Goal: Information Seeking & Learning: Learn about a topic

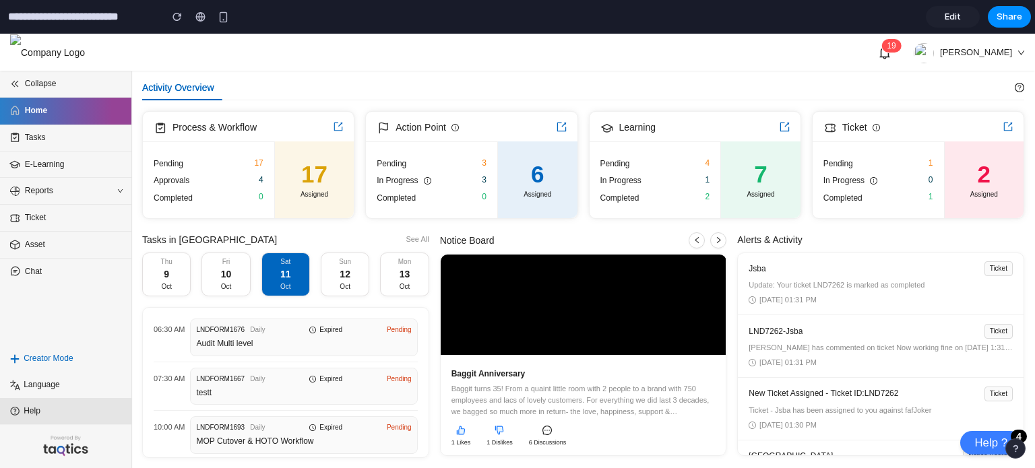
click at [36, 414] on span "Help" at bounding box center [68, 411] width 89 height 13
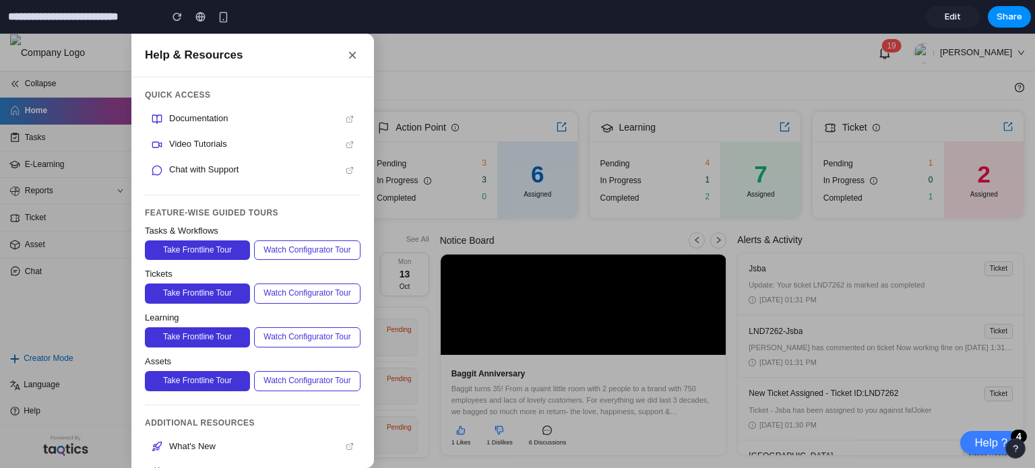
click at [348, 55] on button "×" at bounding box center [352, 55] width 16 height 16
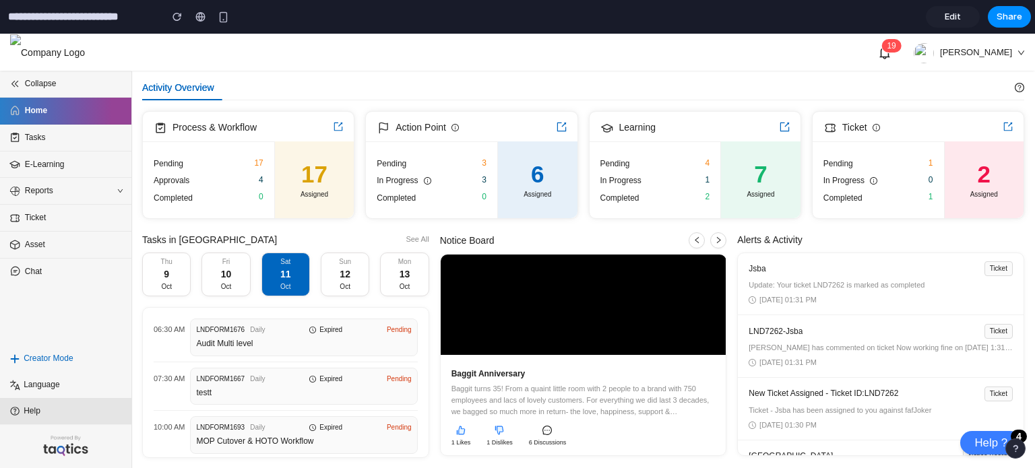
click at [71, 414] on span "Help" at bounding box center [68, 411] width 89 height 13
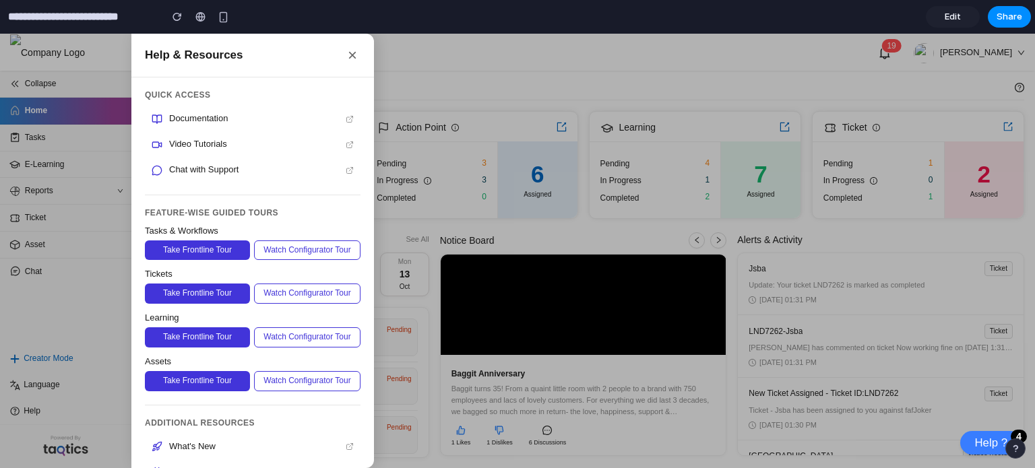
click at [353, 51] on button "×" at bounding box center [352, 55] width 16 height 16
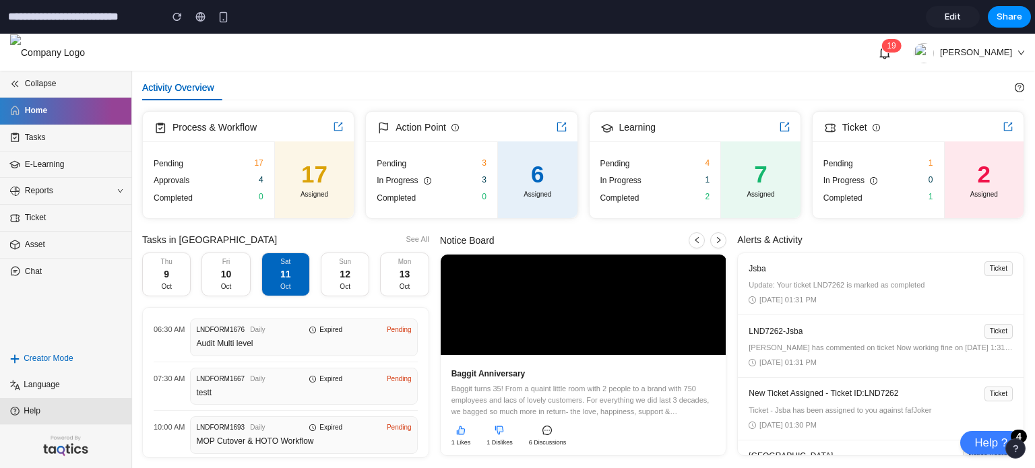
click at [75, 420] on li "Help" at bounding box center [65, 411] width 131 height 26
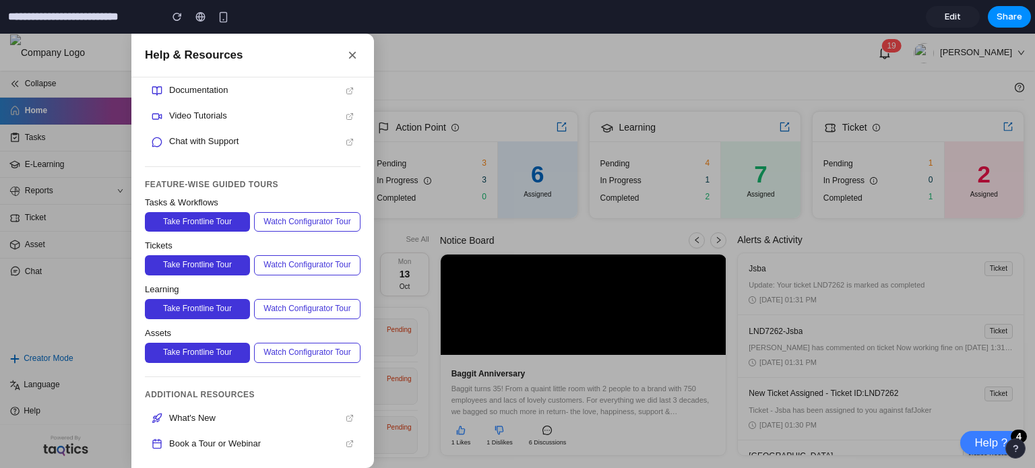
scroll to position [64, 0]
click at [356, 54] on button "×" at bounding box center [352, 55] width 16 height 16
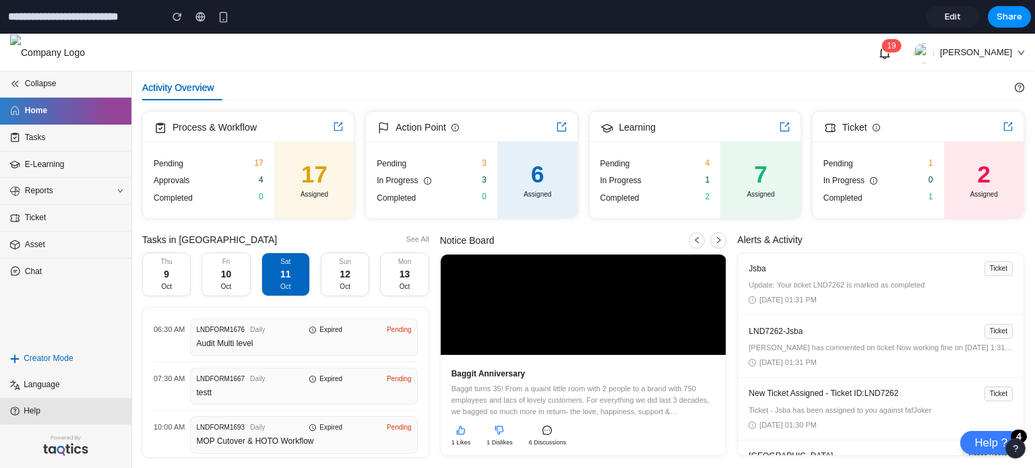
click at [46, 416] on span "Help" at bounding box center [68, 411] width 89 height 13
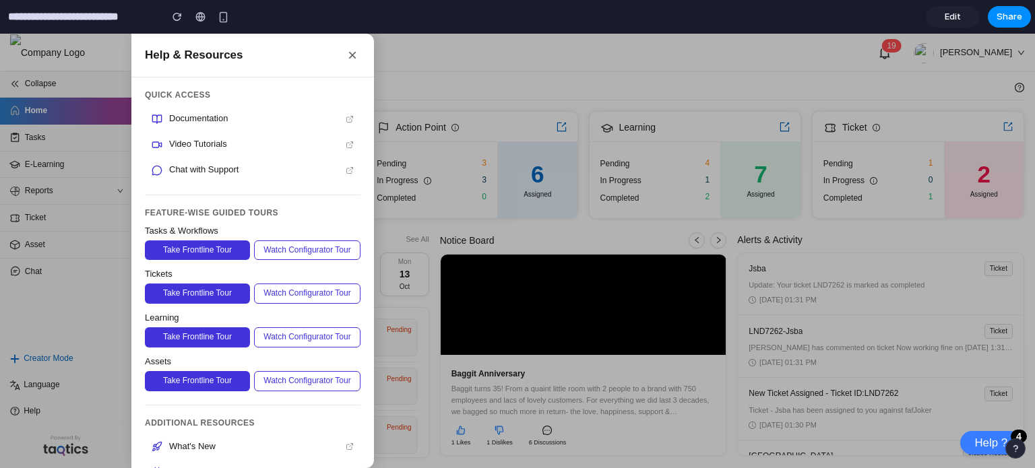
click at [358, 59] on button "×" at bounding box center [352, 55] width 16 height 16
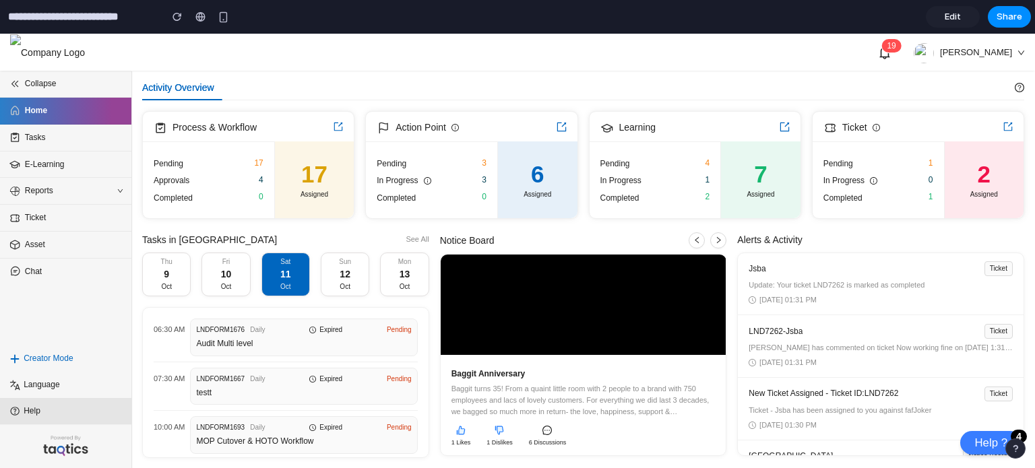
click at [86, 414] on span "Help" at bounding box center [68, 411] width 89 height 13
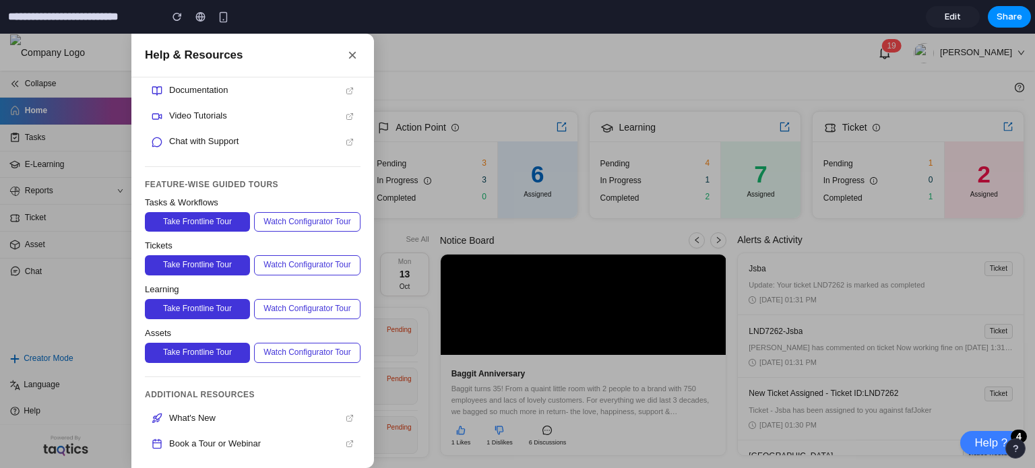
scroll to position [63, 0]
click at [351, 59] on button "×" at bounding box center [352, 55] width 16 height 16
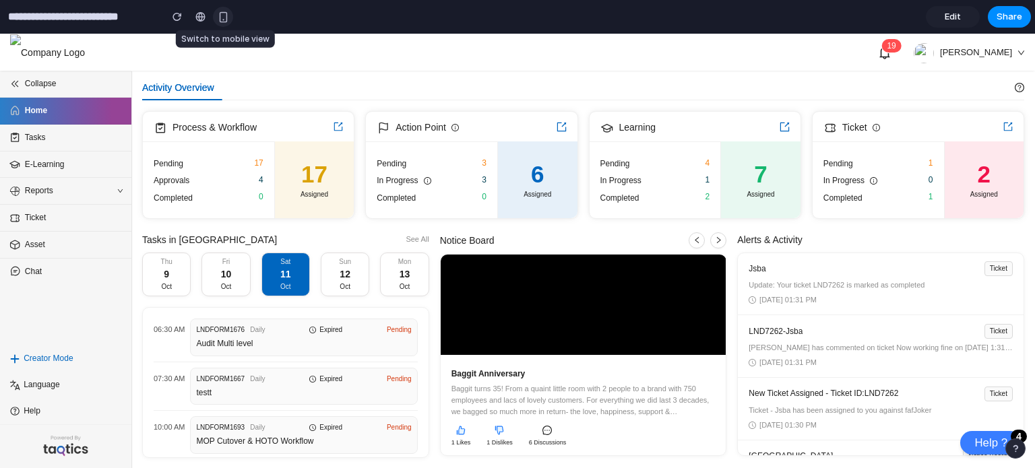
click at [228, 15] on div "button" at bounding box center [223, 16] width 11 height 11
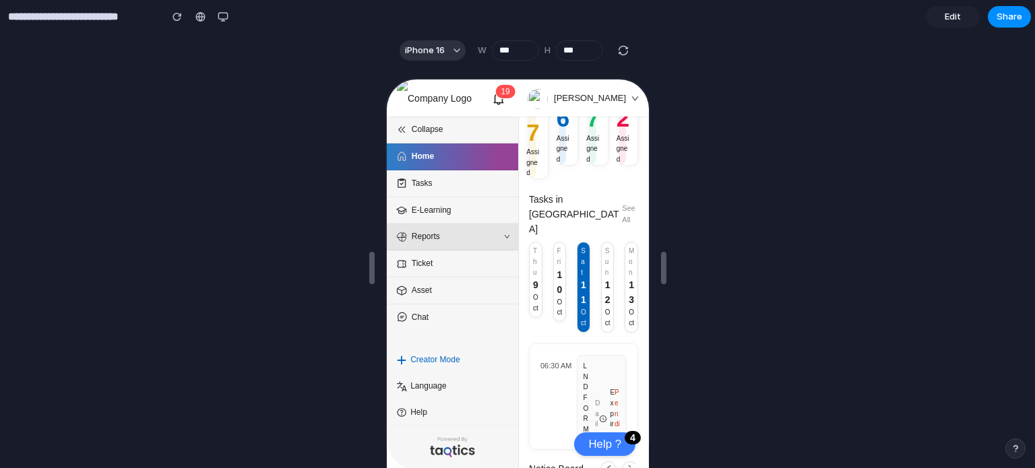
scroll to position [484, 0]
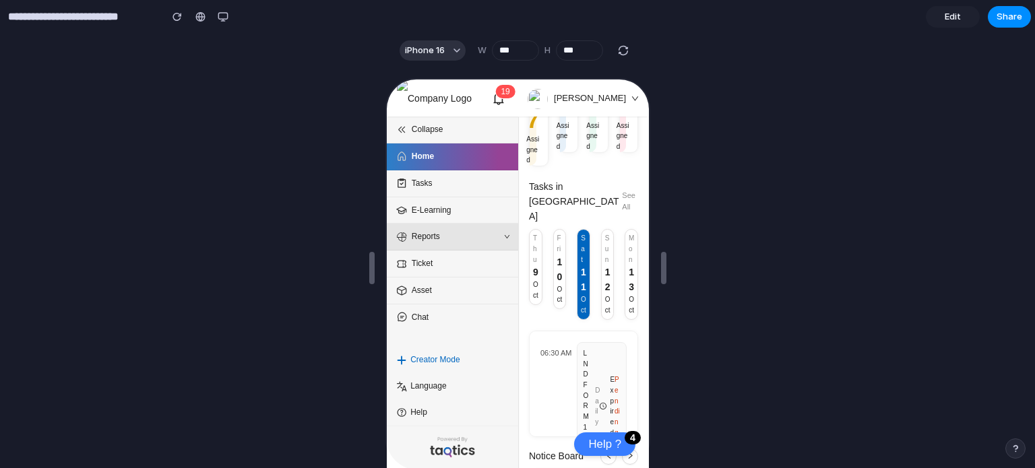
click at [451, 245] on li "Reports" at bounding box center [450, 235] width 131 height 27
click at [229, 19] on button "button" at bounding box center [223, 17] width 20 height 20
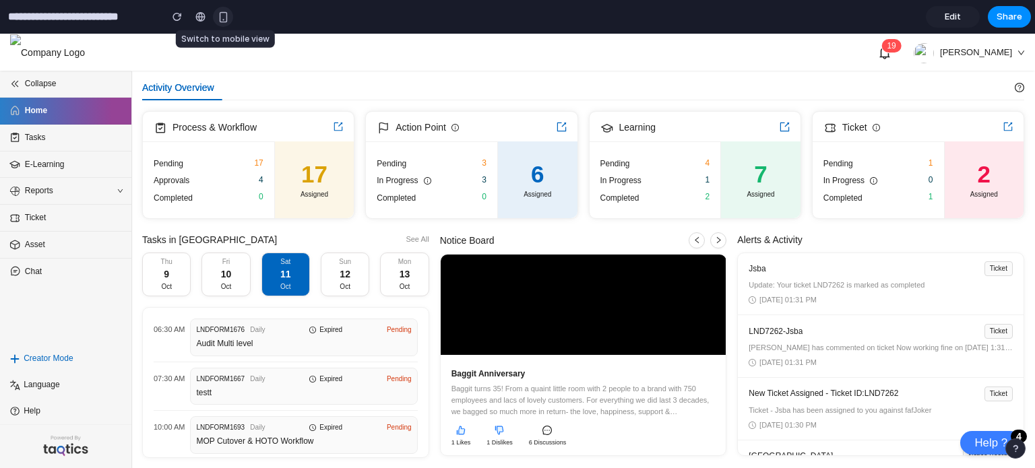
scroll to position [0, 0]
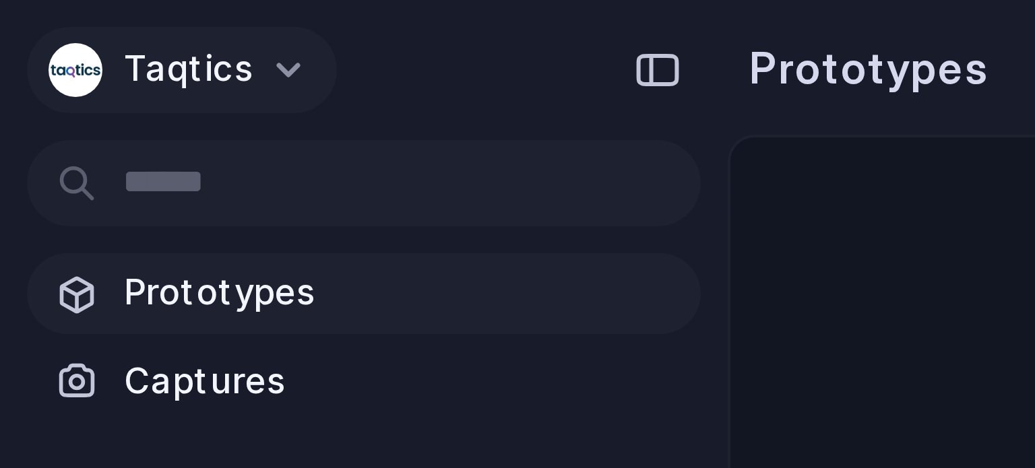
click at [34, 13] on span "Taqtics" at bounding box center [47, 17] width 32 height 13
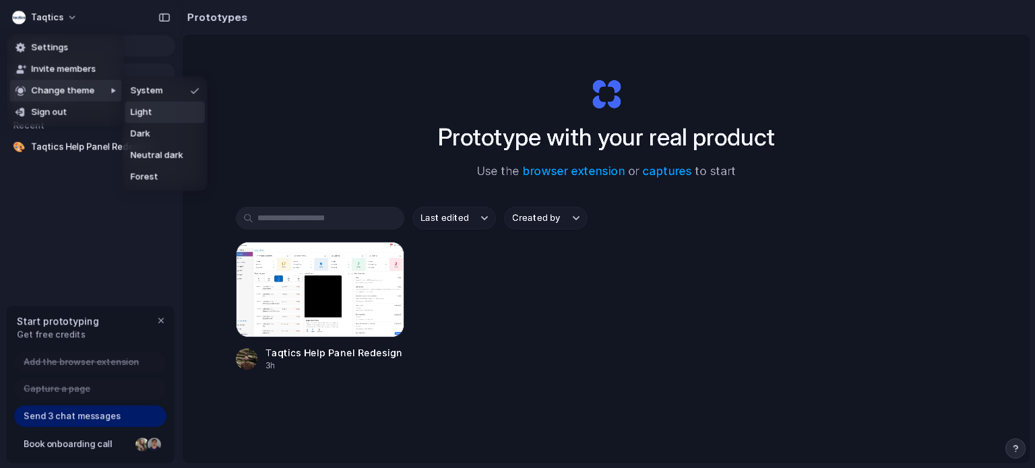
click at [154, 119] on li "Light" at bounding box center [164, 113] width 79 height 22
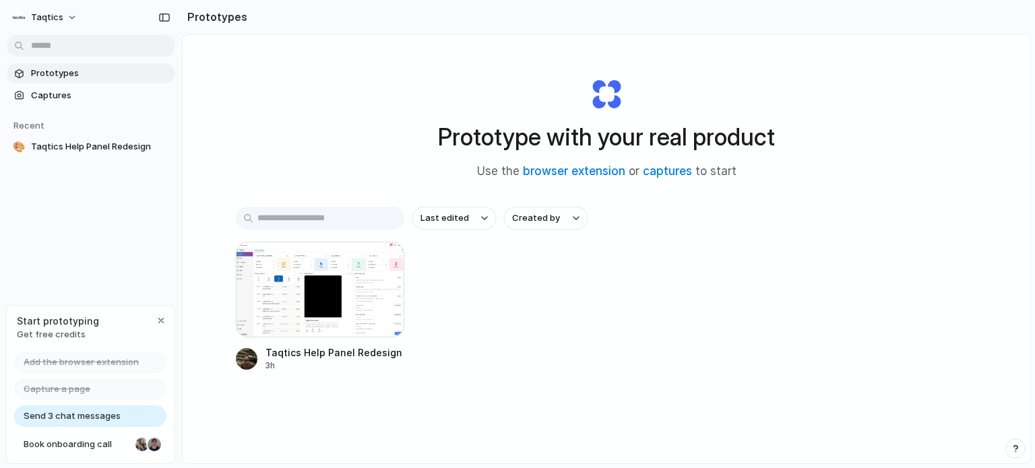
click at [310, 112] on div "Prototype with your real product Use the browser extension or captures to start…" at bounding box center [606, 284] width 847 height 500
click at [1016, 446] on div "button" at bounding box center [1014, 448] width 9 height 9
click at [849, 211] on div "Last edited Created by" at bounding box center [606, 218] width 741 height 23
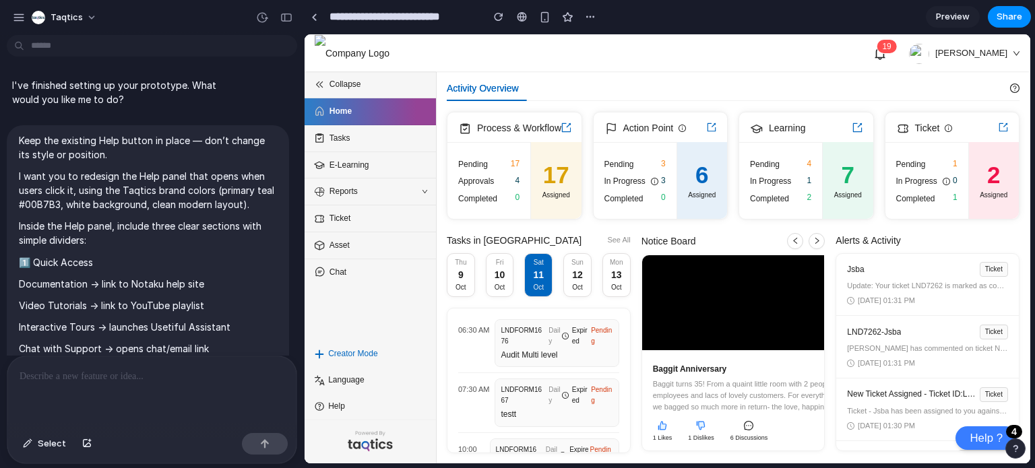
scroll to position [1957, 0]
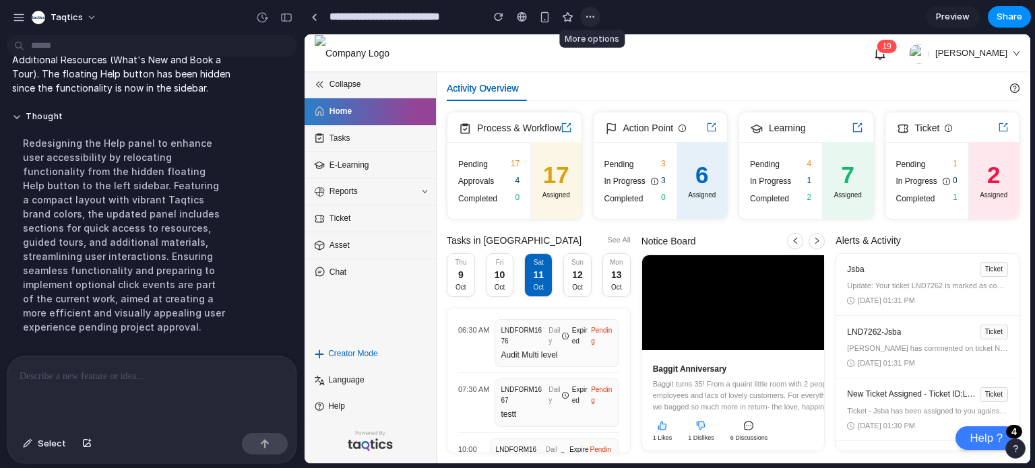
click at [590, 18] on div "button" at bounding box center [590, 16] width 11 height 11
click at [333, 410] on span "Help" at bounding box center [372, 406] width 89 height 13
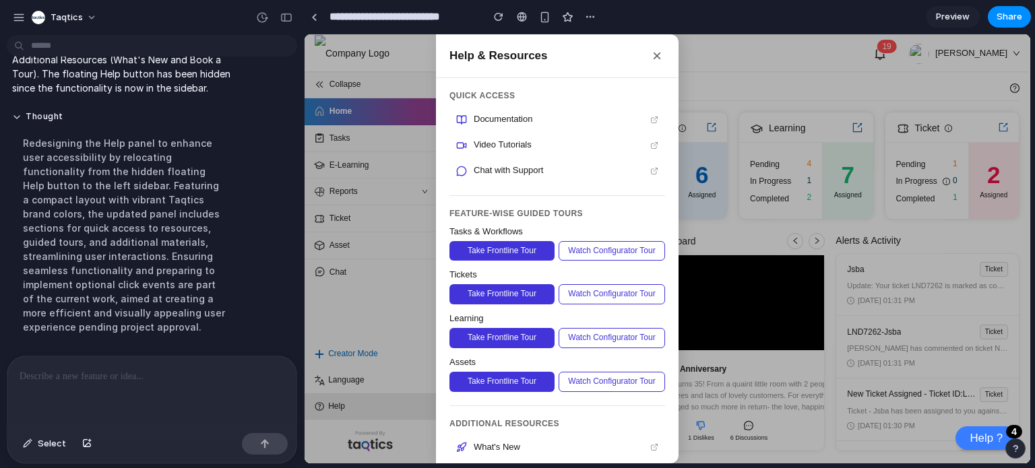
click at [333, 410] on div at bounding box center [666, 248] width 725 height 429
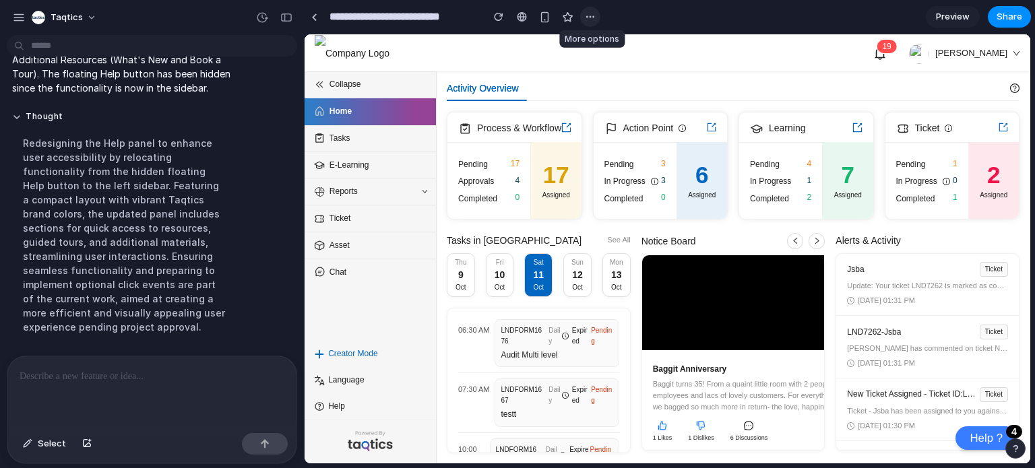
click at [587, 21] on div "button" at bounding box center [590, 16] width 11 height 11
click at [609, 46] on span "Duplicate" at bounding box center [624, 46] width 41 height 13
click at [379, 399] on li "Help" at bounding box center [369, 406] width 131 height 26
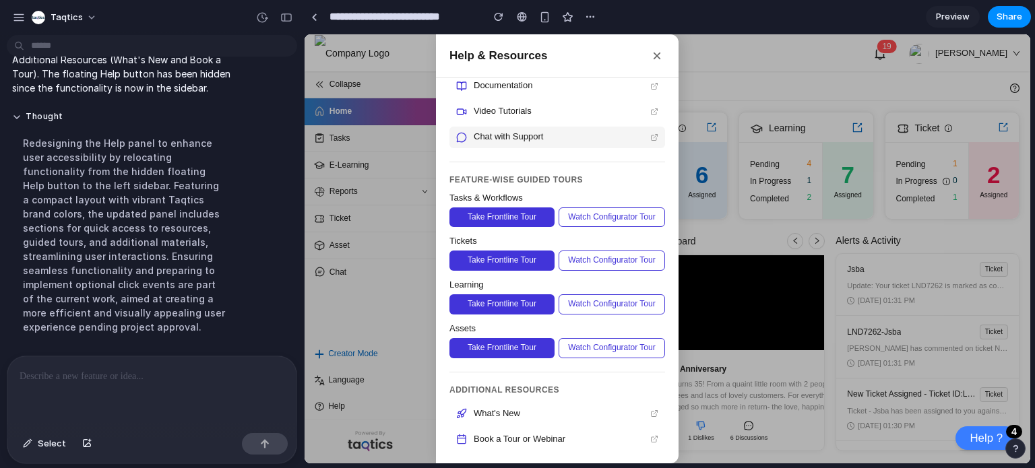
scroll to position [0, 0]
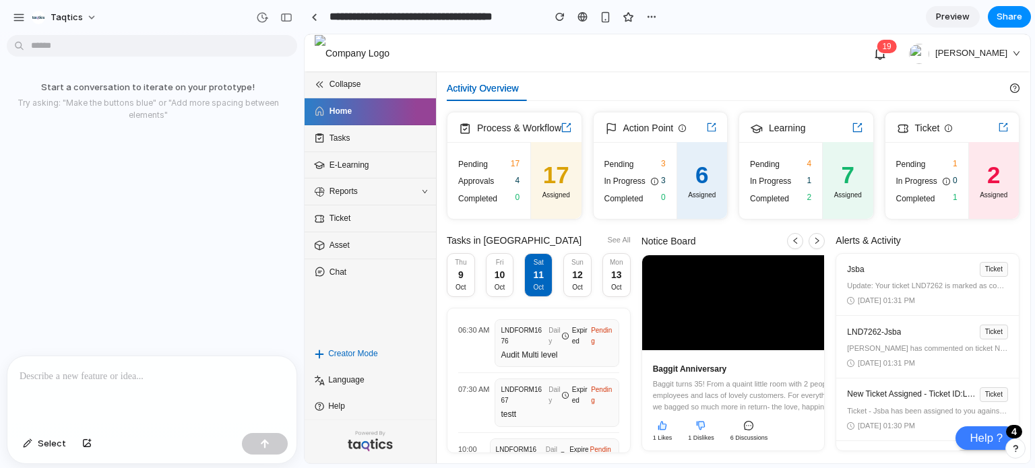
click at [174, 368] on p at bounding box center [152, 376] width 265 height 16
click at [146, 370] on p at bounding box center [152, 376] width 265 height 16
click at [169, 372] on p at bounding box center [152, 376] width 265 height 16
click at [338, 415] on li "Help" at bounding box center [369, 406] width 131 height 26
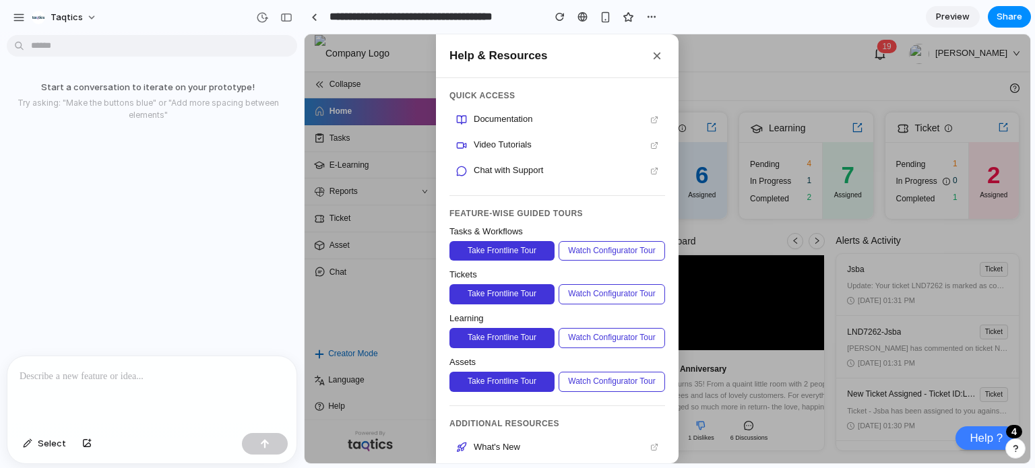
click at [656, 59] on button "×" at bounding box center [657, 56] width 16 height 16
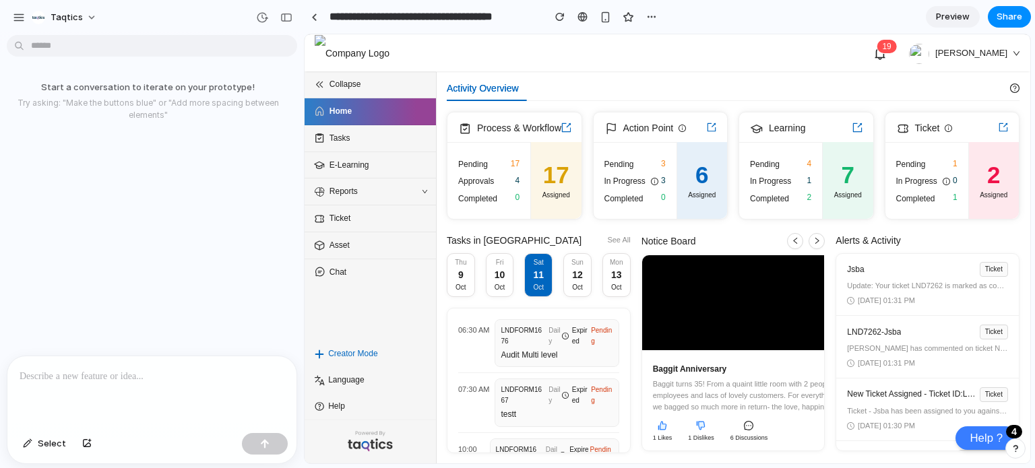
click at [88, 368] on p at bounding box center [152, 376] width 265 height 16
drag, startPoint x: 331, startPoint y: 420, endPoint x: 352, endPoint y: 404, distance: 26.0
click at [352, 404] on div "Collapse Home Tasks E-Learning Reports Ticket Asset Chat Creator Mode Language …" at bounding box center [369, 267] width 131 height 392
click at [352, 404] on span "Help" at bounding box center [372, 406] width 89 height 13
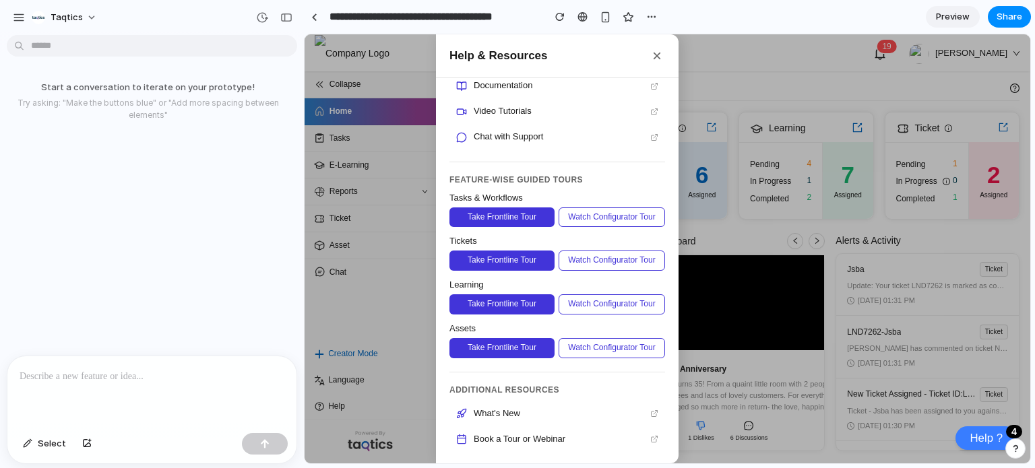
scroll to position [69, 0]
click at [110, 362] on div at bounding box center [151, 391] width 289 height 71
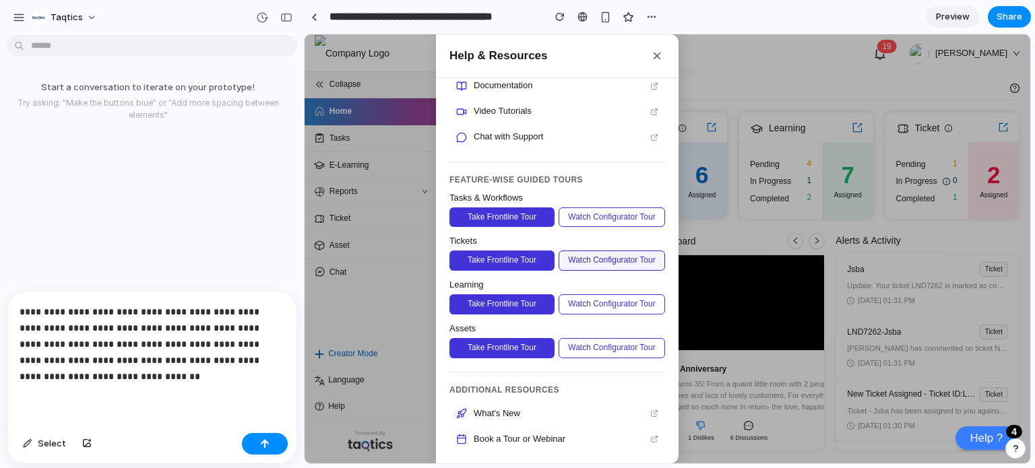
scroll to position [0, 0]
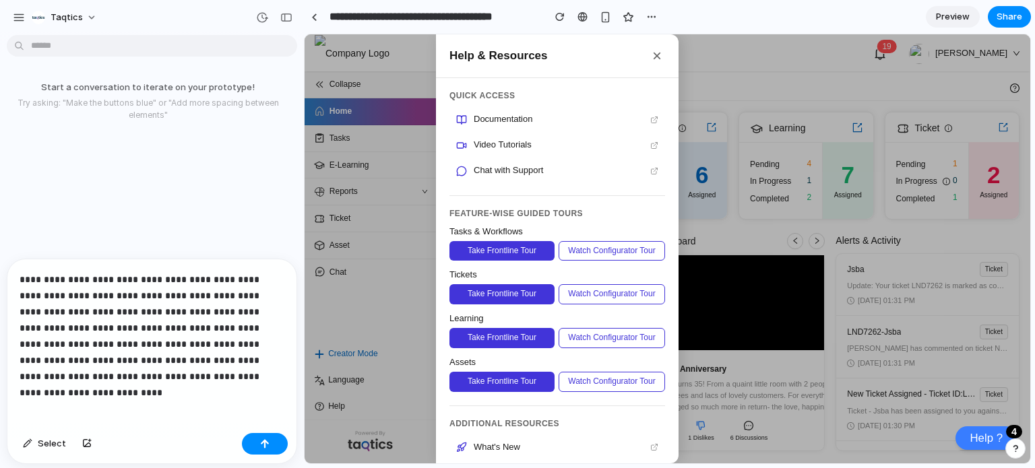
click at [108, 293] on p "**********" at bounding box center [149, 327] width 259 height 113
click at [86, 294] on p "**********" at bounding box center [149, 327] width 259 height 113
click at [239, 306] on p "**********" at bounding box center [149, 327] width 259 height 113
click at [14, 273] on div "**********" at bounding box center [151, 343] width 289 height 168
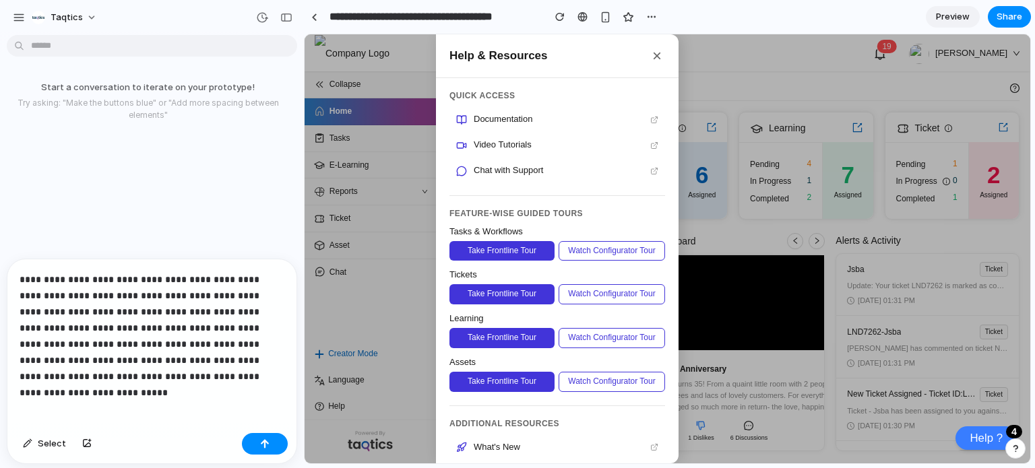
click at [35, 386] on div "**********" at bounding box center [151, 343] width 289 height 168
click at [188, 385] on div "**********" at bounding box center [151, 343] width 289 height 168
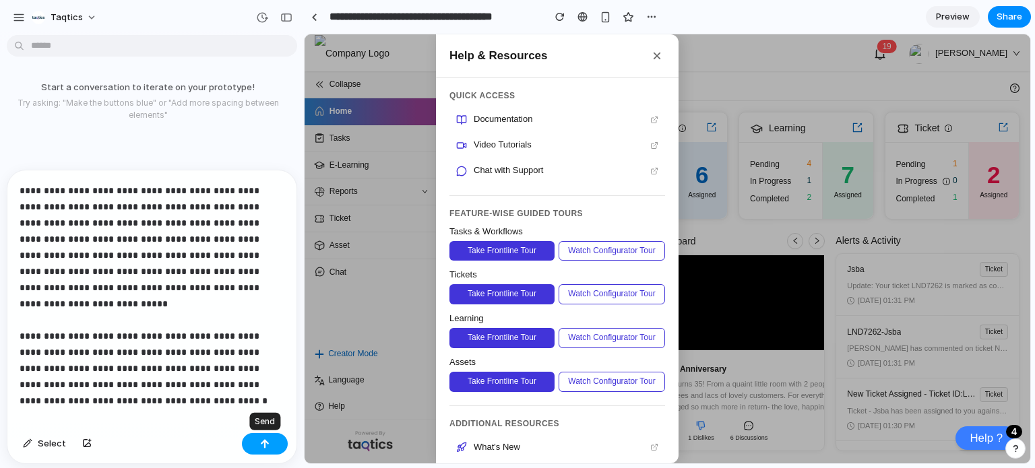
click at [259, 449] on button "button" at bounding box center [265, 444] width 46 height 22
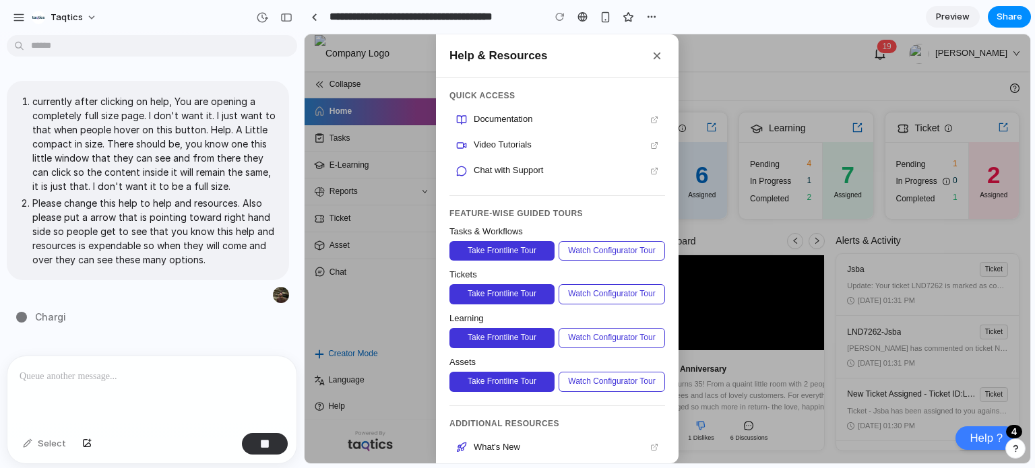
type input "**********"
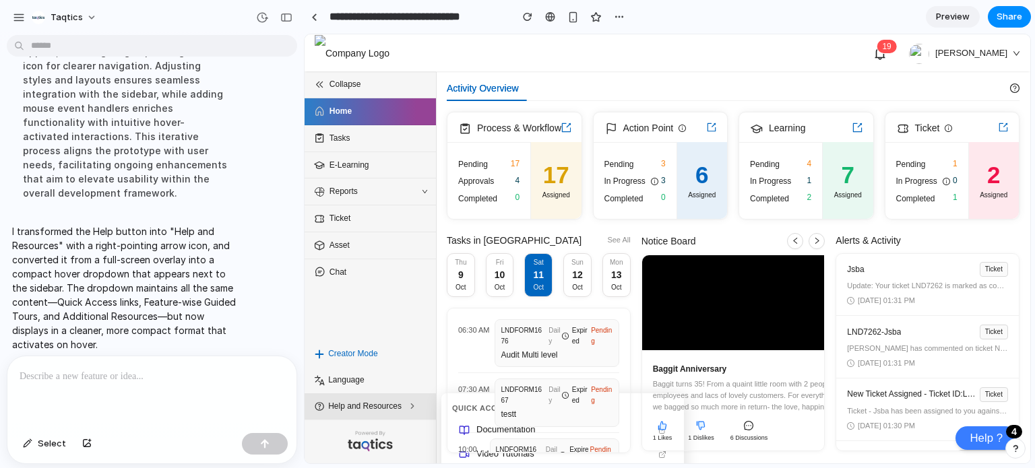
click at [388, 403] on span "Help and Resources" at bounding box center [372, 406] width 89 height 13
click at [948, 11] on span "Preview" at bounding box center [953, 16] width 34 height 13
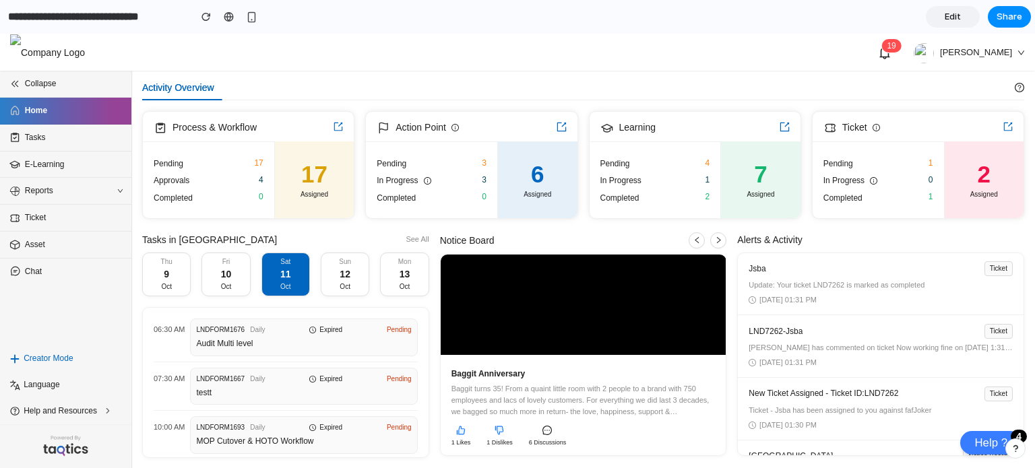
click at [956, 9] on link "Edit" at bounding box center [952, 17] width 54 height 22
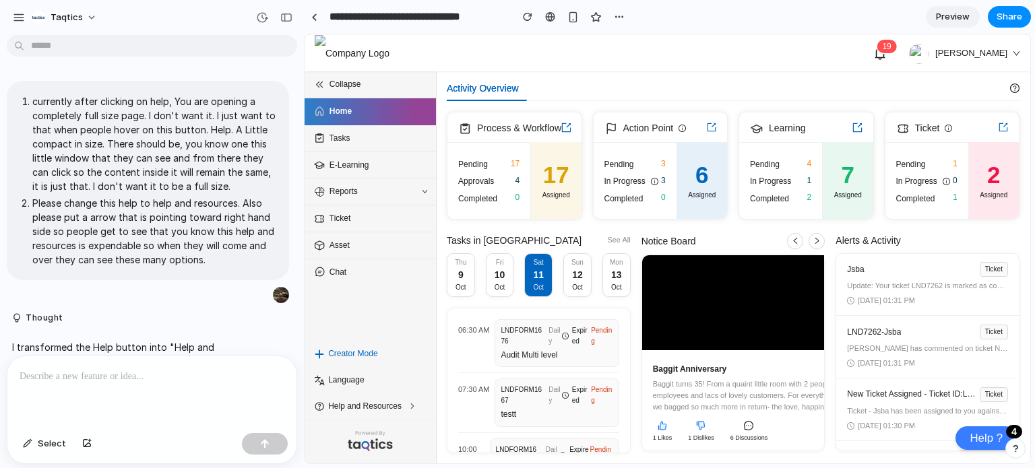
scroll to position [129, 0]
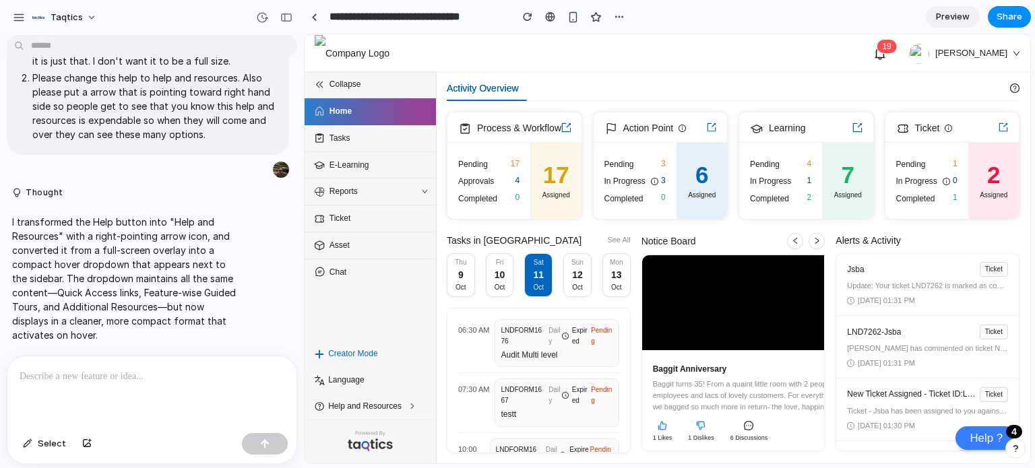
click at [154, 377] on p at bounding box center [152, 376] width 265 height 16
click at [372, 410] on span "Help and Resources" at bounding box center [372, 406] width 89 height 13
click at [397, 410] on span "Help and Resources" at bounding box center [372, 406] width 89 height 13
click at [429, 405] on li "Help and Resources" at bounding box center [369, 406] width 131 height 26
click at [57, 373] on p at bounding box center [152, 376] width 265 height 16
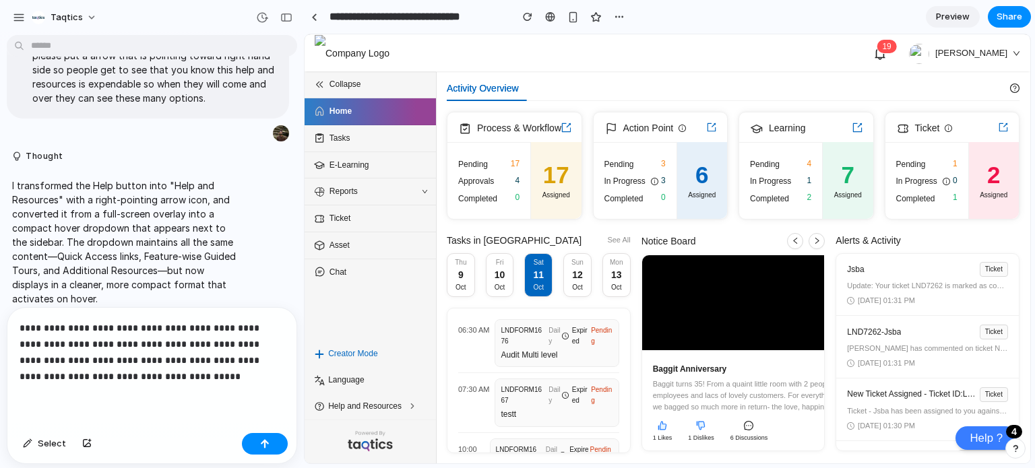
scroll to position [178, 0]
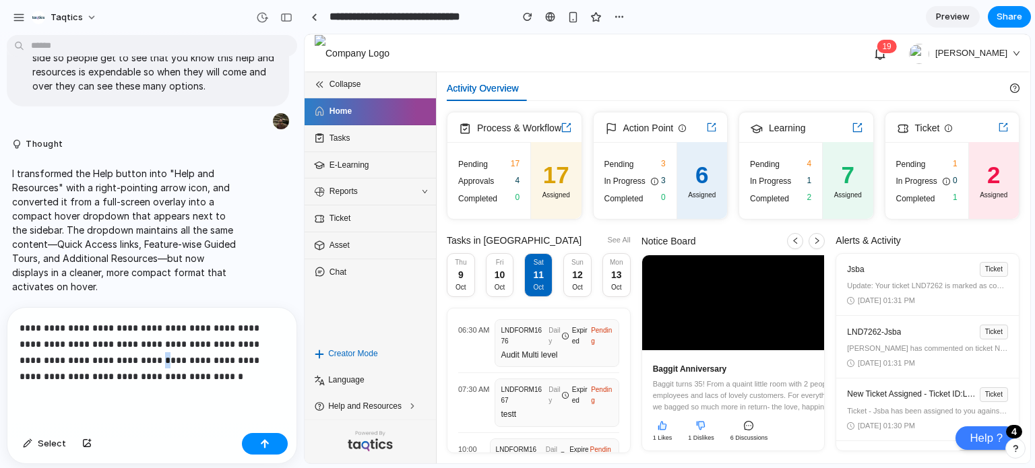
click at [88, 362] on p "**********" at bounding box center [149, 352] width 259 height 65
copy p "*"
click at [90, 374] on p "**********" at bounding box center [149, 352] width 259 height 65
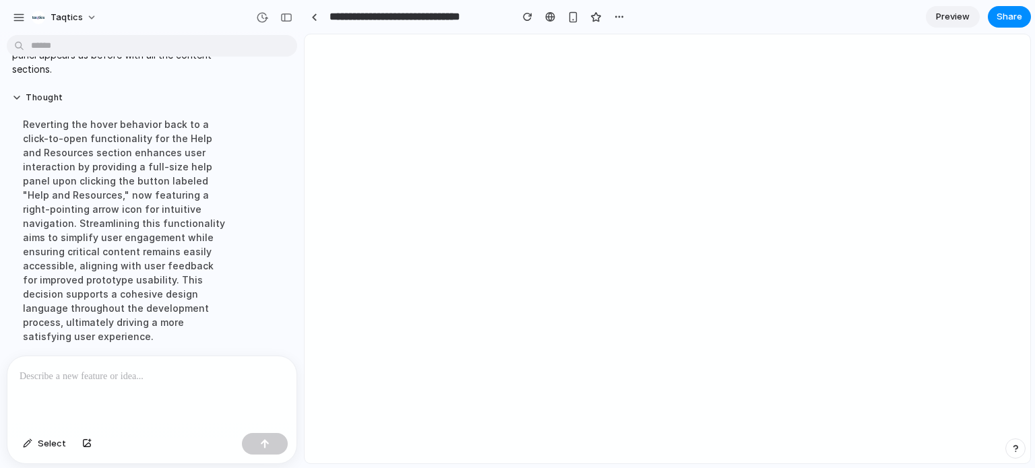
scroll to position [0, 0]
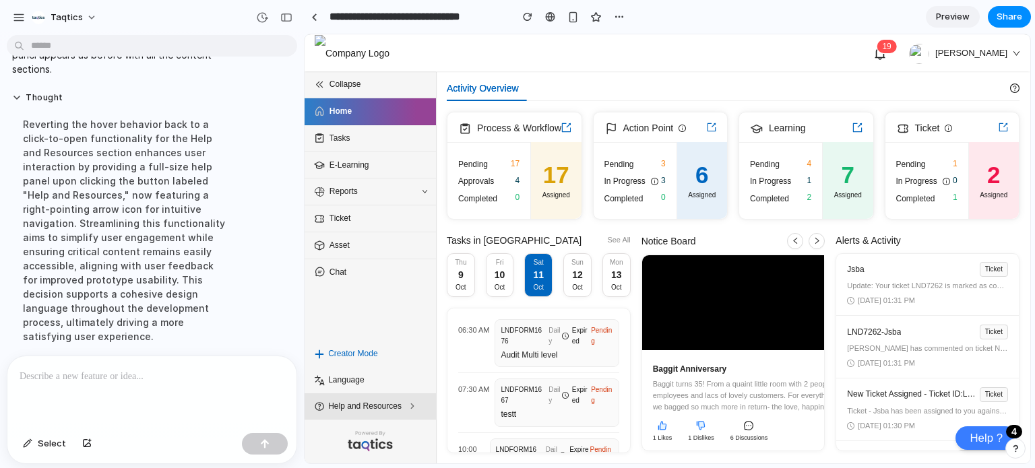
click at [368, 405] on span "Help and Resources" at bounding box center [372, 406] width 89 height 13
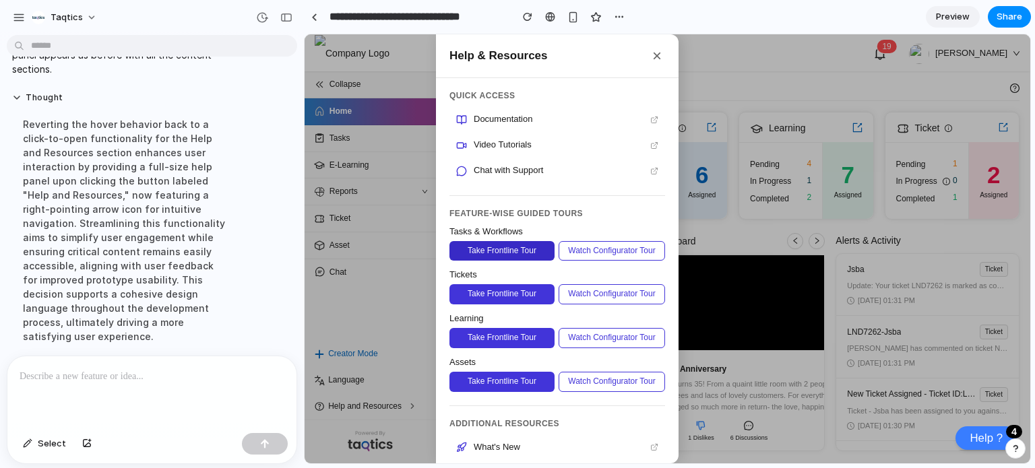
scroll to position [69, 0]
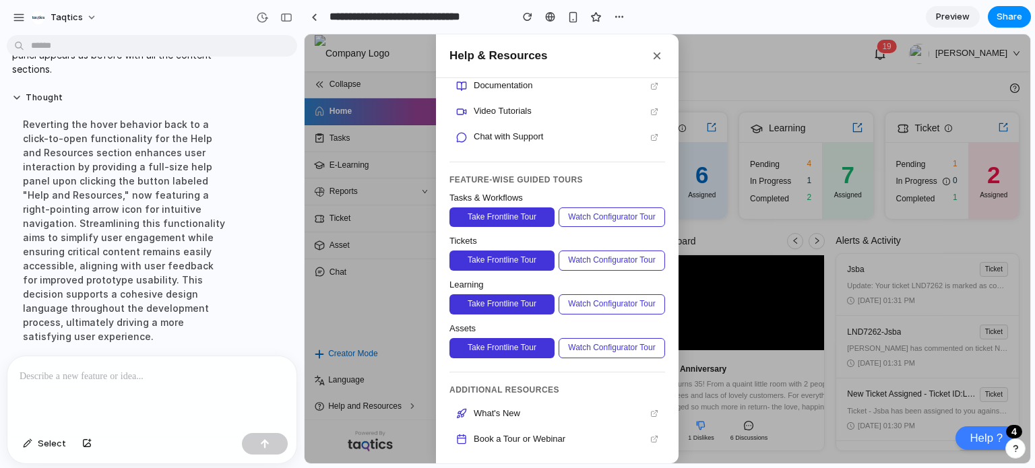
click at [372, 407] on div at bounding box center [666, 248] width 725 height 429
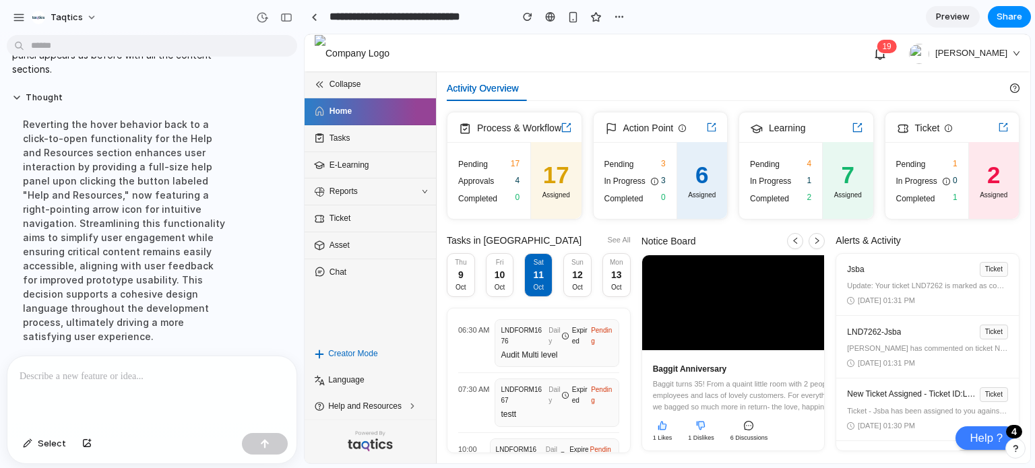
click at [372, 407] on span "Help and Resources" at bounding box center [372, 406] width 89 height 13
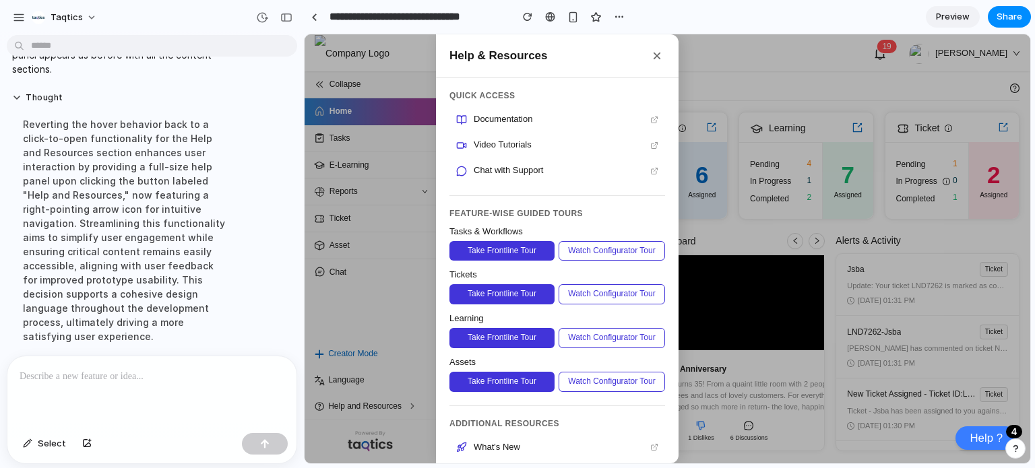
click at [372, 407] on div at bounding box center [666, 248] width 725 height 429
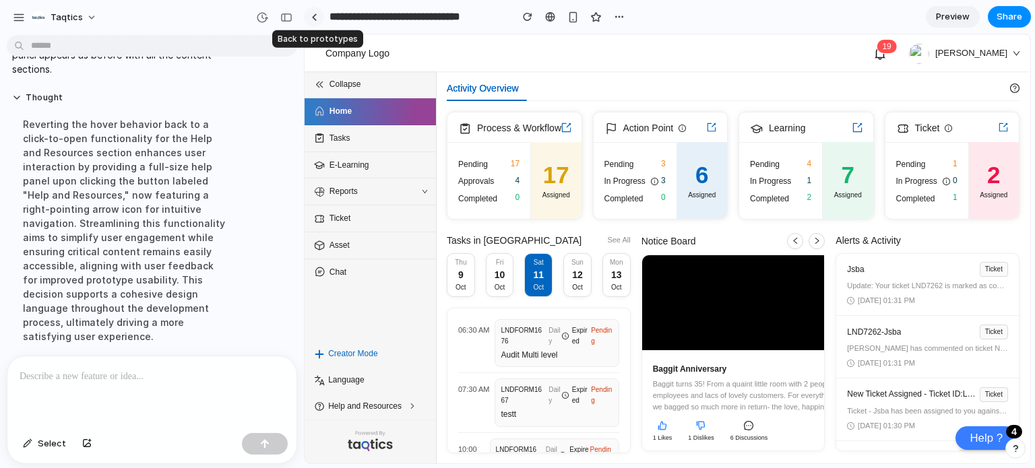
click at [313, 21] on link at bounding box center [314, 17] width 20 height 20
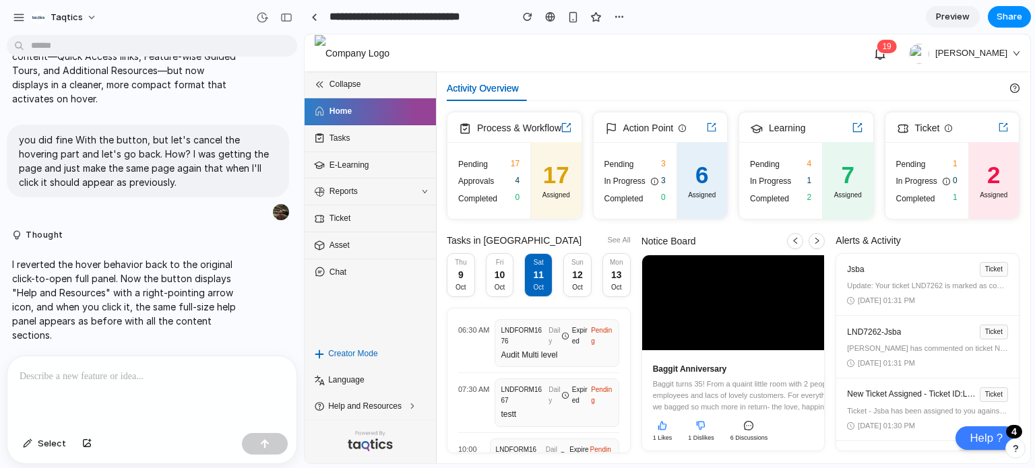
click at [948, 13] on span "Preview" at bounding box center [953, 16] width 34 height 13
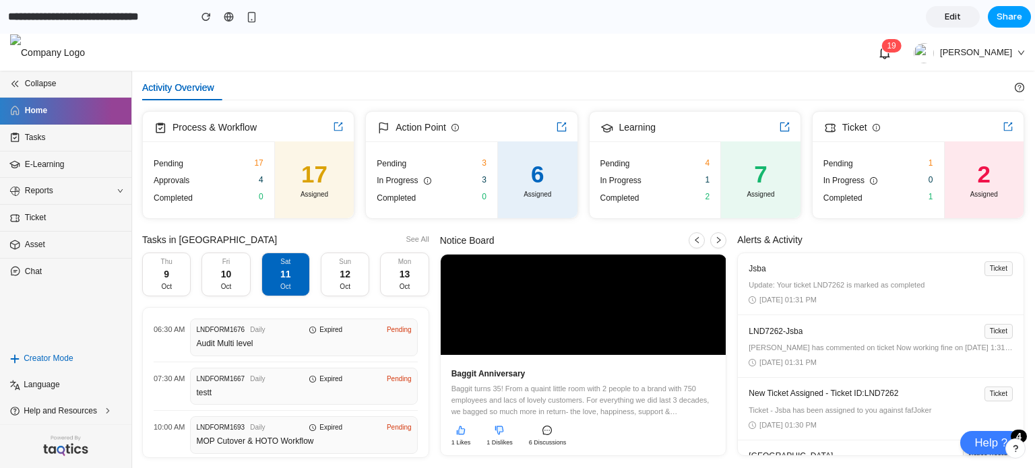
click at [998, 21] on span "Share" at bounding box center [1009, 16] width 26 height 13
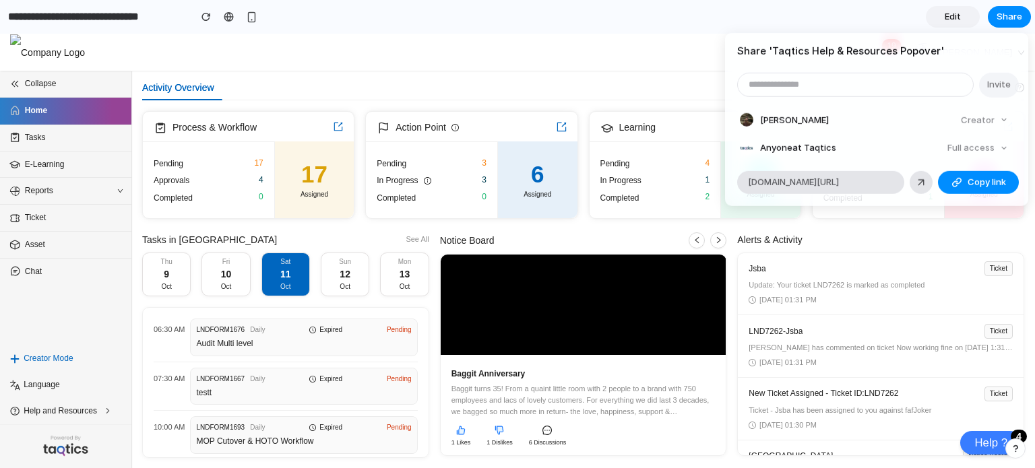
click at [970, 119] on div "Creator" at bounding box center [984, 119] width 58 height 19
click at [955, 176] on div "button" at bounding box center [956, 181] width 11 height 11
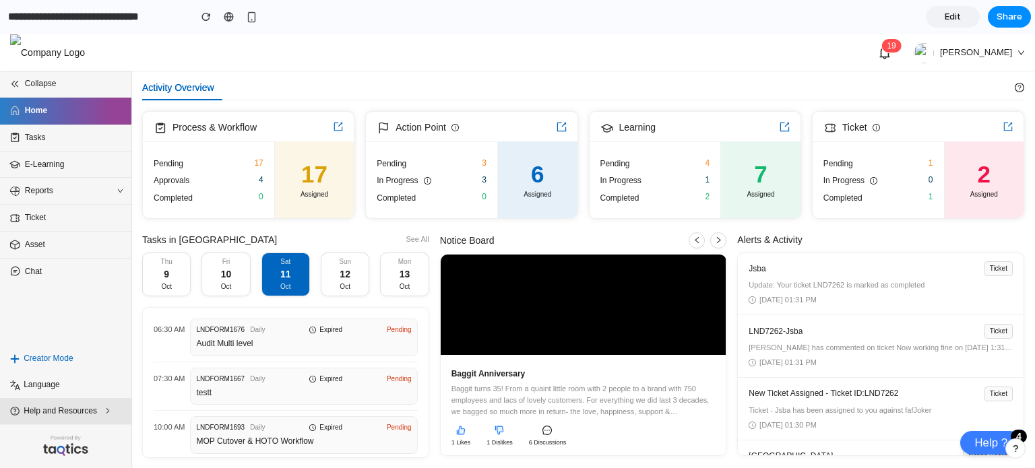
click at [103, 408] on icon at bounding box center [107, 410] width 9 height 9
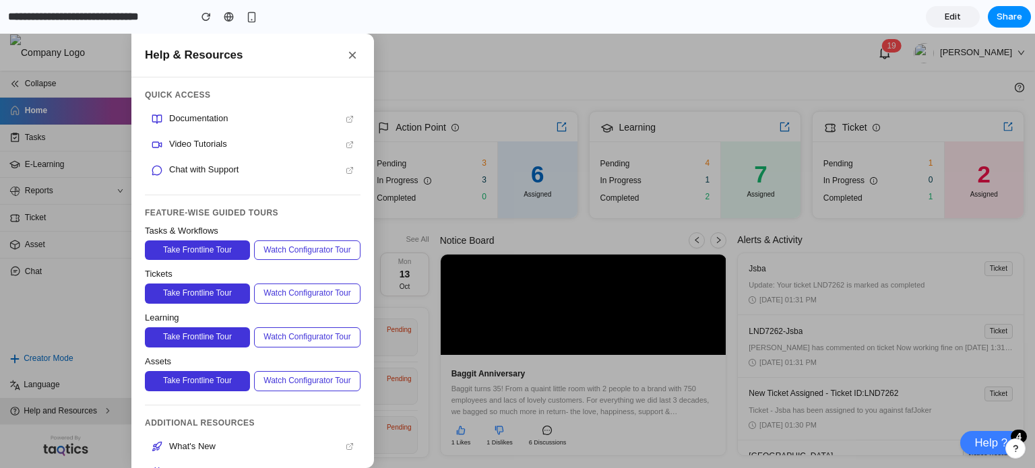
click at [103, 408] on div at bounding box center [517, 251] width 1035 height 434
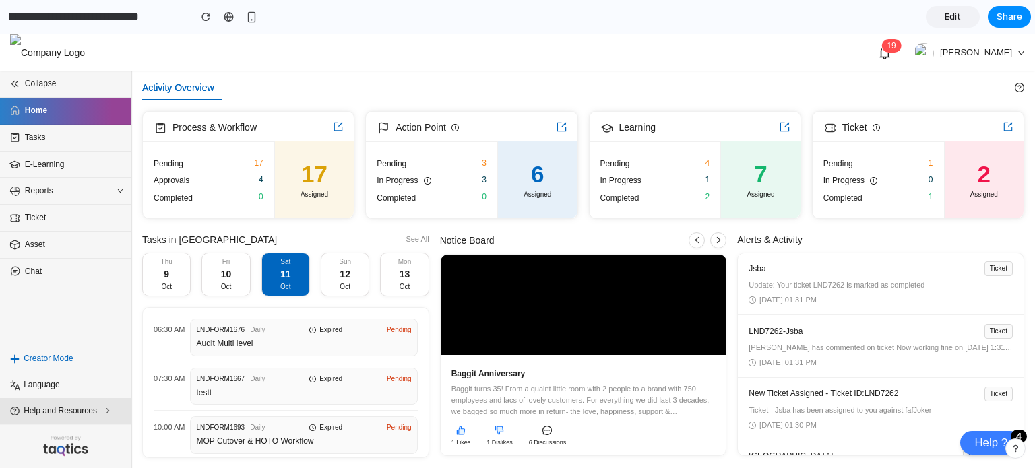
click at [78, 419] on li "Help and Resources" at bounding box center [65, 411] width 131 height 26
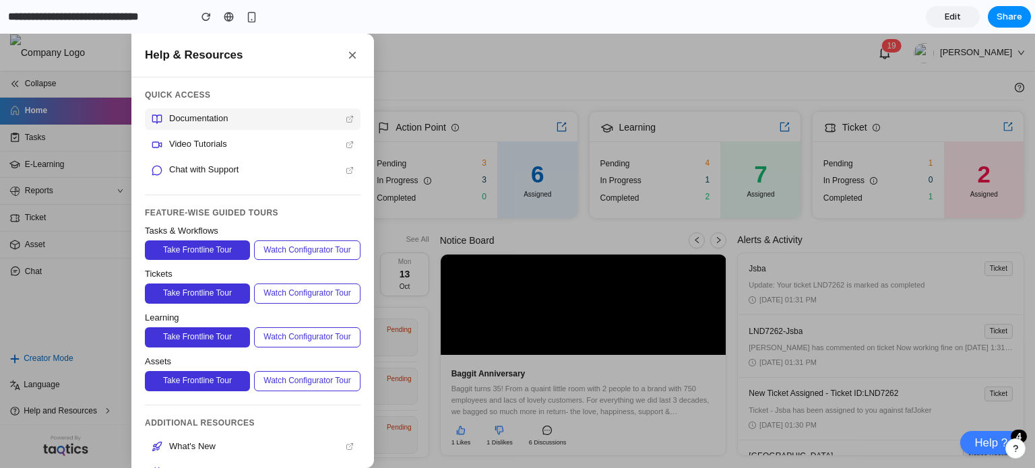
click at [234, 110] on div "Documentation" at bounding box center [253, 119] width 216 height 22
click at [350, 60] on button "×" at bounding box center [352, 55] width 16 height 16
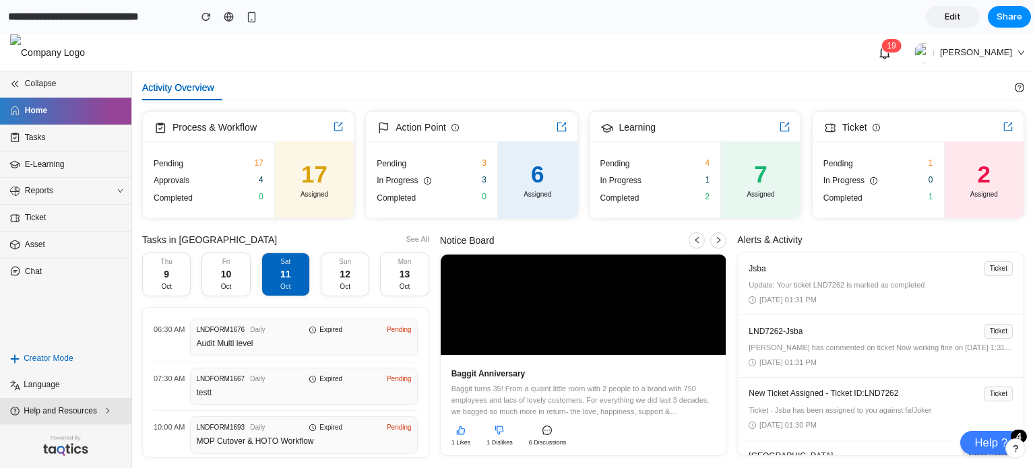
click at [109, 399] on li "Help and Resources" at bounding box center [65, 411] width 131 height 26
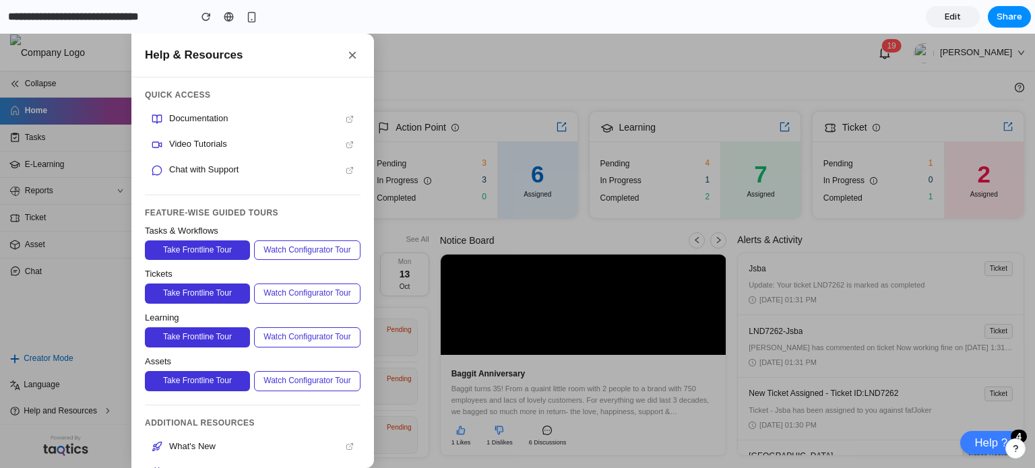
click at [88, 306] on div at bounding box center [517, 251] width 1035 height 434
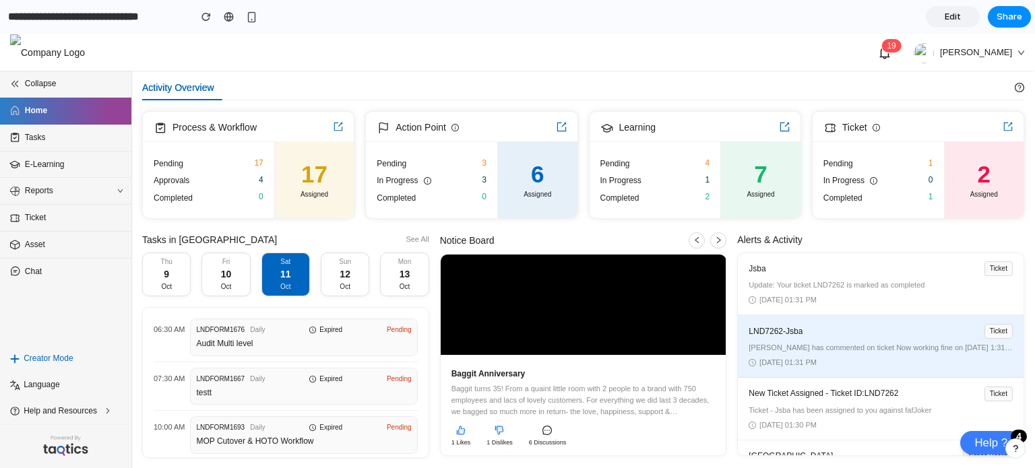
click at [806, 375] on li "LND7262-Jsba Ticket Harshit has commented on ticket Now working fine on 27 Sept…" at bounding box center [881, 346] width 286 height 63
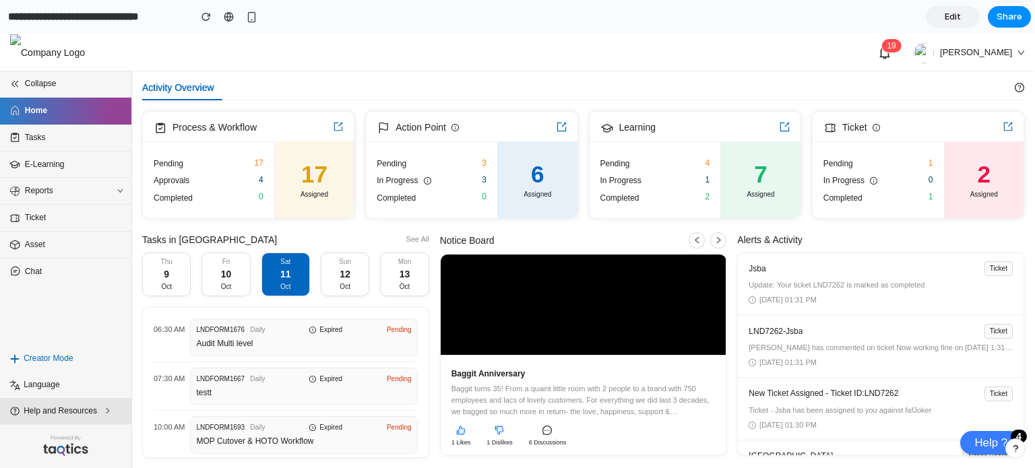
click at [46, 409] on span "Help and Resources" at bounding box center [68, 411] width 89 height 13
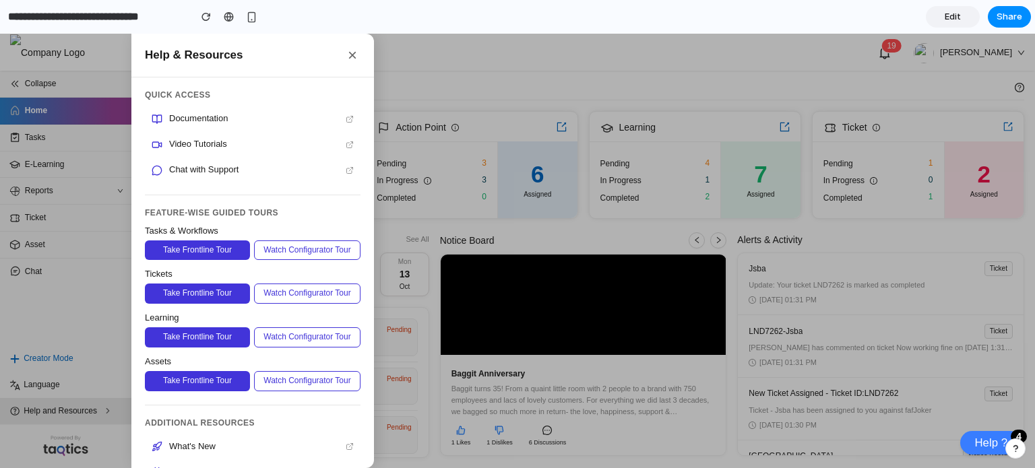
click at [46, 409] on div at bounding box center [517, 251] width 1035 height 434
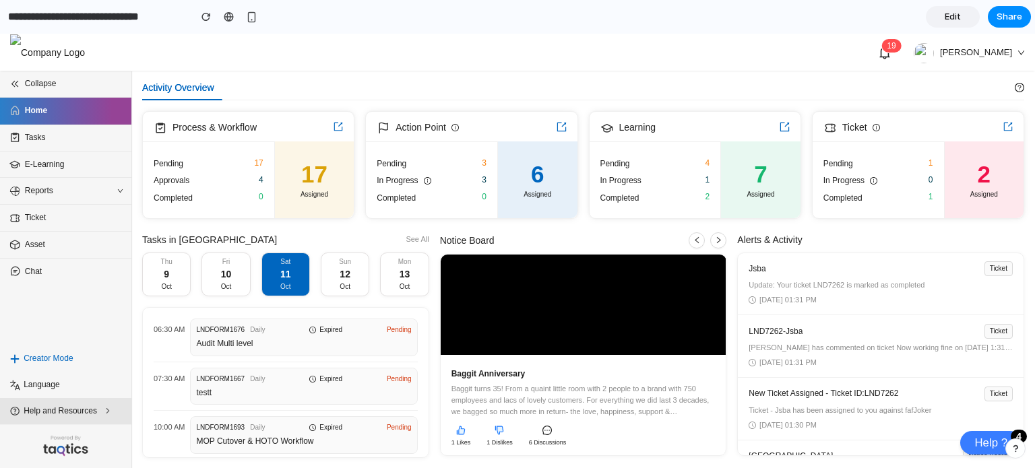
click at [56, 413] on span "Help and Resources" at bounding box center [68, 411] width 89 height 13
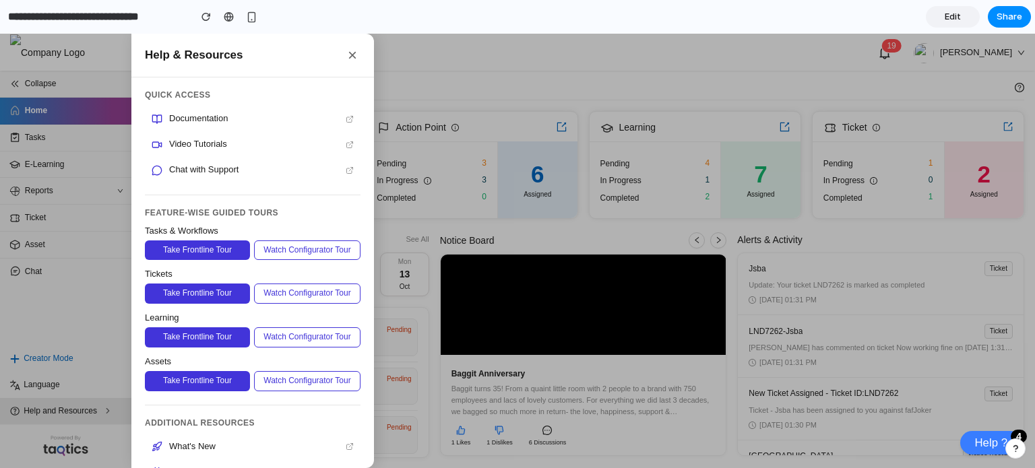
click at [56, 413] on div at bounding box center [517, 251] width 1035 height 434
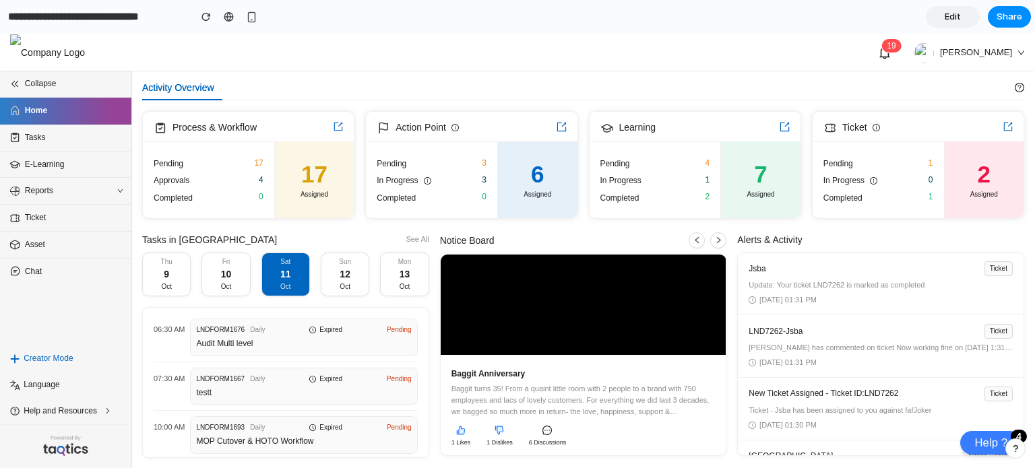
click at [954, 13] on span "Edit" at bounding box center [952, 16] width 16 height 13
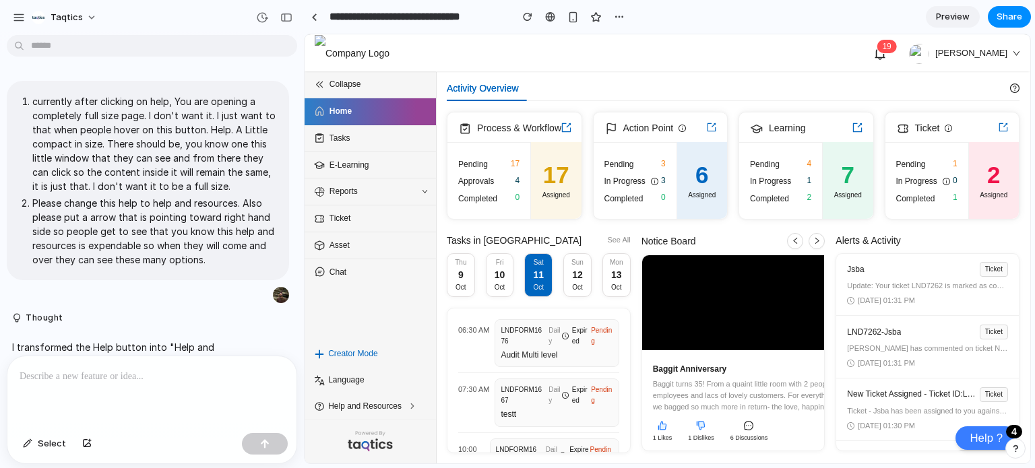
scroll to position [366, 0]
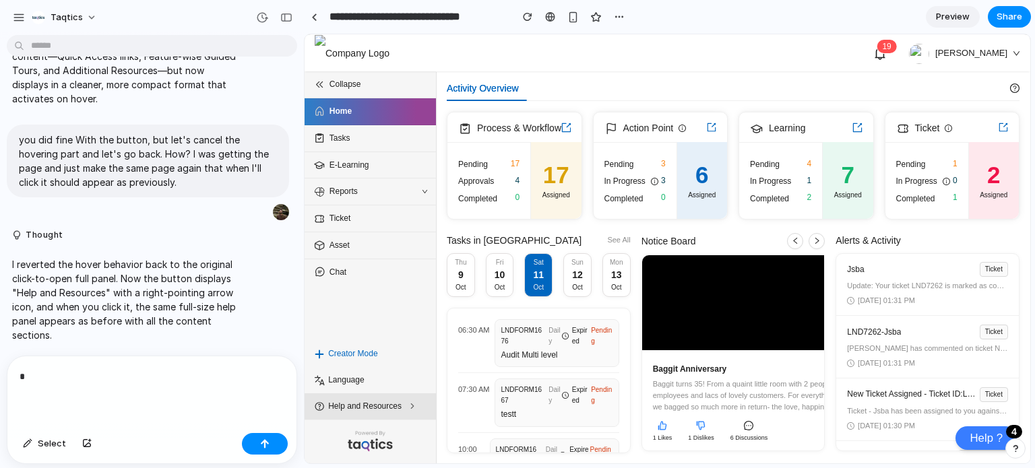
click at [374, 402] on span "Help and Resources" at bounding box center [372, 406] width 89 height 13
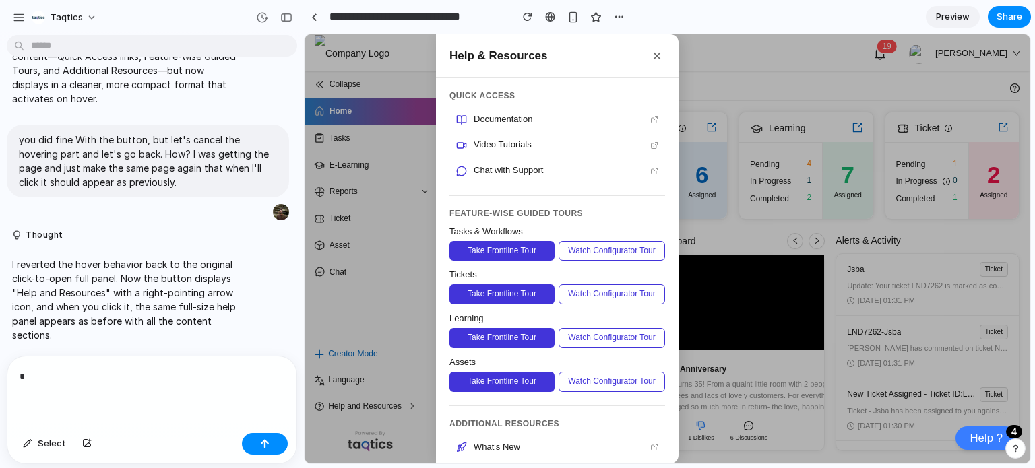
click at [383, 403] on div at bounding box center [666, 248] width 725 height 429
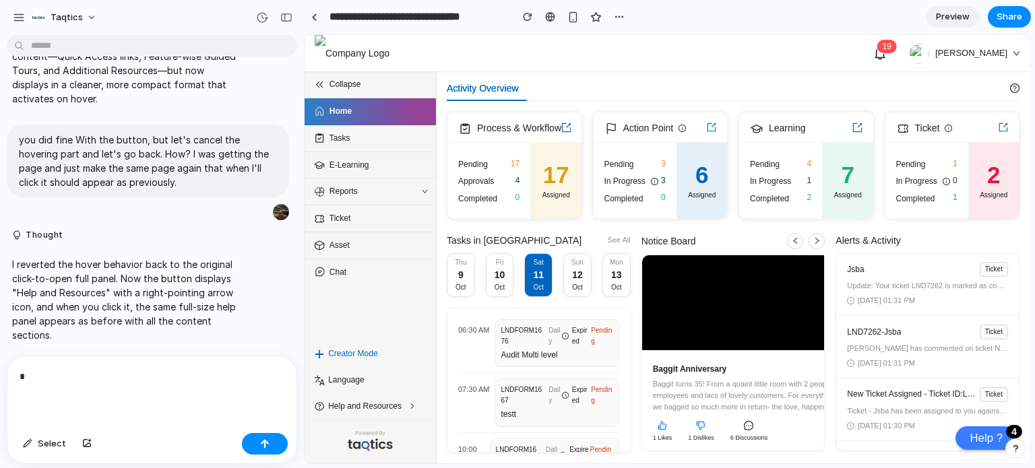
click at [383, 403] on span "Help and Resources" at bounding box center [372, 406] width 89 height 13
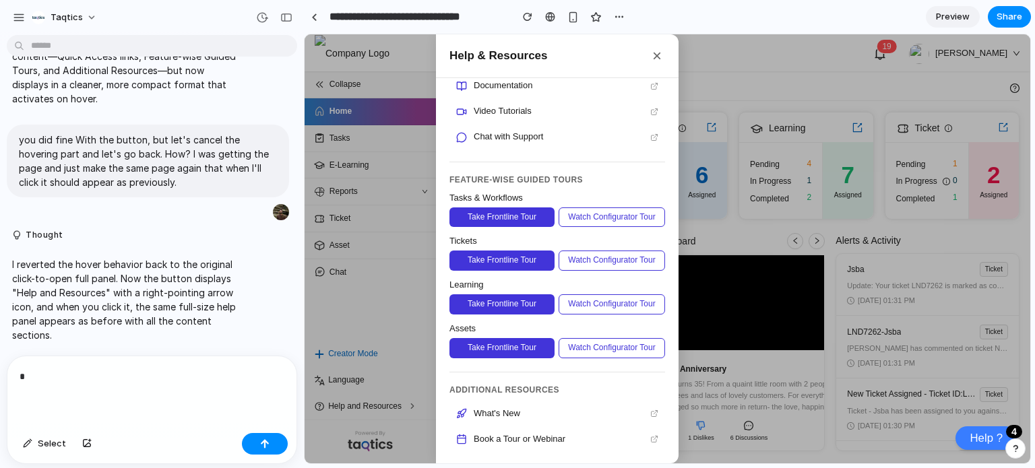
scroll to position [0, 0]
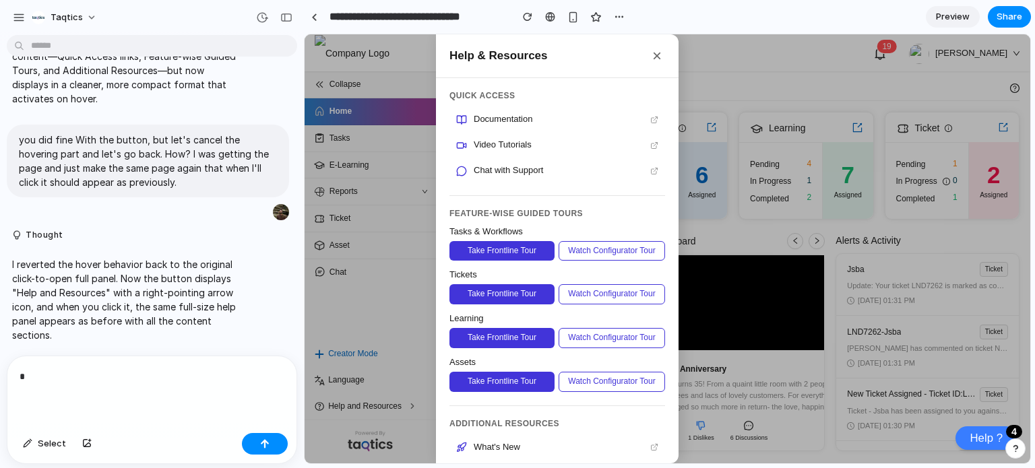
click at [396, 404] on div at bounding box center [666, 248] width 725 height 429
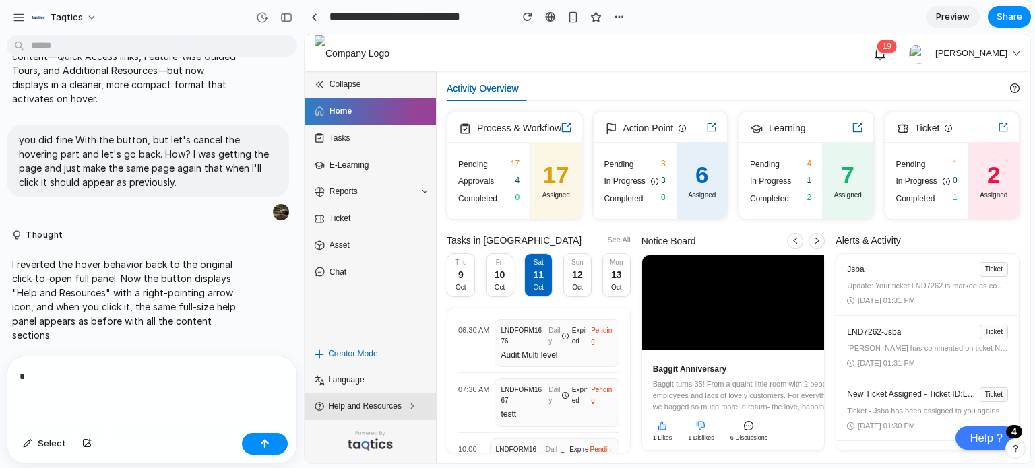
click at [372, 405] on span "Help and Resources" at bounding box center [372, 406] width 89 height 13
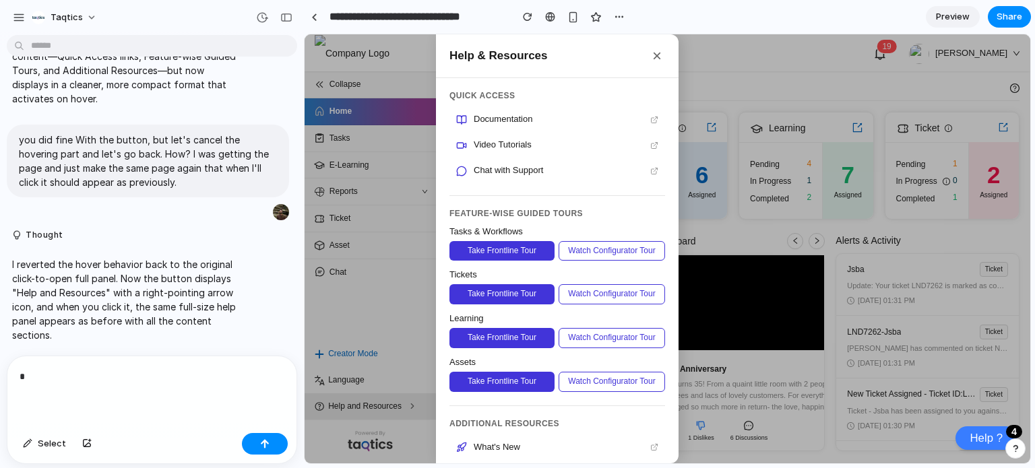
click at [372, 405] on div at bounding box center [666, 248] width 725 height 429
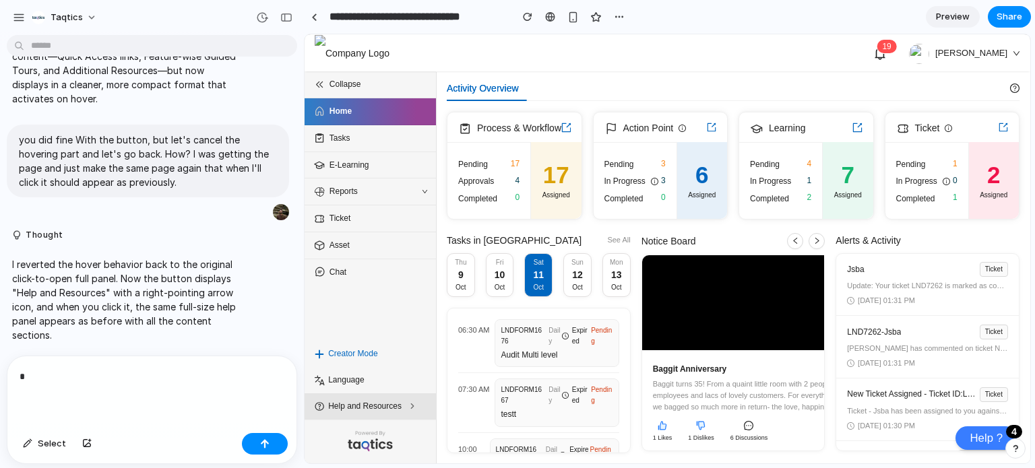
click at [372, 405] on span "Help and Resources" at bounding box center [372, 406] width 89 height 13
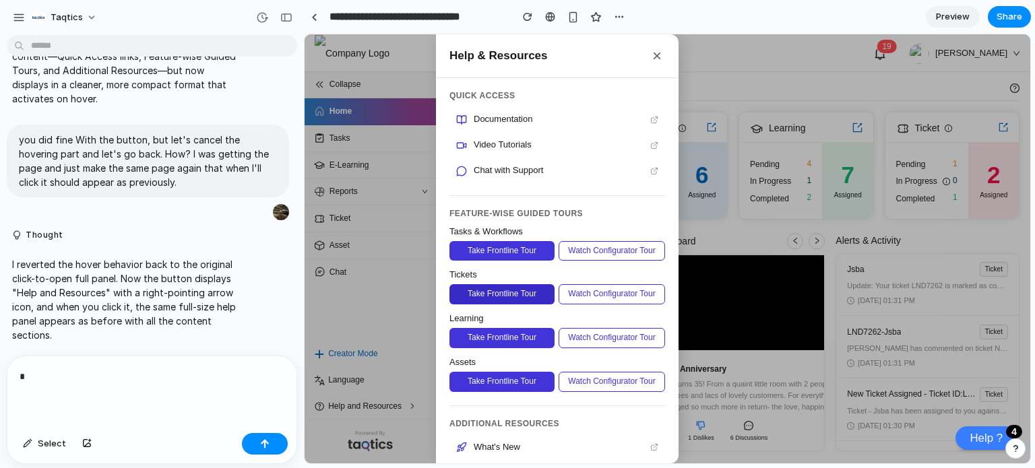
scroll to position [69, 0]
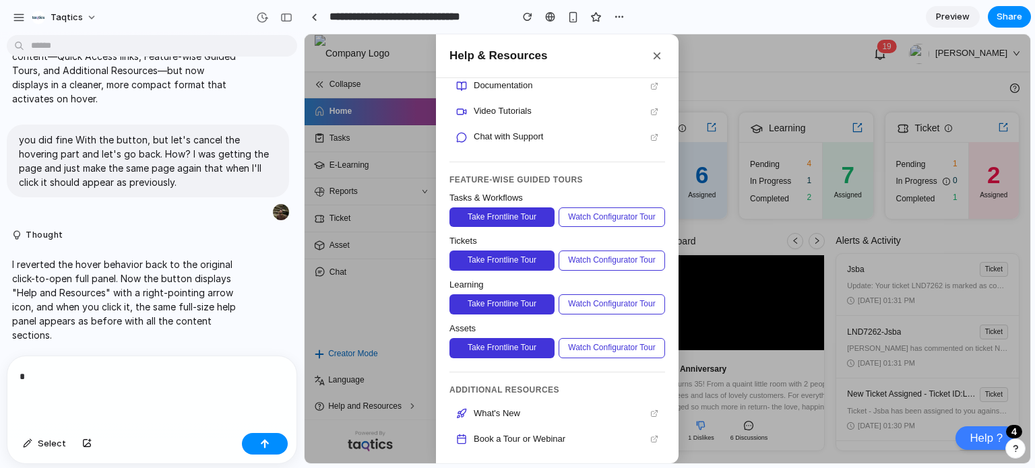
click at [380, 403] on div at bounding box center [666, 248] width 725 height 429
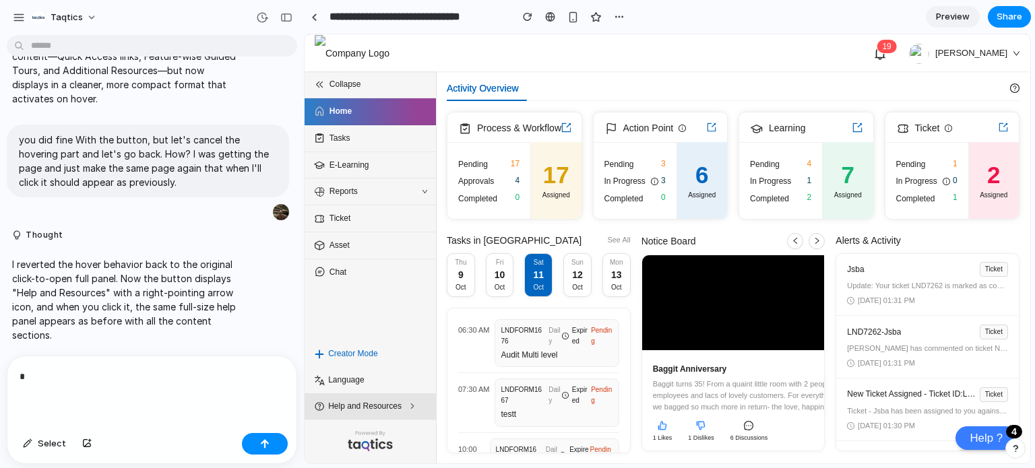
click at [385, 407] on span "Help and Resources" at bounding box center [372, 406] width 89 height 13
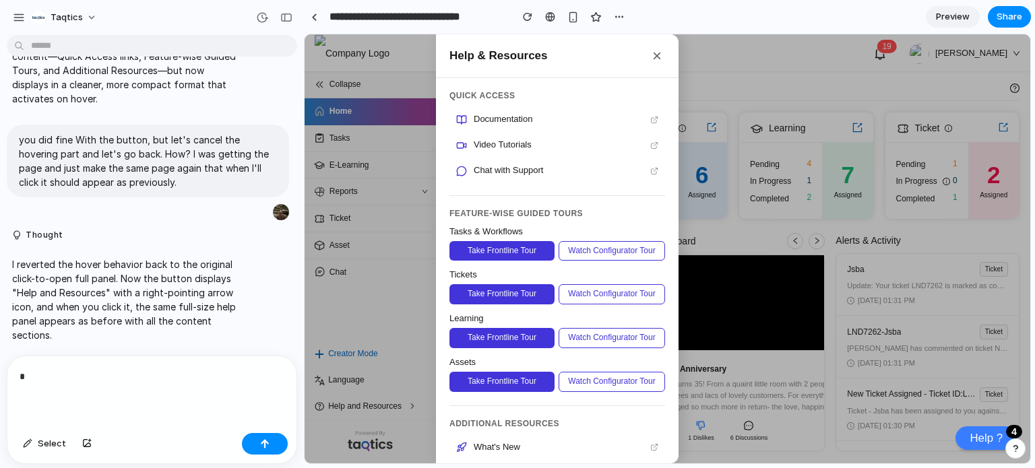
click at [385, 400] on div at bounding box center [666, 248] width 725 height 429
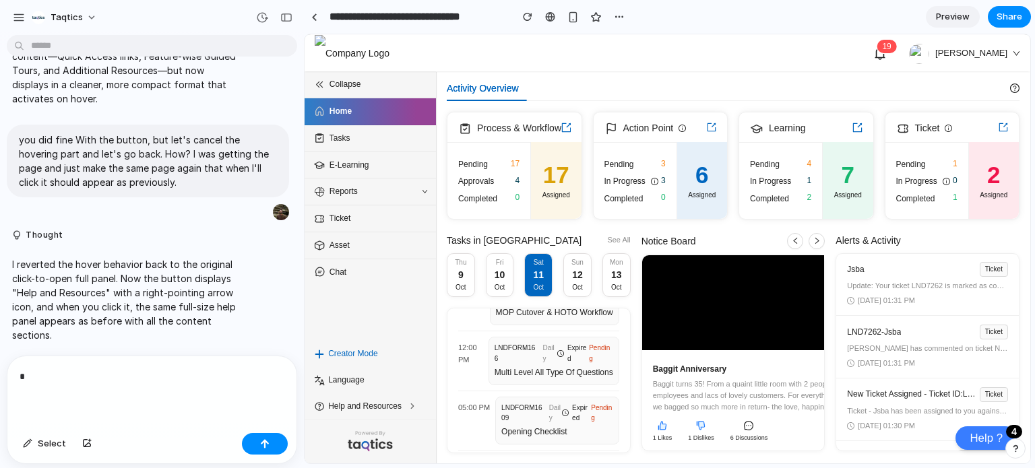
scroll to position [0, 0]
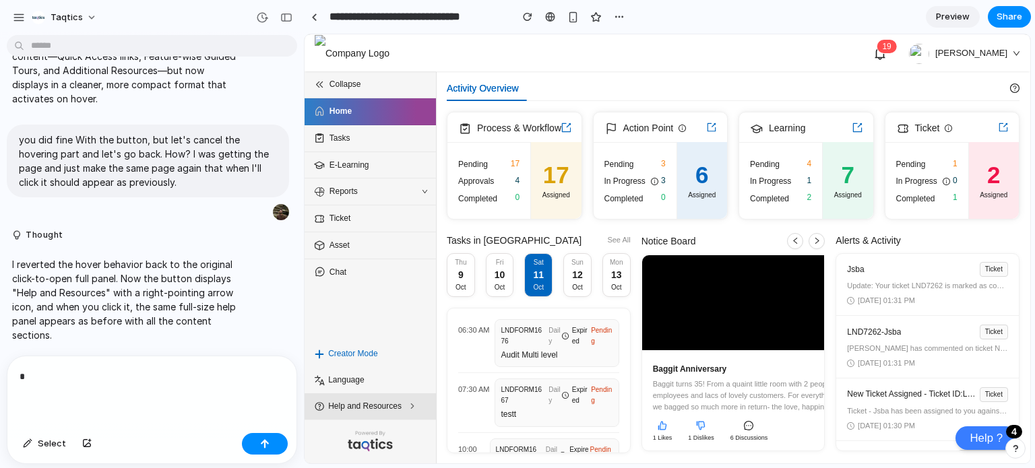
click at [399, 401] on span "Help and Resources" at bounding box center [372, 406] width 89 height 13
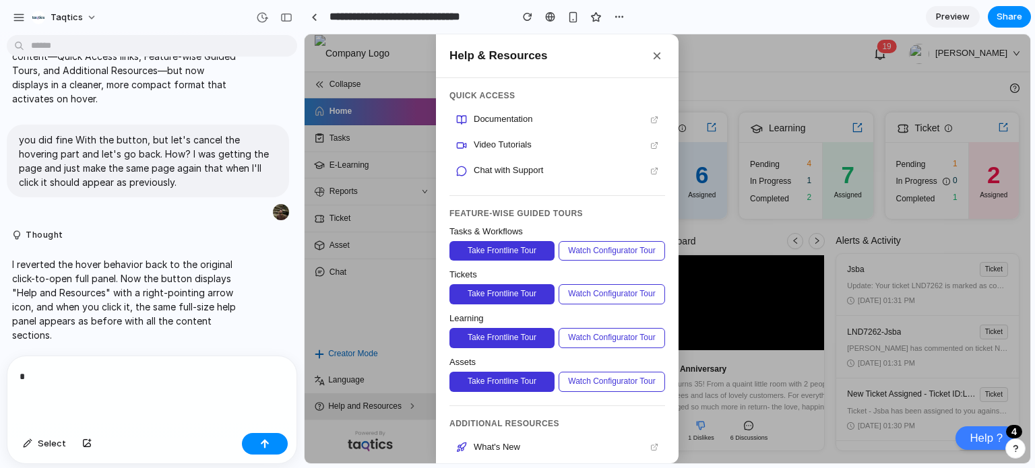
click at [399, 401] on div at bounding box center [666, 248] width 725 height 429
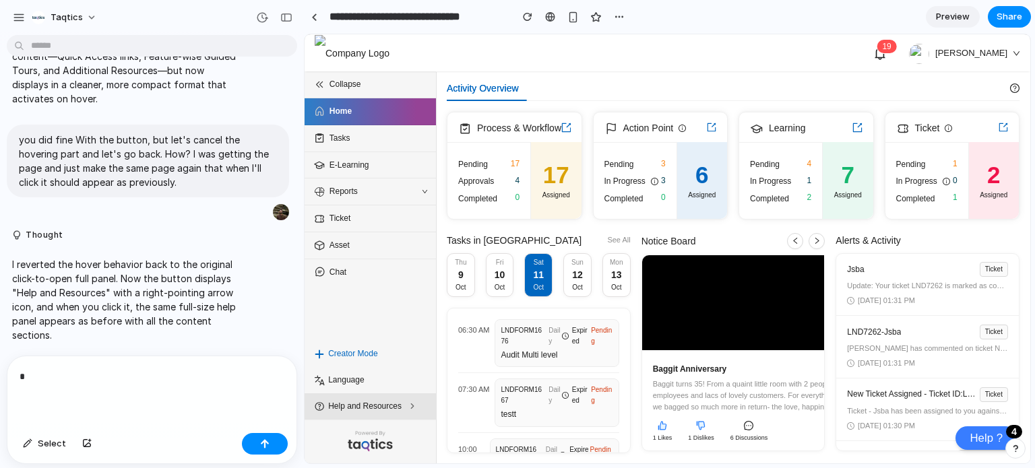
click at [354, 397] on li "Help and Resources" at bounding box center [369, 406] width 131 height 26
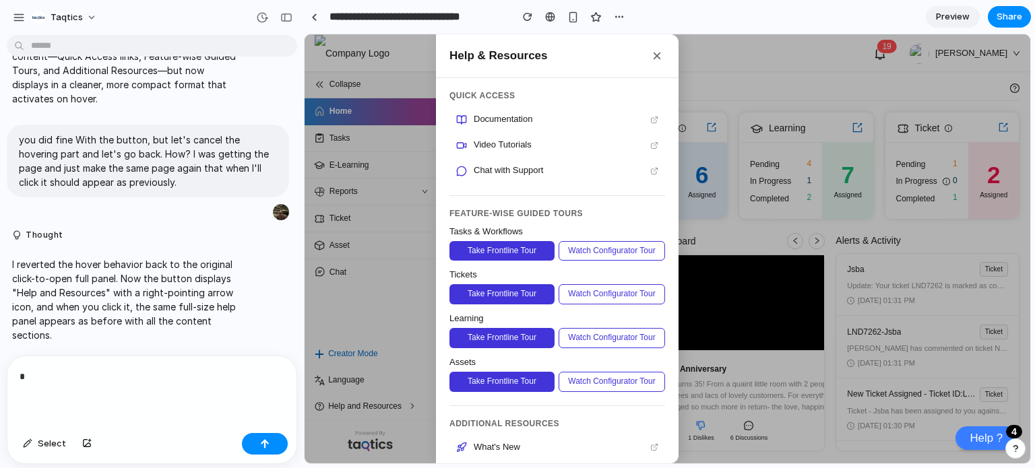
click at [208, 383] on div "*" at bounding box center [151, 391] width 289 height 71
click at [72, 289] on p "I reverted the hover behavior back to the original click-to-open full panel. No…" at bounding box center [125, 299] width 226 height 85
copy p "s"
click at [165, 368] on p "**********" at bounding box center [149, 376] width 259 height 16
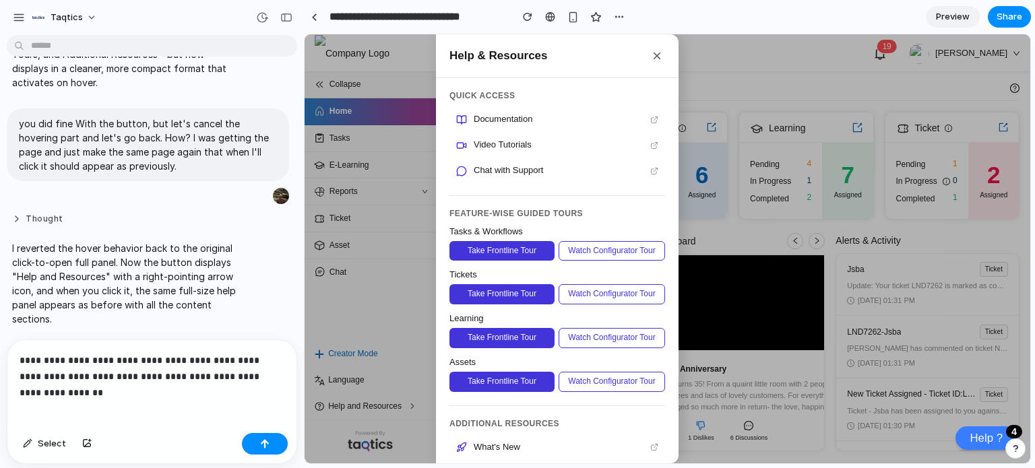
scroll to position [399, 0]
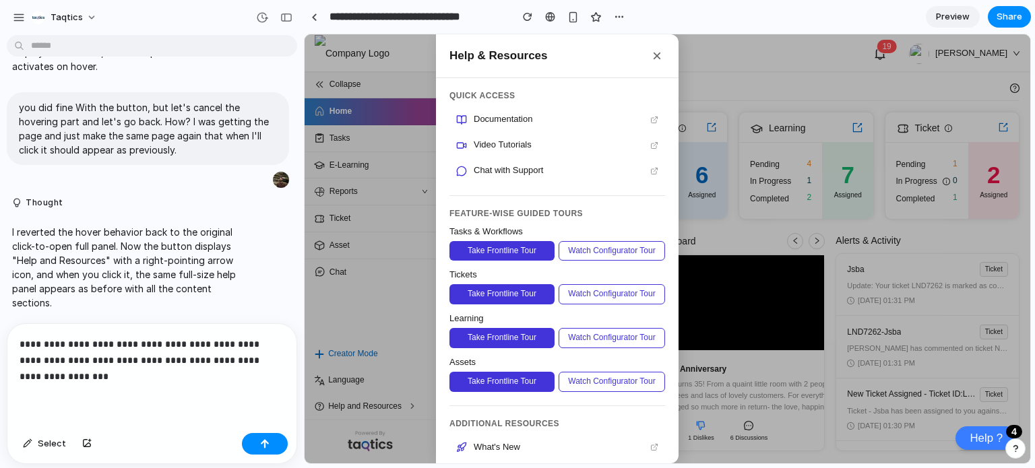
click at [20, 338] on p "**********" at bounding box center [149, 360] width 259 height 48
click at [81, 368] on p "**********" at bounding box center [149, 360] width 259 height 48
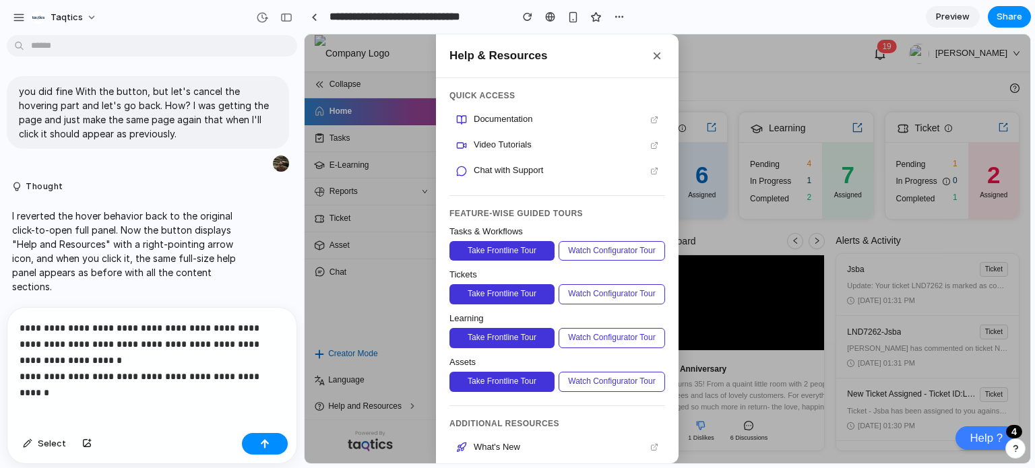
scroll to position [431, 0]
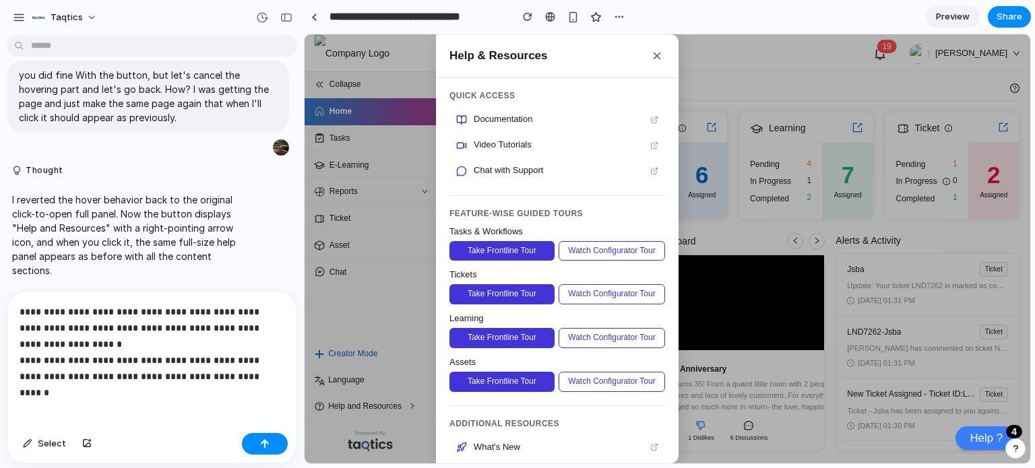
click at [219, 351] on p "**********" at bounding box center [149, 344] width 259 height 81
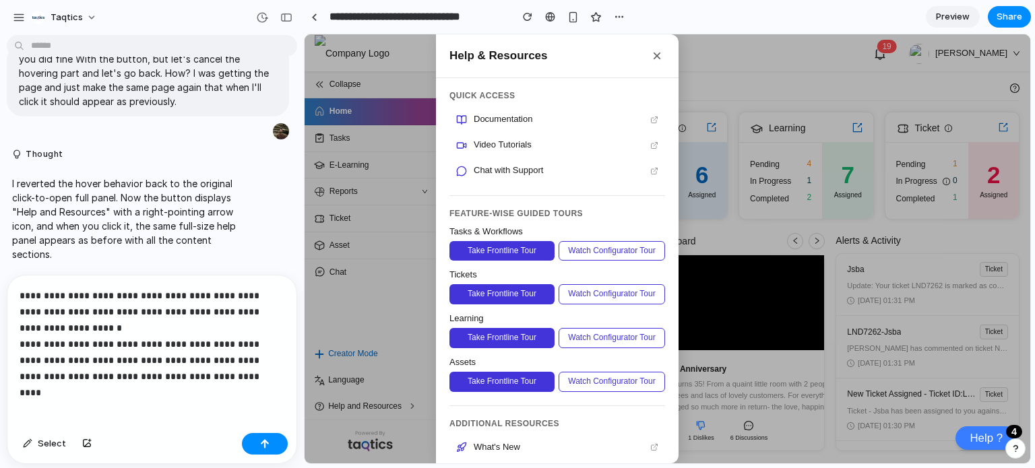
click at [191, 356] on p "**********" at bounding box center [149, 336] width 259 height 97
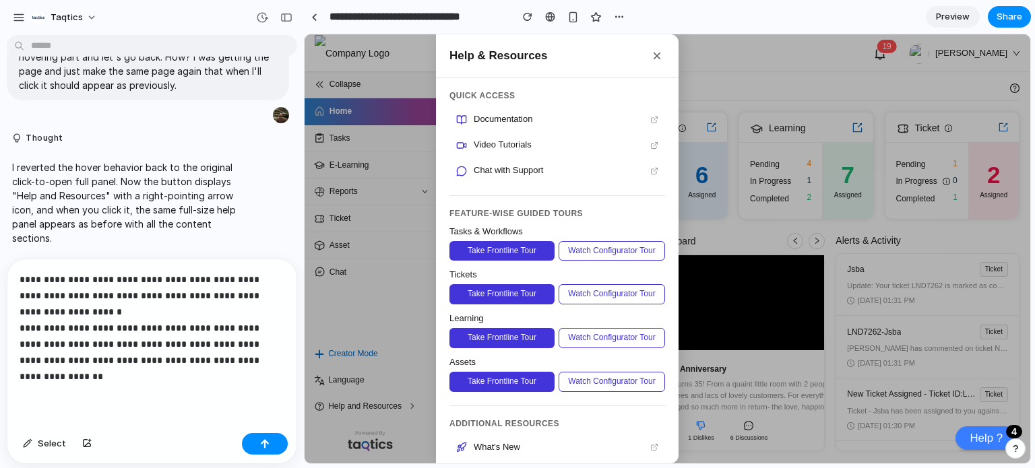
click at [115, 366] on p "**********" at bounding box center [149, 327] width 259 height 113
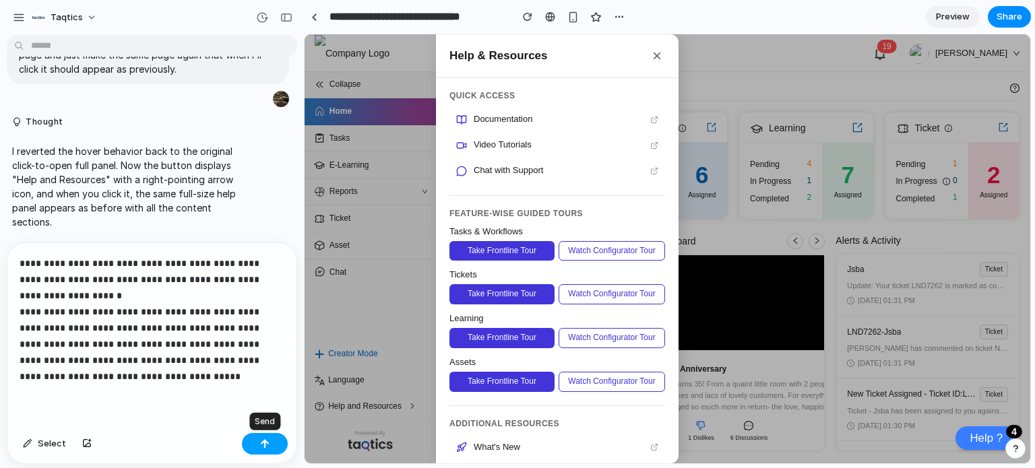
click at [253, 443] on button "button" at bounding box center [265, 444] width 46 height 22
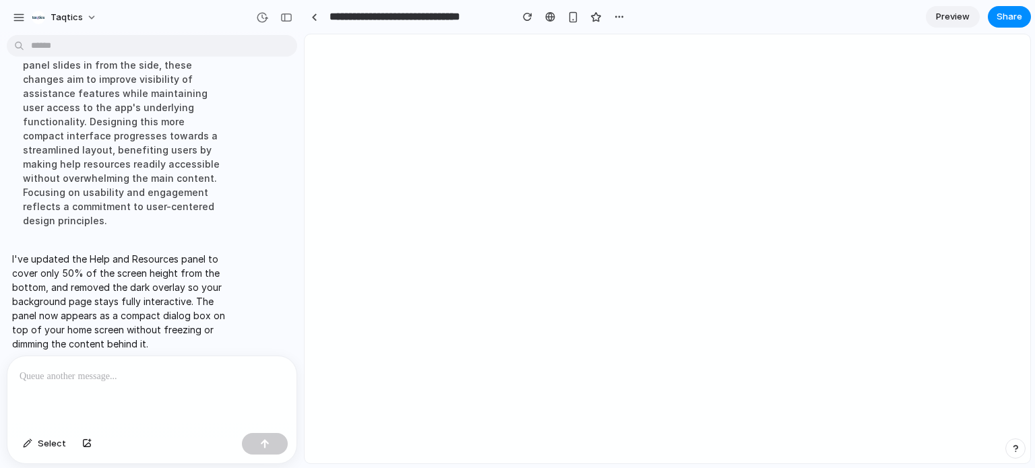
scroll to position [0, 0]
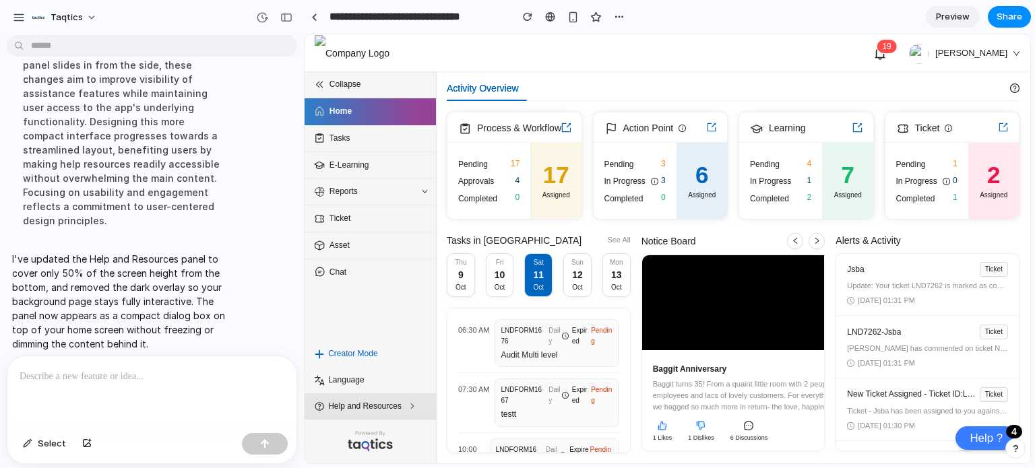
click at [359, 407] on span "Help and Resources" at bounding box center [372, 406] width 89 height 13
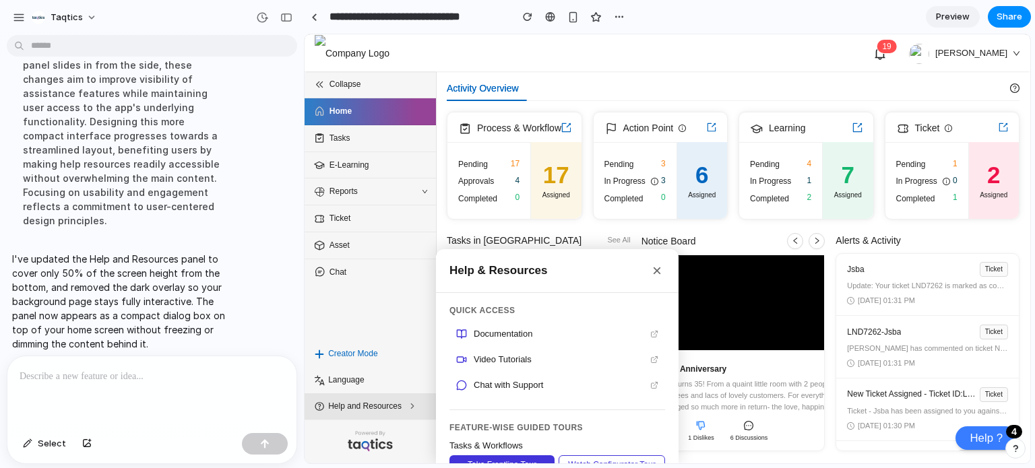
click at [385, 400] on span "Help and Resources" at bounding box center [372, 406] width 89 height 13
click at [405, 407] on span "Help and Resources" at bounding box center [372, 406] width 89 height 13
click at [411, 306] on div "Collapse Home Tasks E-Learning Reports Ticket Asset Chat" at bounding box center [369, 205] width 131 height 269
click at [651, 275] on button "×" at bounding box center [657, 271] width 16 height 16
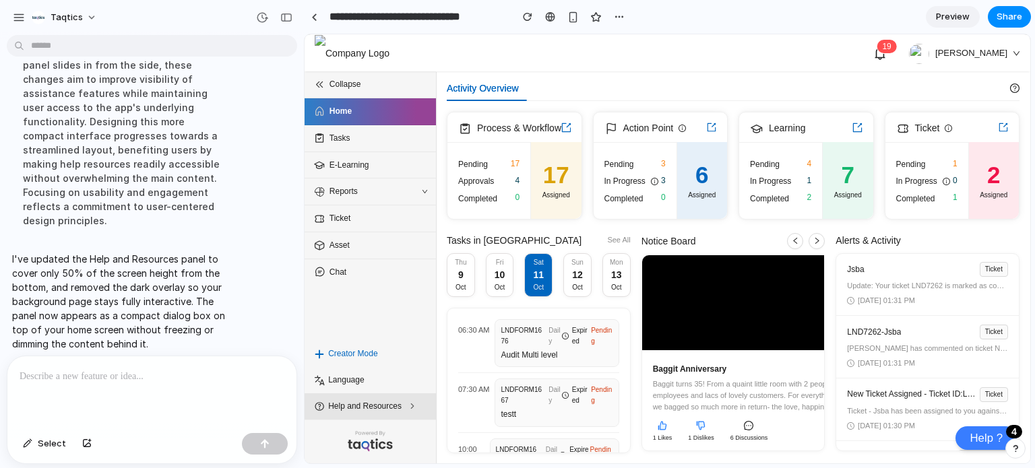
click at [358, 412] on span "Help and Resources" at bounding box center [372, 406] width 89 height 13
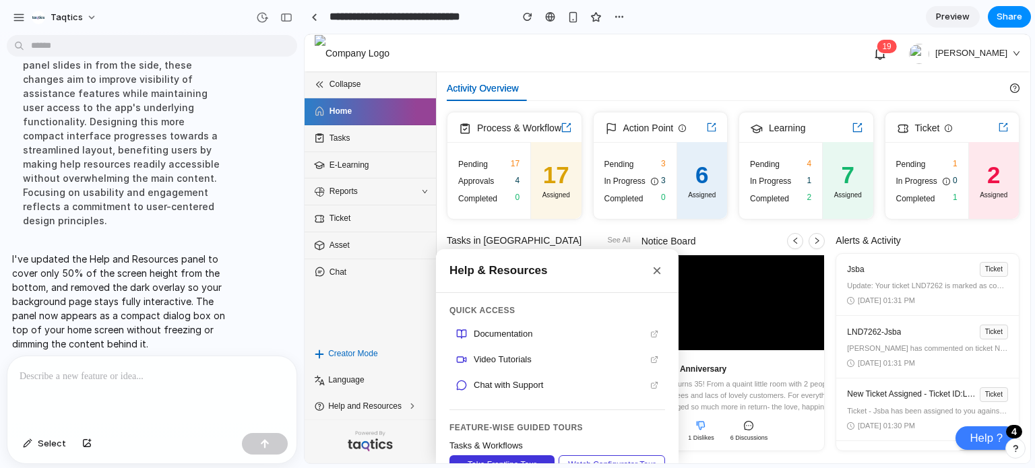
click at [659, 271] on button "×" at bounding box center [657, 271] width 16 height 16
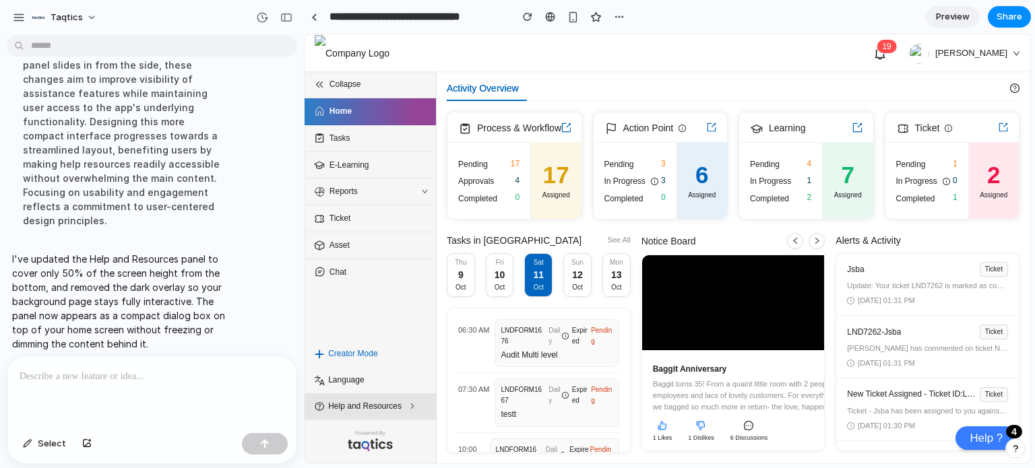
click at [375, 410] on span "Help and Resources" at bounding box center [372, 406] width 89 height 13
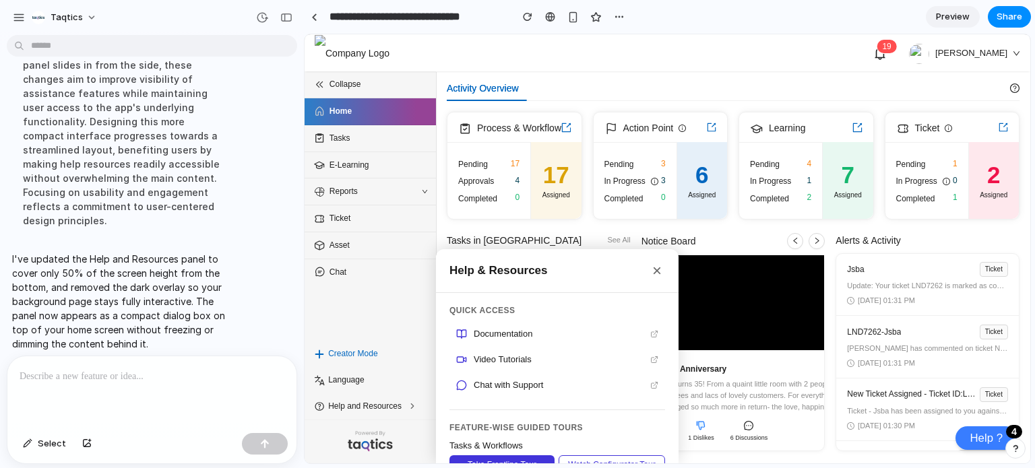
click at [370, 321] on div "Collapse Home Tasks E-Learning Reports Ticket Asset Chat" at bounding box center [369, 205] width 131 height 269
click at [348, 413] on span "Help and Resources" at bounding box center [372, 406] width 89 height 13
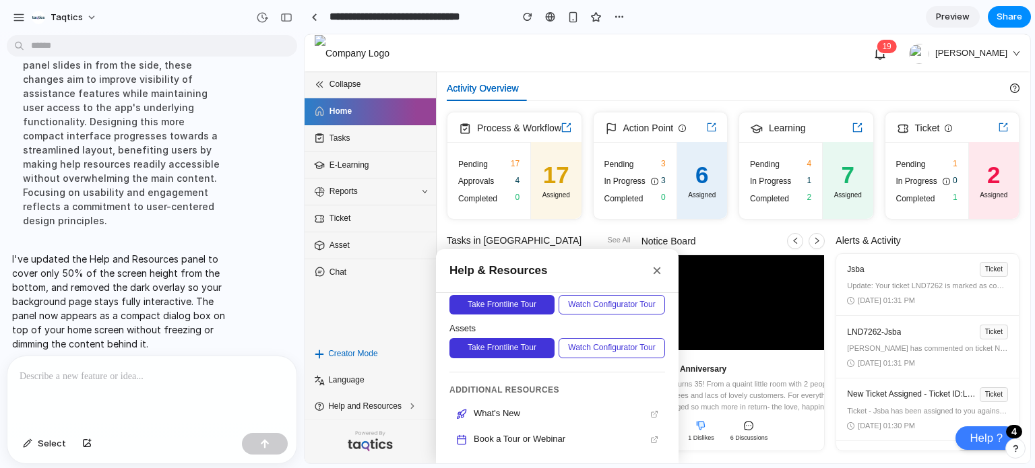
scroll to position [284, 0]
click at [395, 415] on li "Help and Resources" at bounding box center [369, 406] width 131 height 26
click at [659, 276] on button "×" at bounding box center [657, 271] width 16 height 16
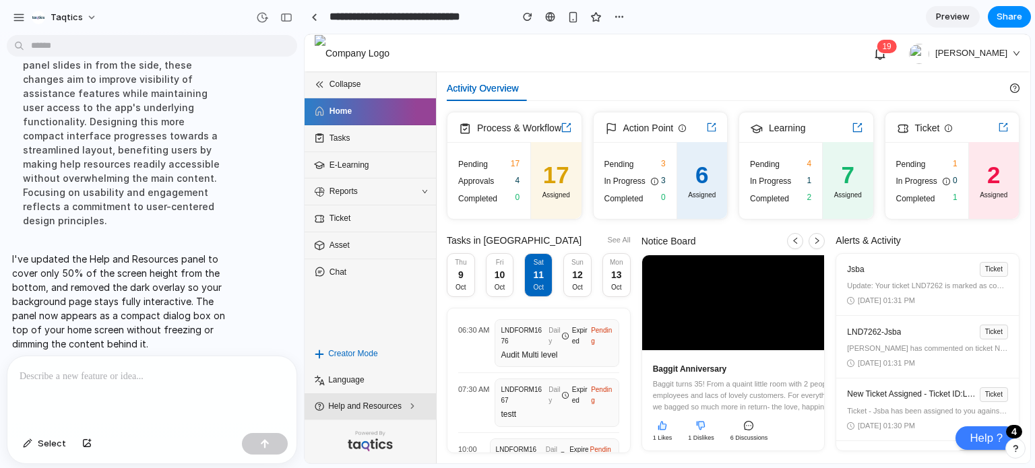
click at [370, 410] on span "Help and Resources" at bounding box center [372, 406] width 89 height 13
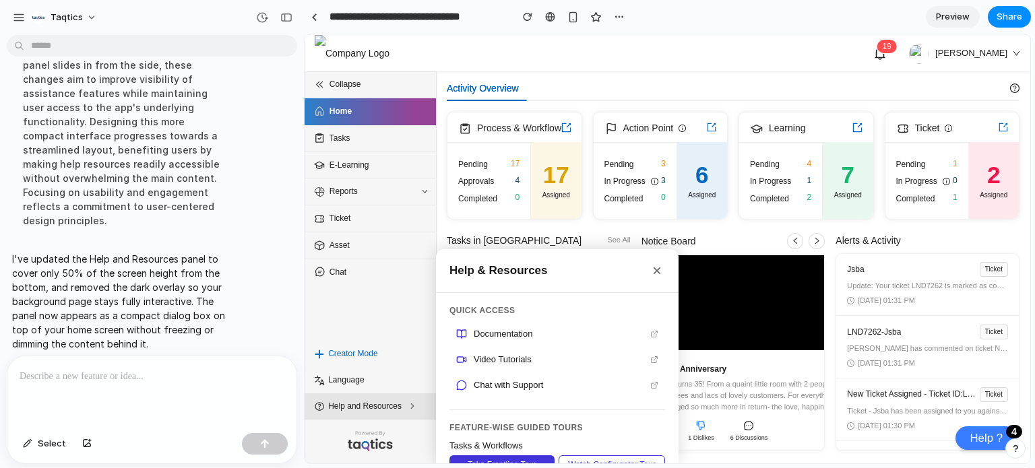
click at [370, 410] on span "Help and Resources" at bounding box center [372, 406] width 89 height 13
click at [370, 310] on div "Collapse Home Tasks E-Learning Reports Ticket Asset Chat" at bounding box center [369, 205] width 131 height 269
click at [777, 78] on div "Activity Overview" at bounding box center [728, 88] width 563 height 26
click at [411, 394] on li "Help and Resources" at bounding box center [369, 406] width 131 height 26
click at [386, 331] on div "Collapse Home Tasks E-Learning Reports Ticket Asset Chat" at bounding box center [369, 205] width 131 height 269
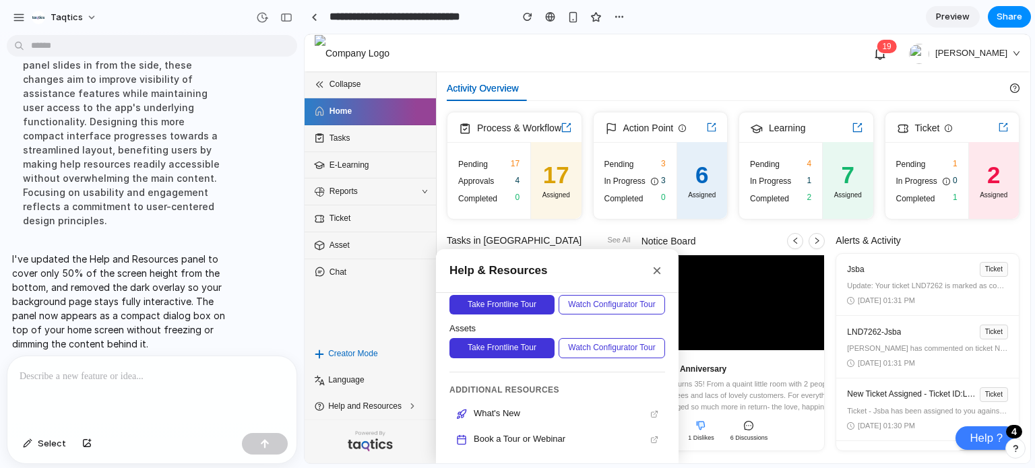
scroll to position [0, 0]
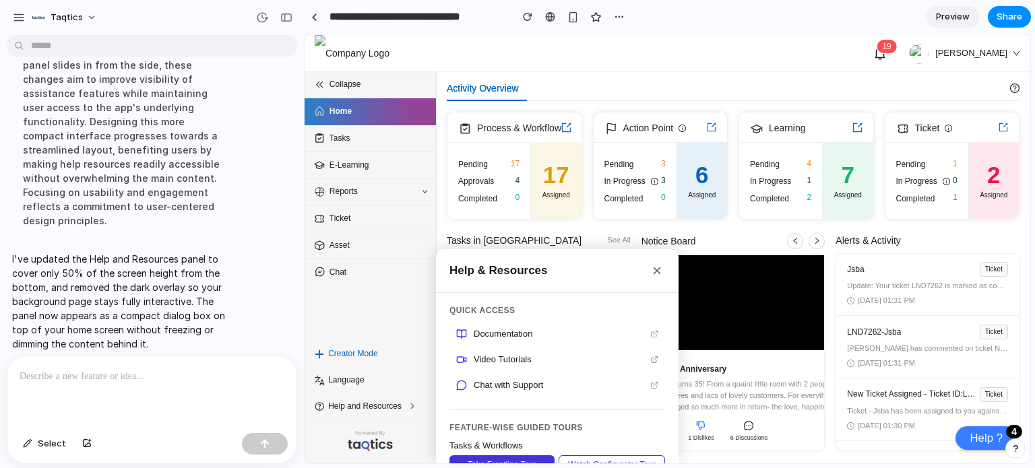
drag, startPoint x: 655, startPoint y: 275, endPoint x: 651, endPoint y: 268, distance: 7.9
click at [651, 268] on button "×" at bounding box center [657, 271] width 16 height 16
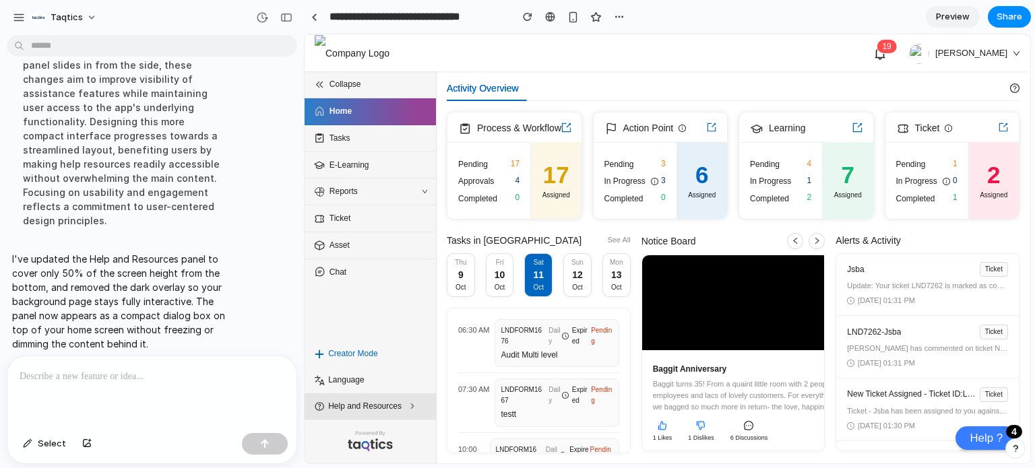
click at [375, 416] on li "Help and Resources" at bounding box center [369, 406] width 131 height 26
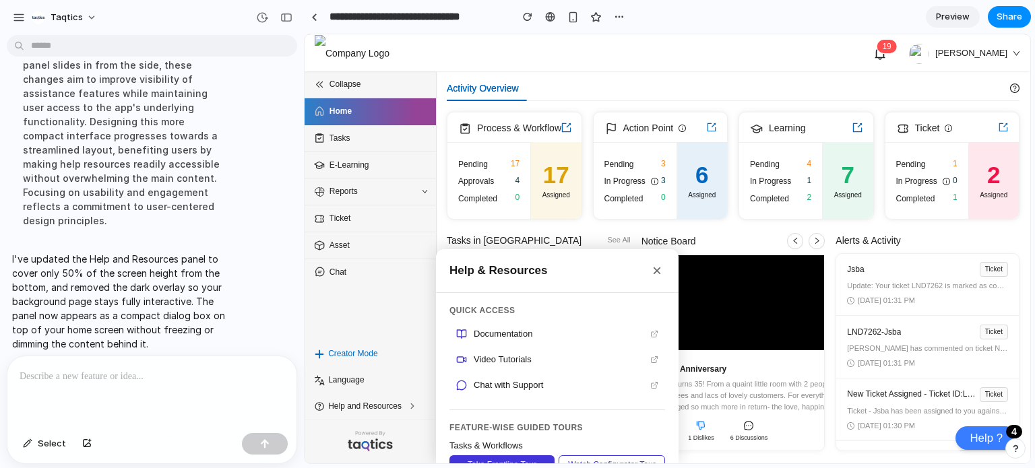
click at [405, 302] on div "Collapse Home Tasks E-Learning Reports Ticket Asset Chat" at bounding box center [369, 205] width 131 height 269
click at [362, 414] on li "Help and Resources" at bounding box center [369, 406] width 131 height 26
click at [944, 17] on span "Preview" at bounding box center [953, 16] width 34 height 13
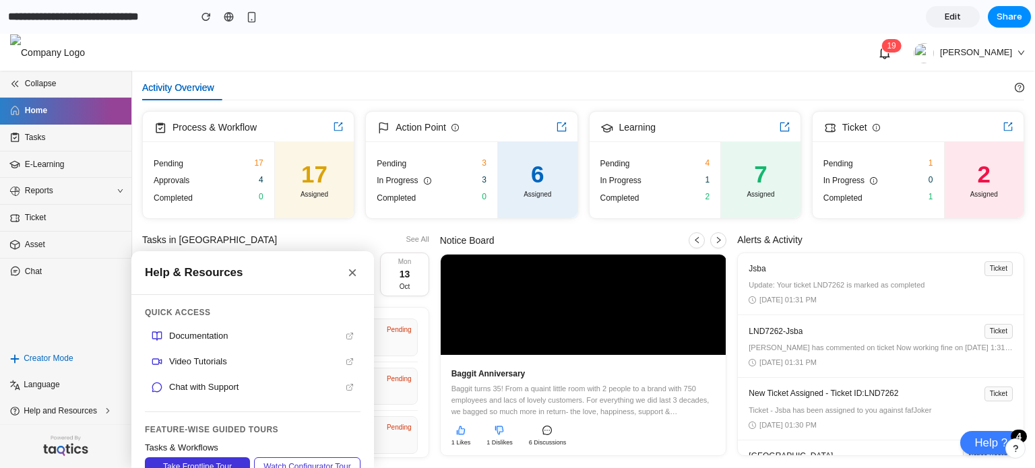
click at [956, 18] on span "Edit" at bounding box center [952, 16] width 16 height 13
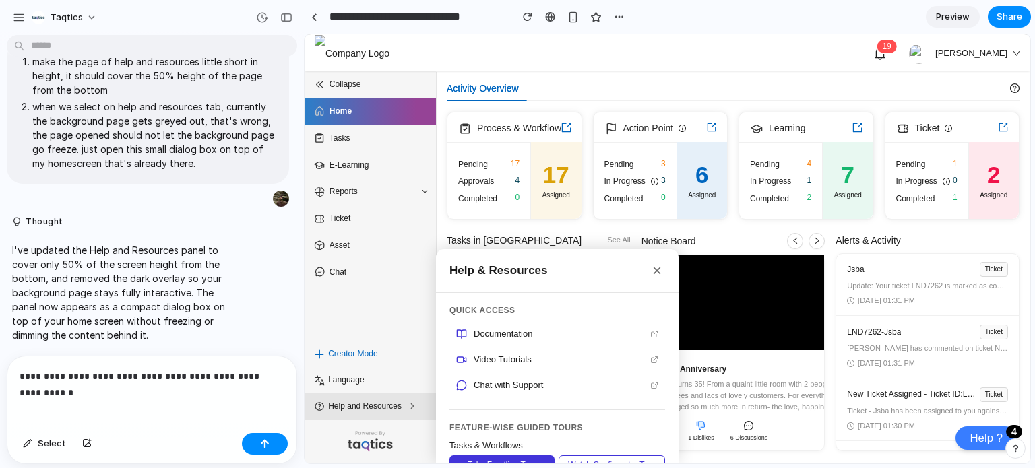
scroll to position [703, 0]
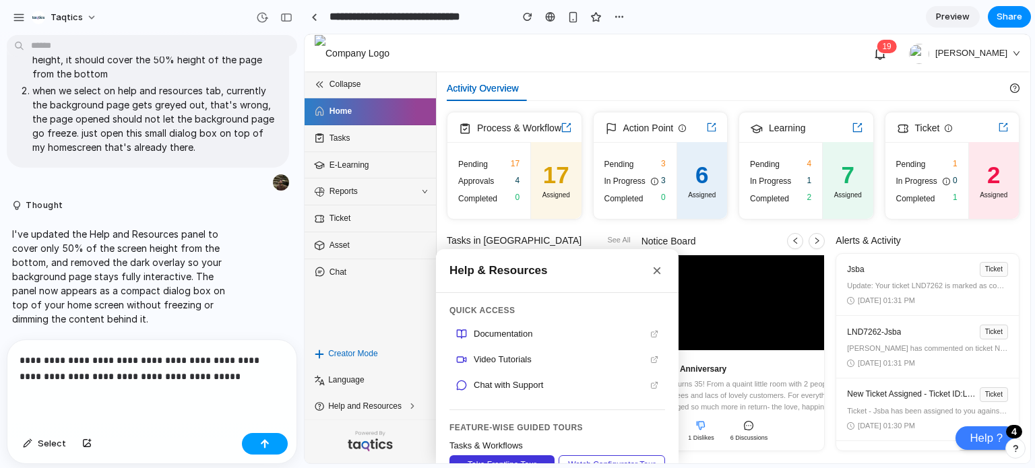
drag, startPoint x: 290, startPoint y: 459, endPoint x: 269, endPoint y: 453, distance: 21.3
click at [269, 453] on div "Select" at bounding box center [151, 446] width 289 height 36
click at [269, 453] on button "button" at bounding box center [265, 444] width 46 height 22
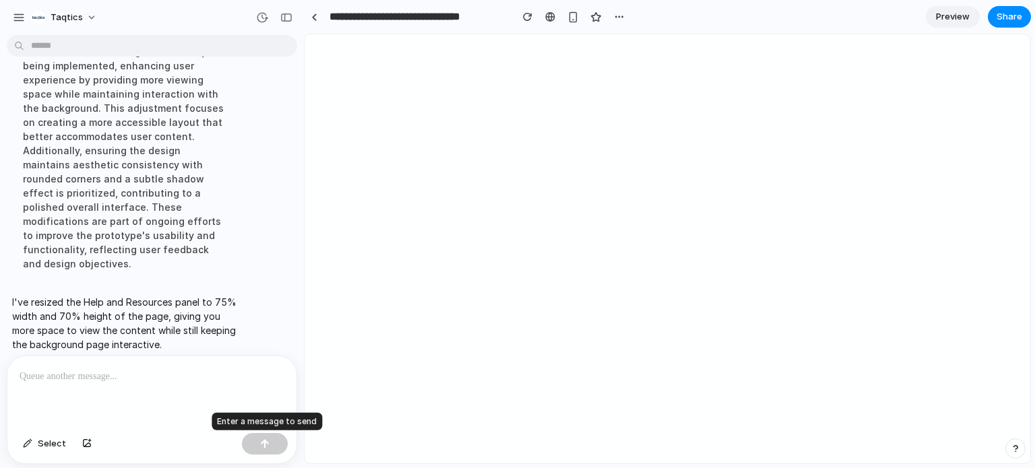
scroll to position [0, 0]
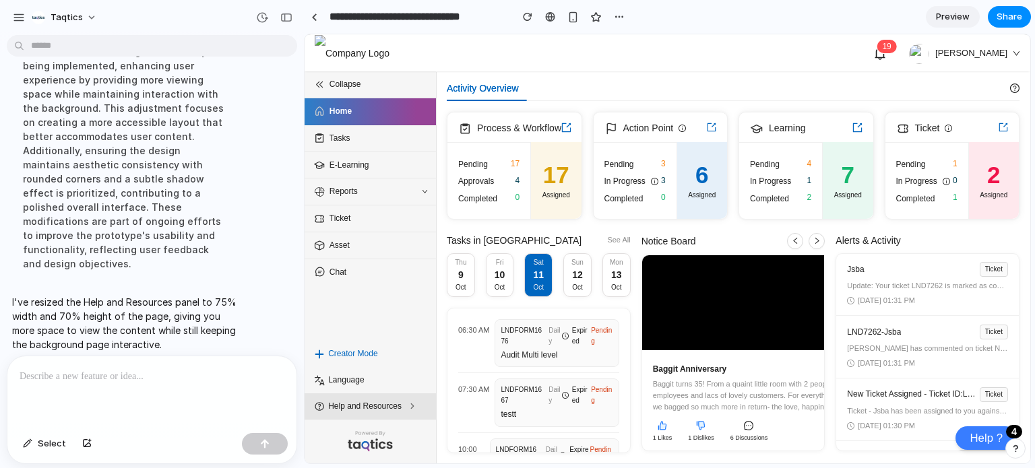
click at [385, 403] on span "Help and Resources" at bounding box center [372, 406] width 89 height 13
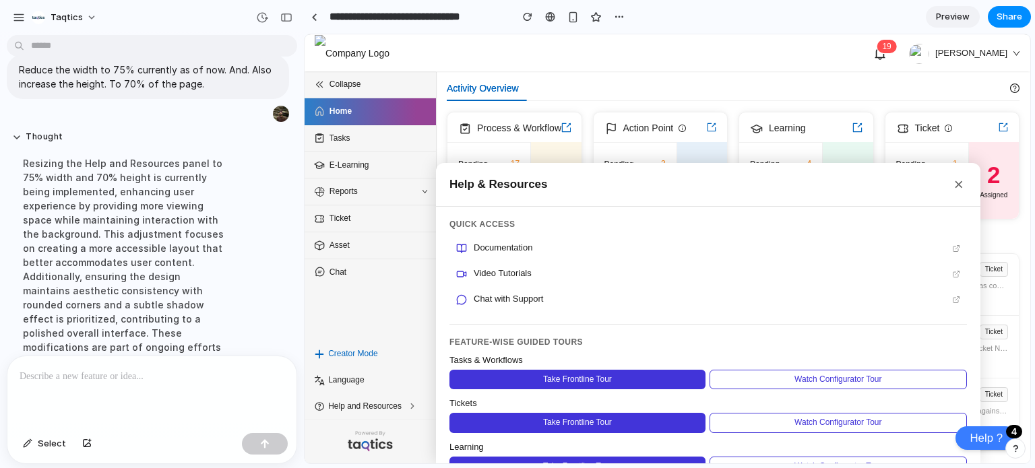
scroll to position [1114, 0]
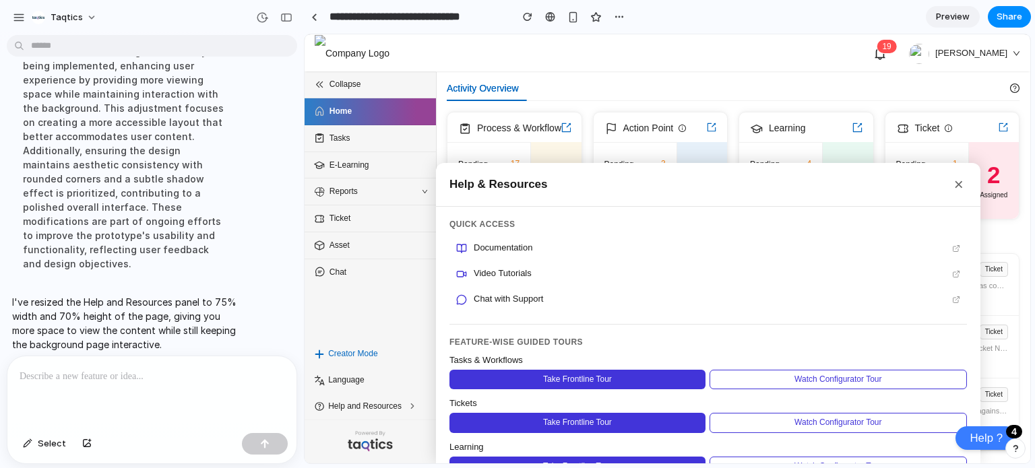
click at [98, 368] on p at bounding box center [149, 376] width 259 height 16
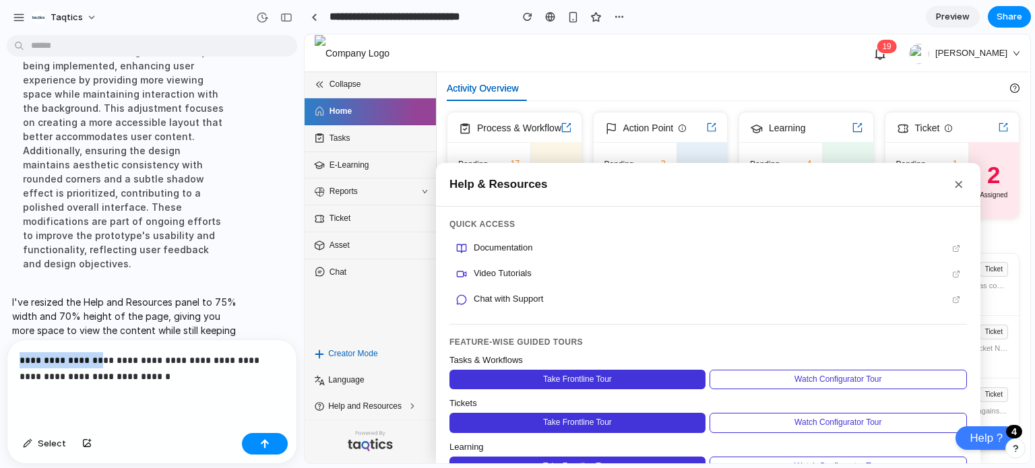
drag, startPoint x: 100, startPoint y: 354, endPoint x: 2, endPoint y: 343, distance: 98.3
click at [2, 343] on div "**********" at bounding box center [148, 401] width 296 height 125
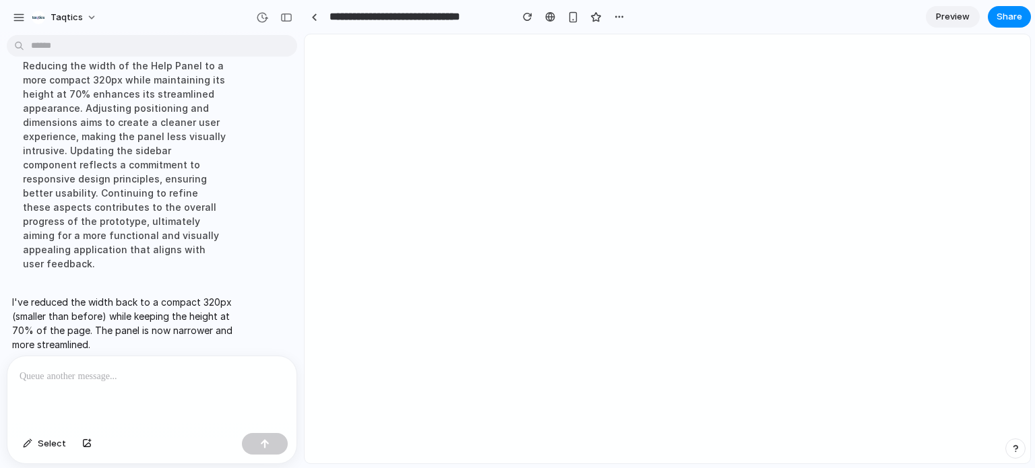
scroll to position [0, 0]
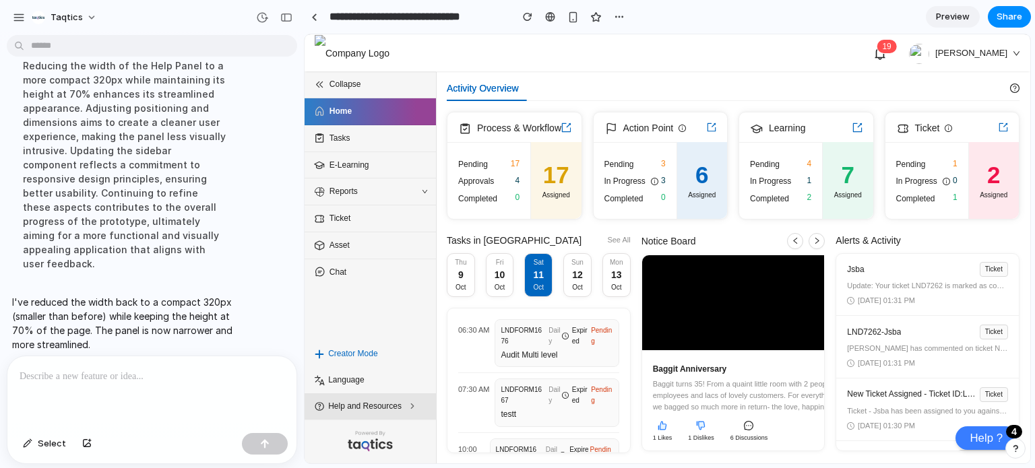
click at [361, 412] on span "Help and Resources" at bounding box center [372, 406] width 89 height 13
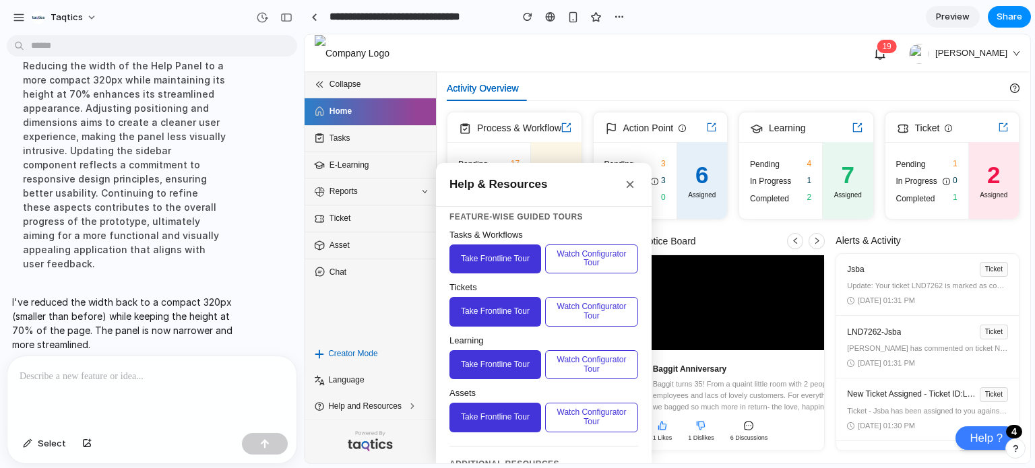
scroll to position [124, 0]
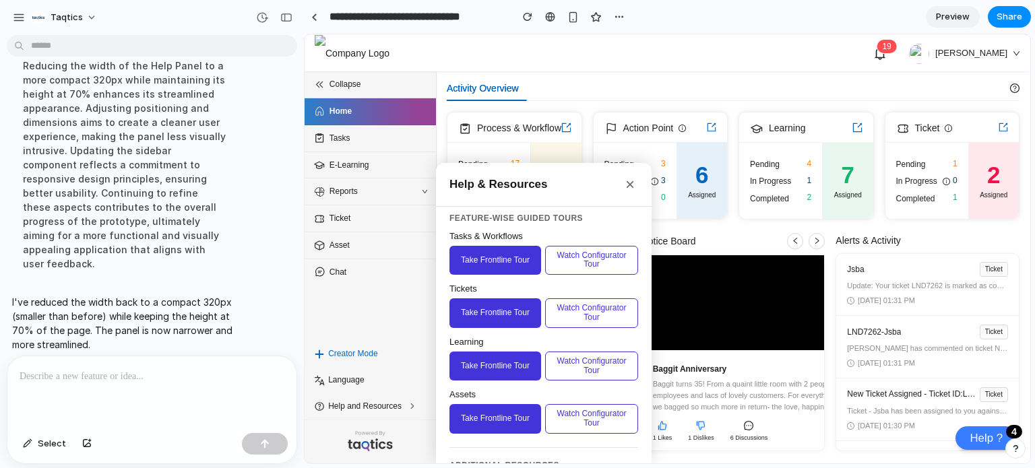
click at [222, 385] on div at bounding box center [151, 391] width 289 height 71
click at [943, 14] on span "Preview" at bounding box center [953, 16] width 34 height 13
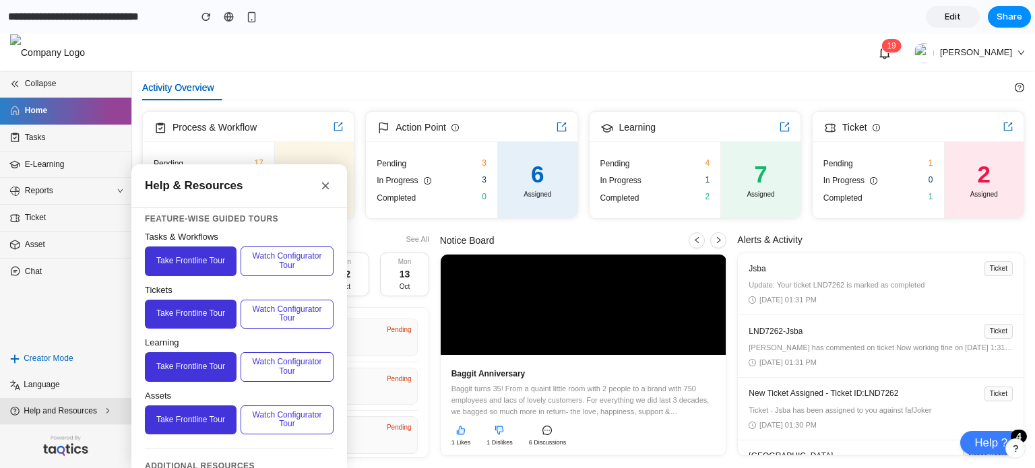
click at [89, 411] on span "Help and Resources" at bounding box center [68, 411] width 89 height 13
click at [59, 295] on div "Collapse Home Tasks E-Learning Reports Ticket Asset Chat" at bounding box center [65, 208] width 131 height 275
click at [327, 178] on button "×" at bounding box center [325, 186] width 16 height 16
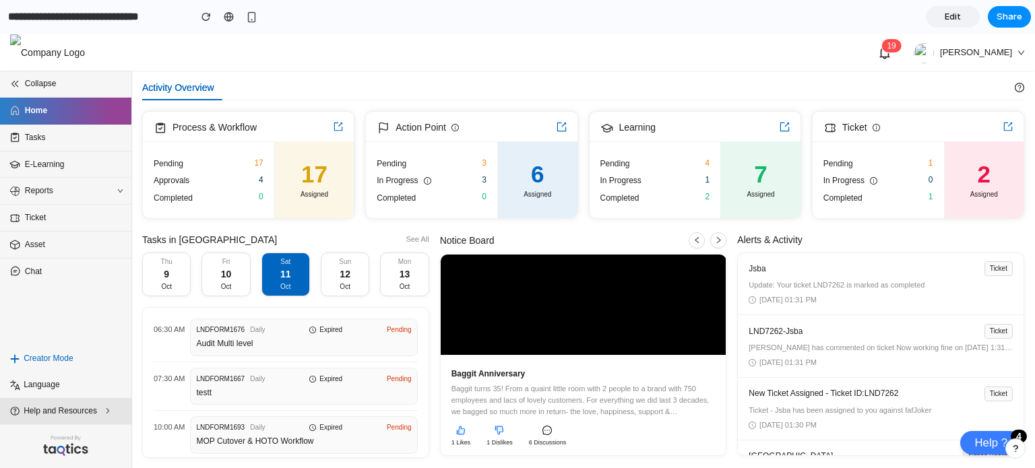
click at [79, 409] on span "Help and Resources" at bounding box center [68, 411] width 89 height 13
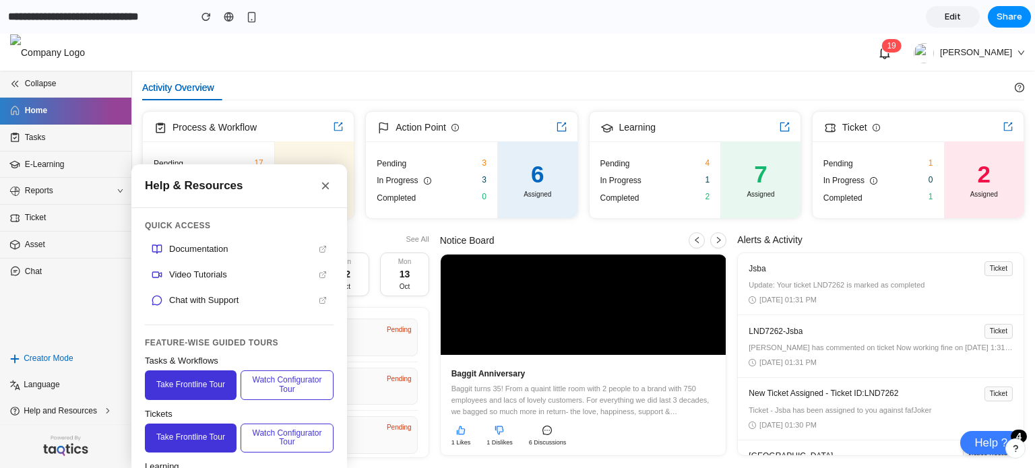
click at [951, 13] on span "Edit" at bounding box center [952, 16] width 16 height 13
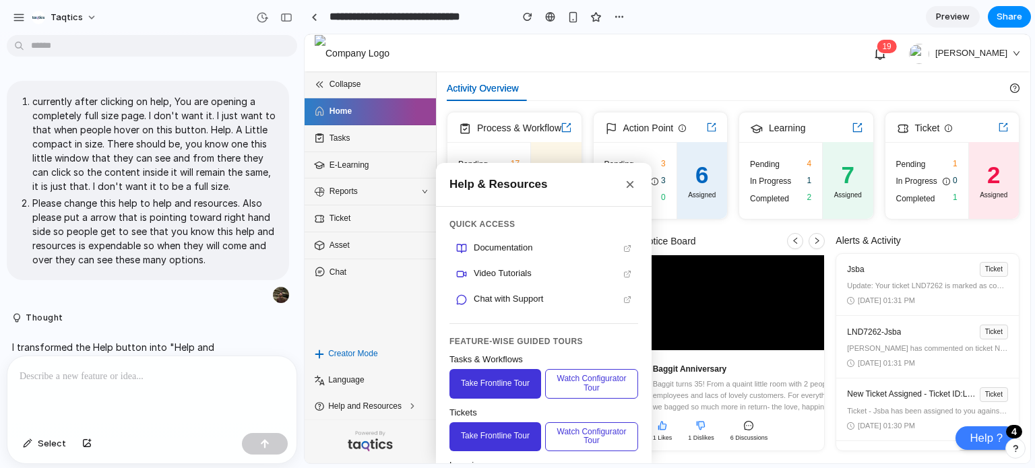
scroll to position [1046, 0]
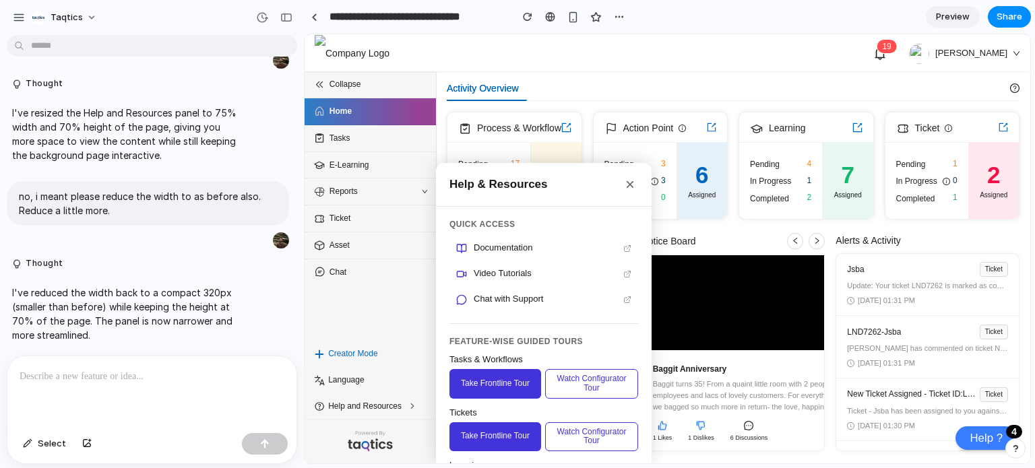
click at [119, 377] on p at bounding box center [152, 376] width 265 height 16
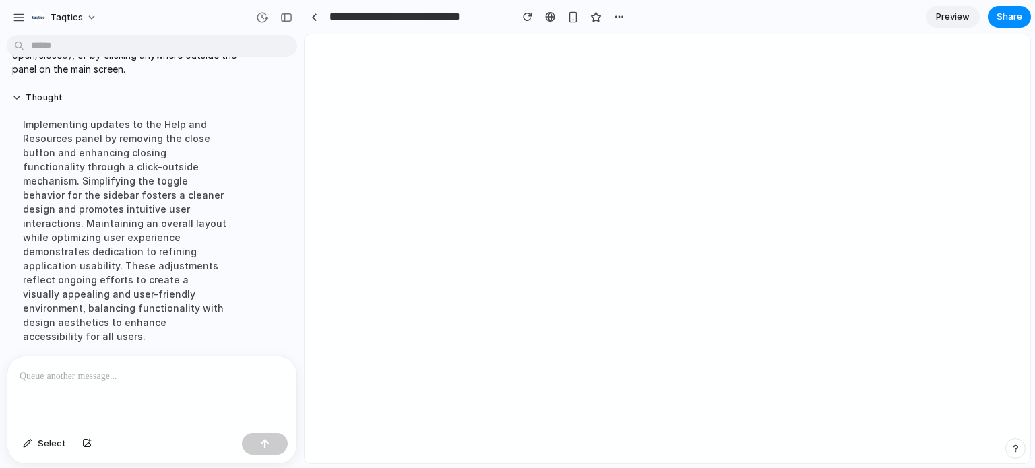
scroll to position [0, 0]
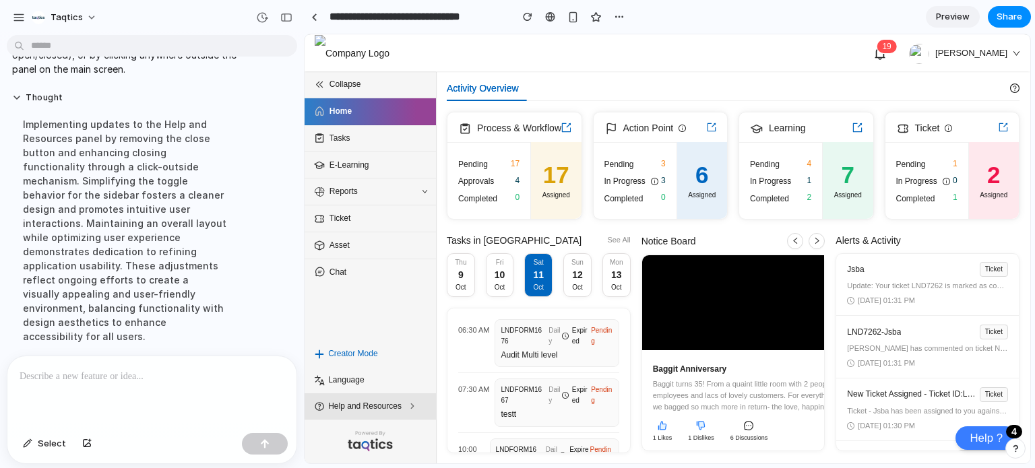
click at [392, 404] on span "Help and Resources" at bounding box center [372, 406] width 89 height 13
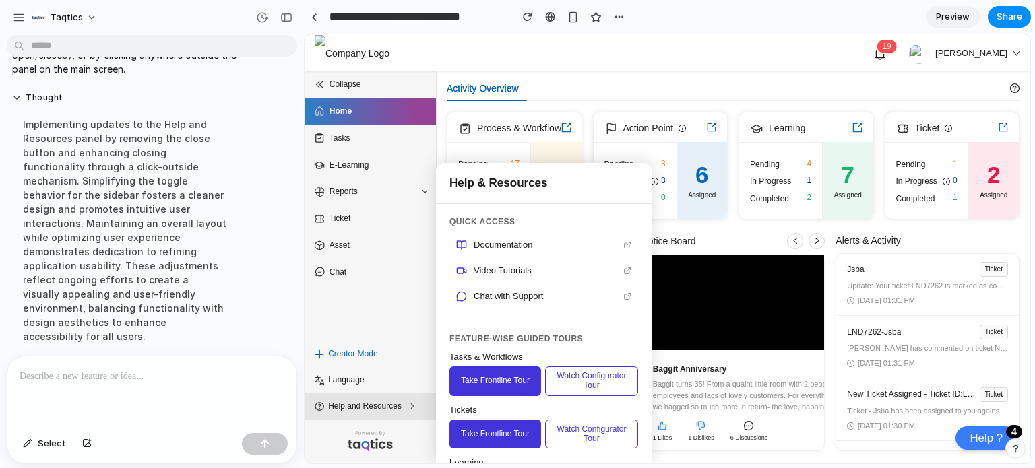
click at [392, 404] on span "Help and Resources" at bounding box center [372, 406] width 89 height 13
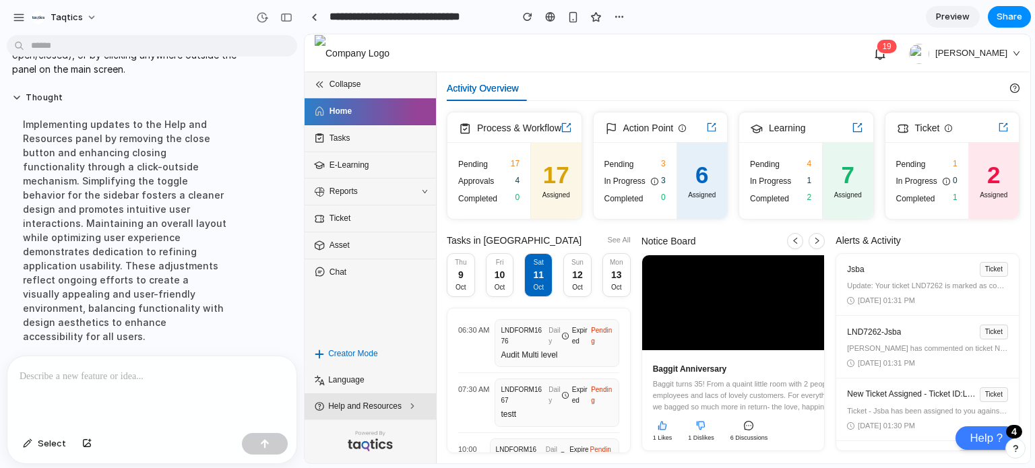
click at [392, 404] on span "Help and Resources" at bounding box center [372, 406] width 89 height 13
click at [375, 300] on div "Collapse Home Tasks E-Learning Reports Ticket Asset Chat" at bounding box center [369, 205] width 131 height 269
click at [389, 415] on li "Help and Resources" at bounding box center [369, 406] width 131 height 26
click at [761, 245] on div "Notice Board" at bounding box center [733, 241] width 184 height 17
click at [373, 412] on span "Help and Resources" at bounding box center [372, 406] width 89 height 13
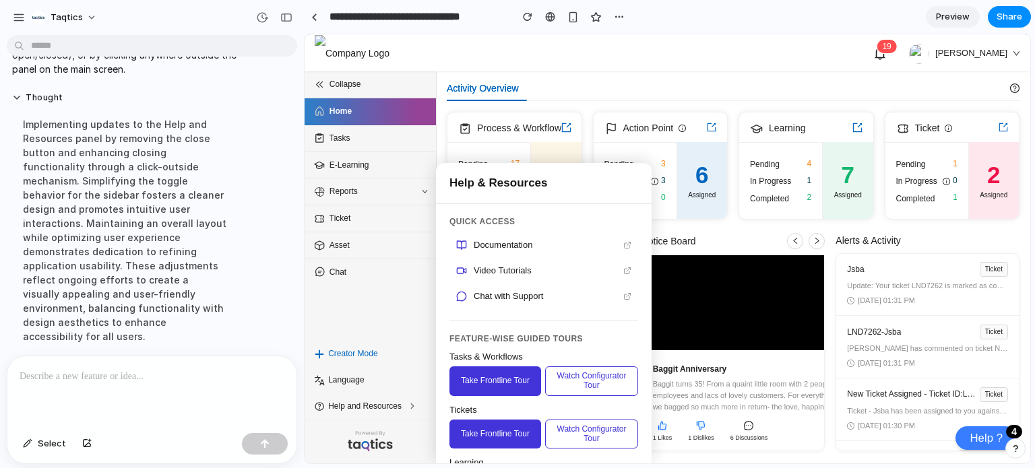
click at [413, 318] on div "Collapse Home Tasks E-Learning Reports Ticket Asset Chat" at bounding box center [369, 205] width 131 height 269
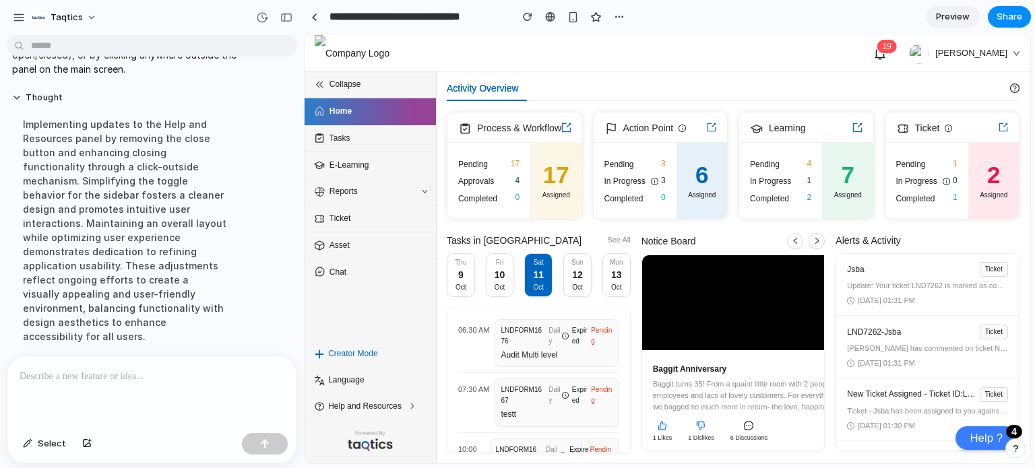
click at [886, 54] on icon at bounding box center [879, 52] width 13 height 13
click at [872, 67] on div "1 9 Harshit" at bounding box center [667, 53] width 705 height 38
click at [414, 394] on li "Help and Resources" at bounding box center [369, 406] width 131 height 26
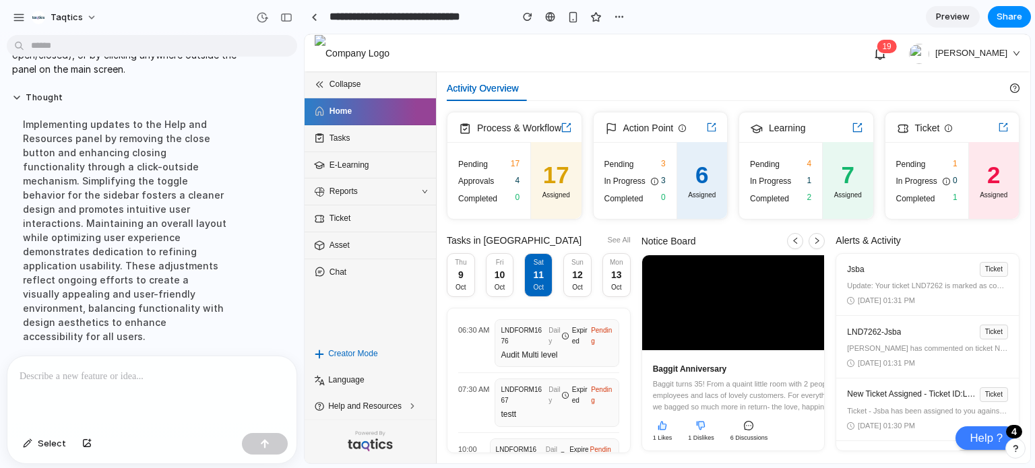
click at [408, 311] on div "Collapse Home Tasks E-Learning Reports Ticket Asset Chat" at bounding box center [369, 205] width 131 height 269
click at [390, 419] on li "Help and Resources" at bounding box center [369, 406] width 131 height 26
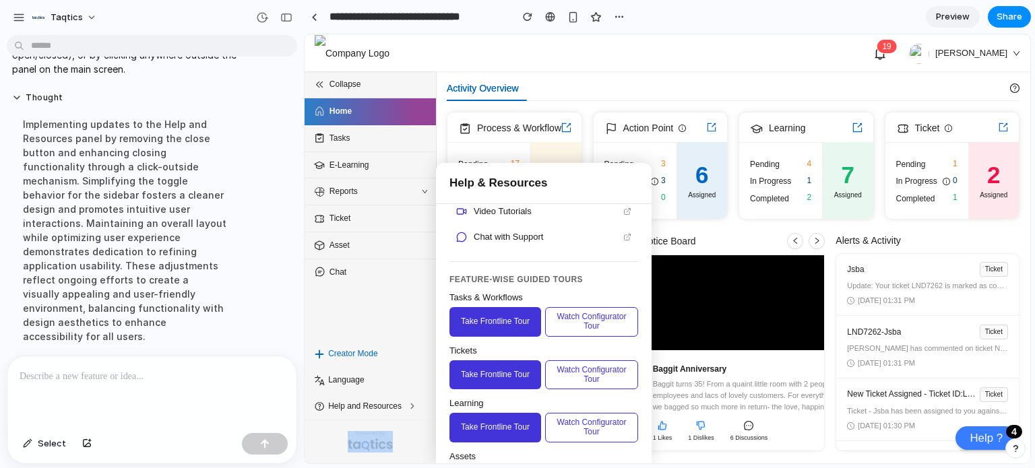
scroll to position [61, 0]
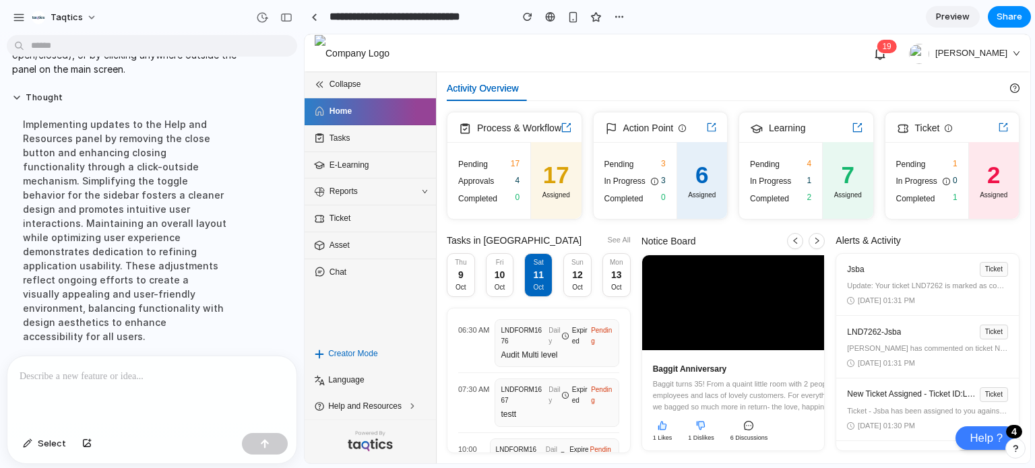
click at [385, 313] on div "Collapse Home Tasks E-Learning Reports Ticket Asset Chat" at bounding box center [369, 205] width 131 height 269
click at [738, 6] on section "**********" at bounding box center [667, 17] width 727 height 34
drag, startPoint x: 950, startPoint y: 13, endPoint x: 734, endPoint y: 117, distance: 240.7
click at [950, 13] on span "Preview" at bounding box center [953, 16] width 34 height 13
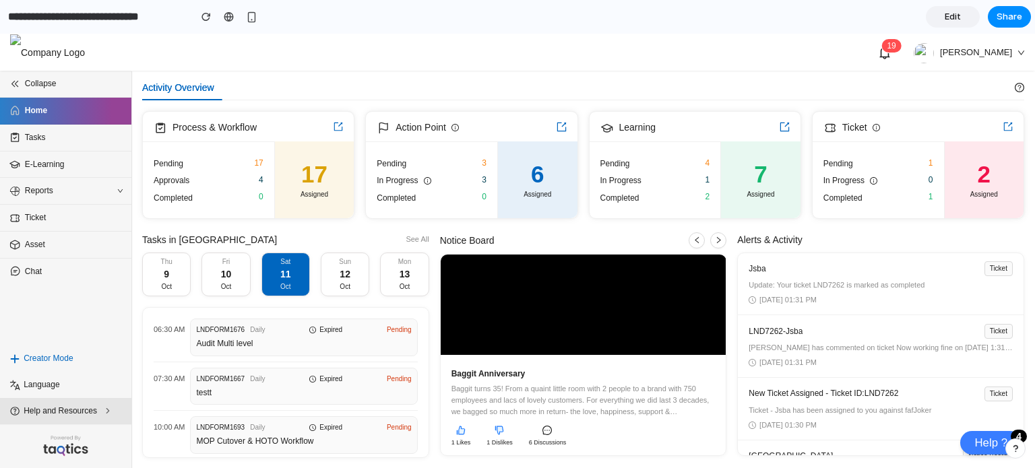
click at [79, 414] on span "Help and Resources" at bounding box center [68, 411] width 89 height 13
click at [57, 317] on div "Collapse Home Tasks E-Learning Reports Ticket Asset Chat" at bounding box center [65, 208] width 131 height 275
click at [998, 448] on link "Help ? 4" at bounding box center [990, 443] width 61 height 24
click at [85, 406] on span "Help and Resources" at bounding box center [68, 411] width 89 height 13
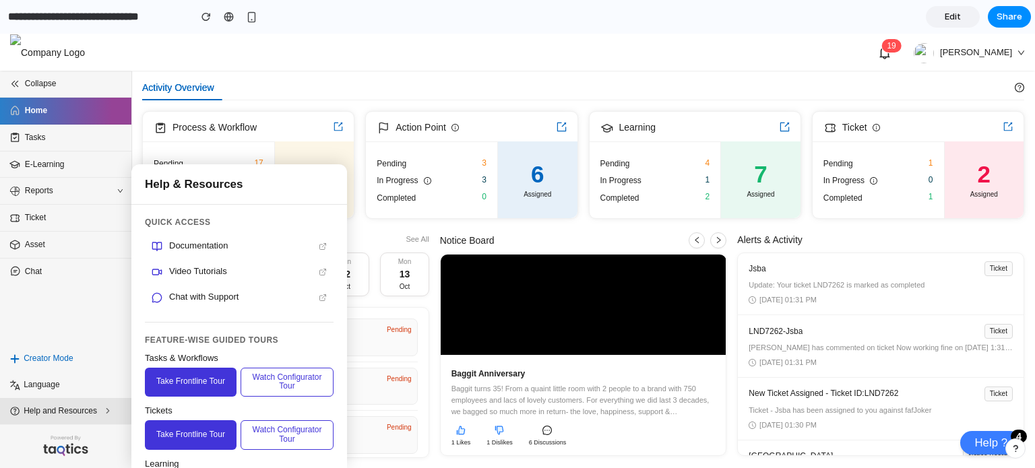
click at [85, 406] on span "Help and Resources" at bounding box center [68, 411] width 89 height 13
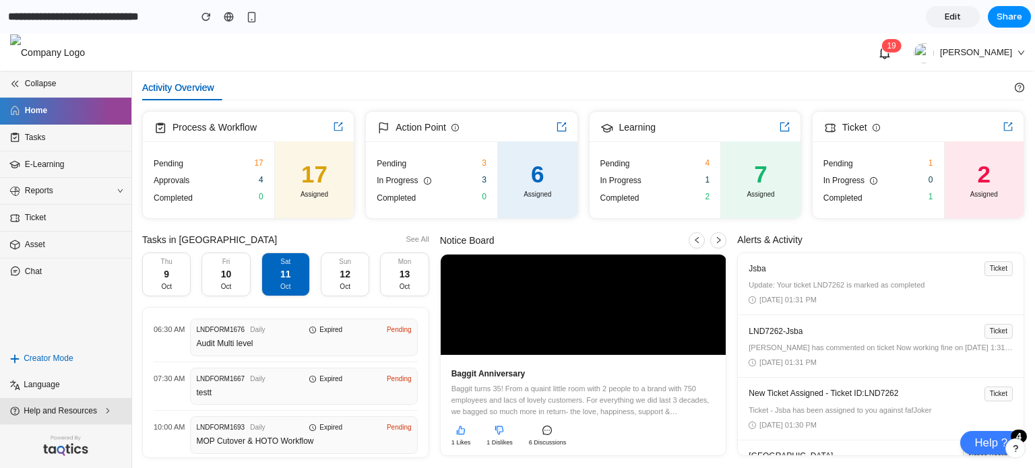
click at [85, 406] on span "Help and Resources" at bounding box center [68, 411] width 89 height 13
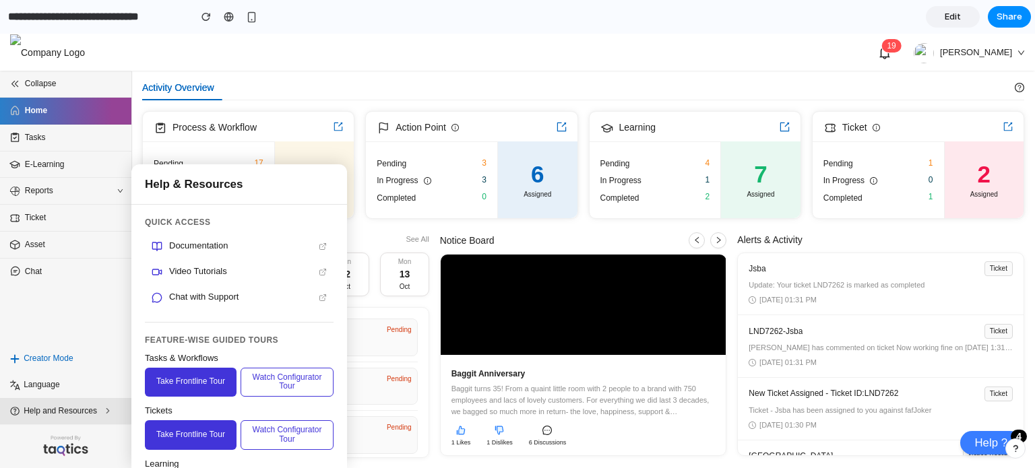
click at [85, 406] on span "Help and Resources" at bounding box center [68, 411] width 89 height 13
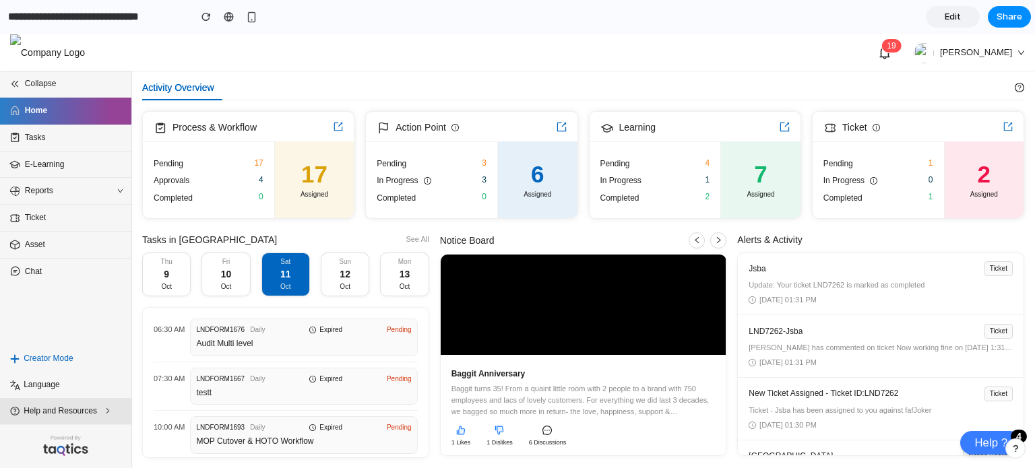
click at [82, 410] on span "Help and Resources" at bounding box center [68, 411] width 89 height 13
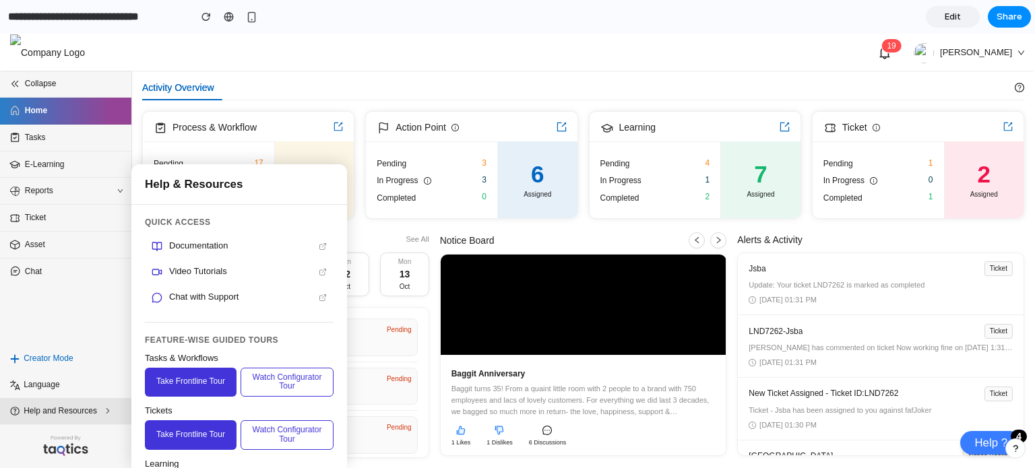
click at [82, 410] on span "Help and Resources" at bounding box center [68, 411] width 89 height 13
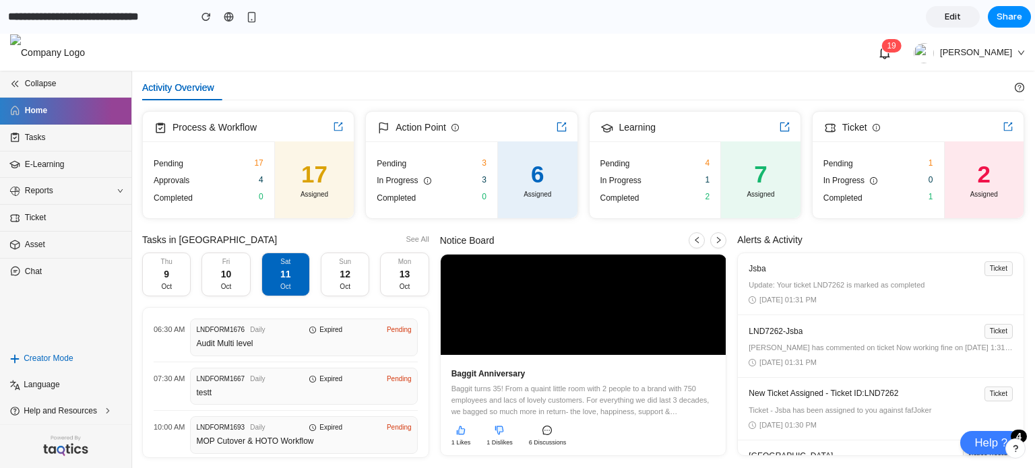
click at [55, 339] on div "Collapse Home Tasks E-Learning Reports Ticket Asset Chat" at bounding box center [65, 208] width 131 height 275
click at [86, 405] on span "Help and Resources" at bounding box center [68, 411] width 89 height 13
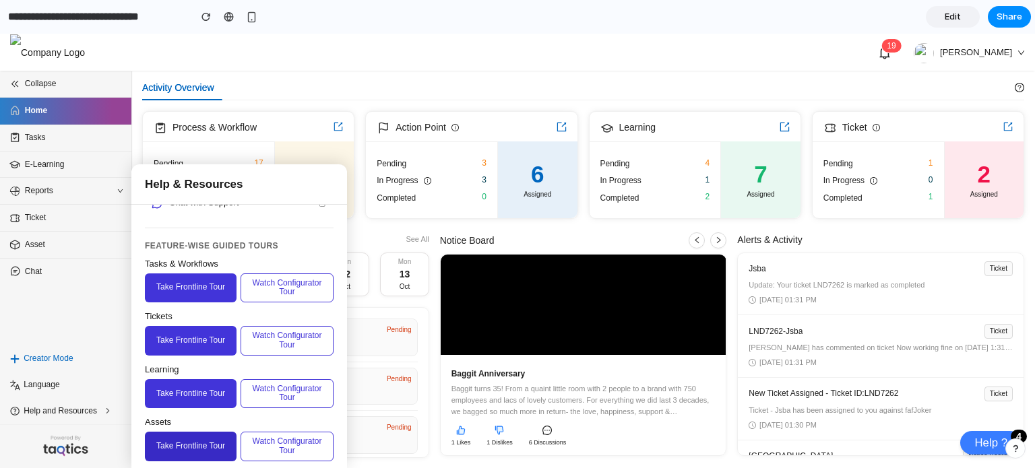
scroll to position [92, 0]
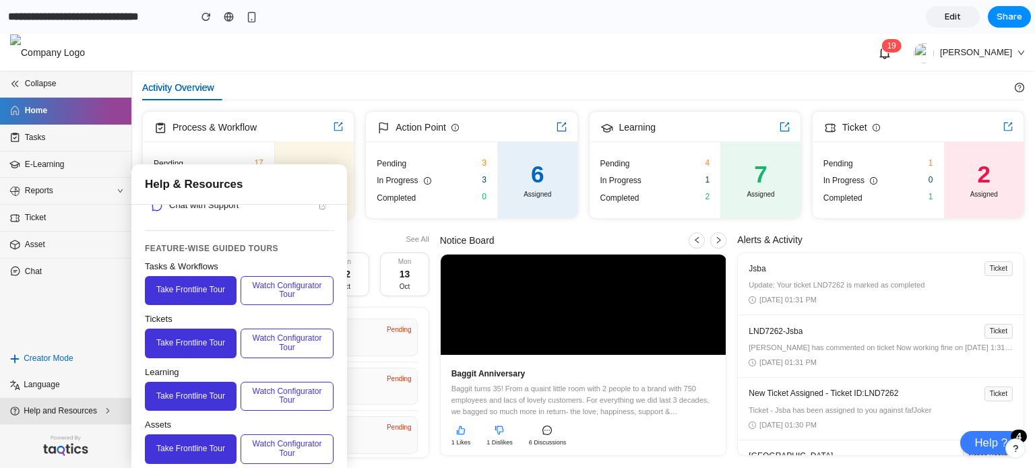
click at [100, 409] on span "Help and Resources" at bounding box center [68, 411] width 89 height 13
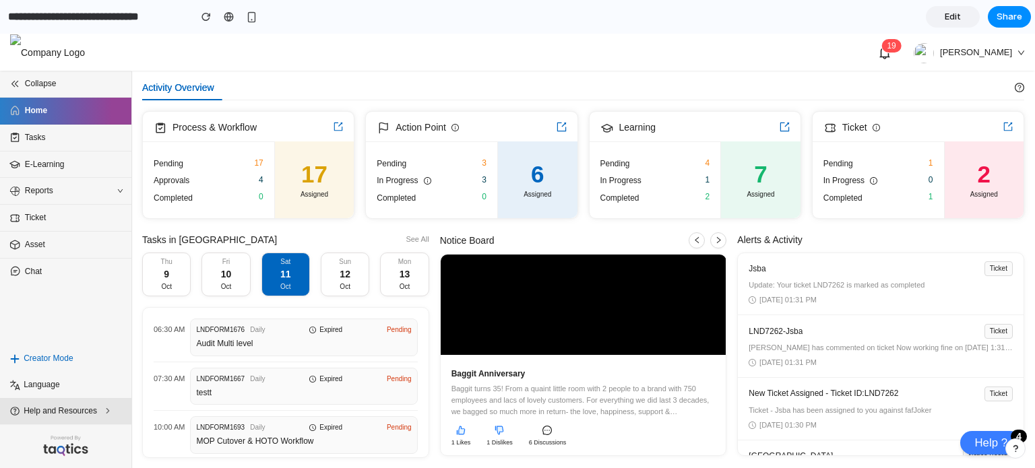
click at [100, 409] on span "Help and Resources" at bounding box center [68, 411] width 89 height 13
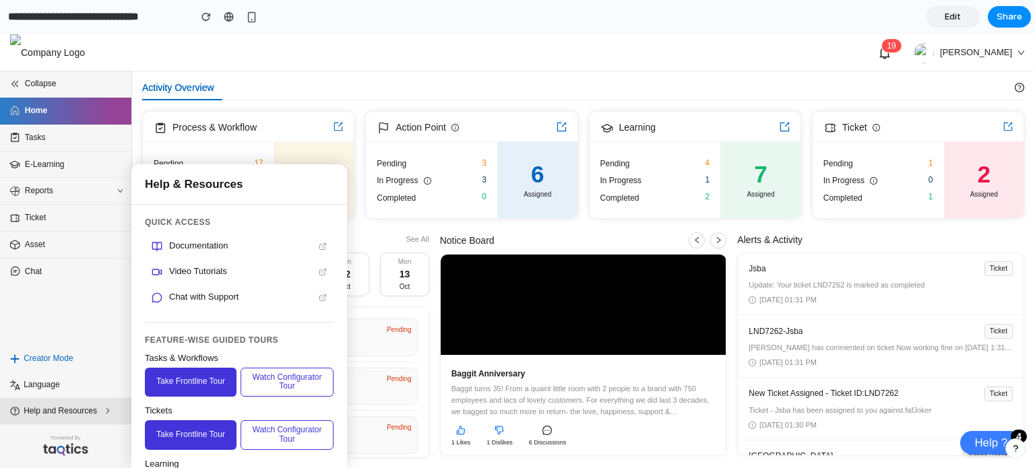
click at [100, 409] on span "Help and Resources" at bounding box center [68, 411] width 89 height 13
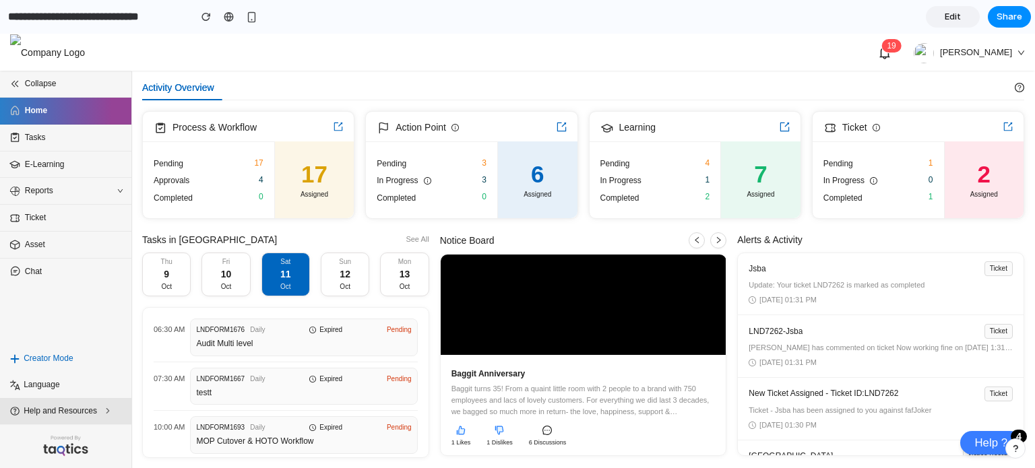
click at [100, 409] on span "Help and Resources" at bounding box center [68, 411] width 89 height 13
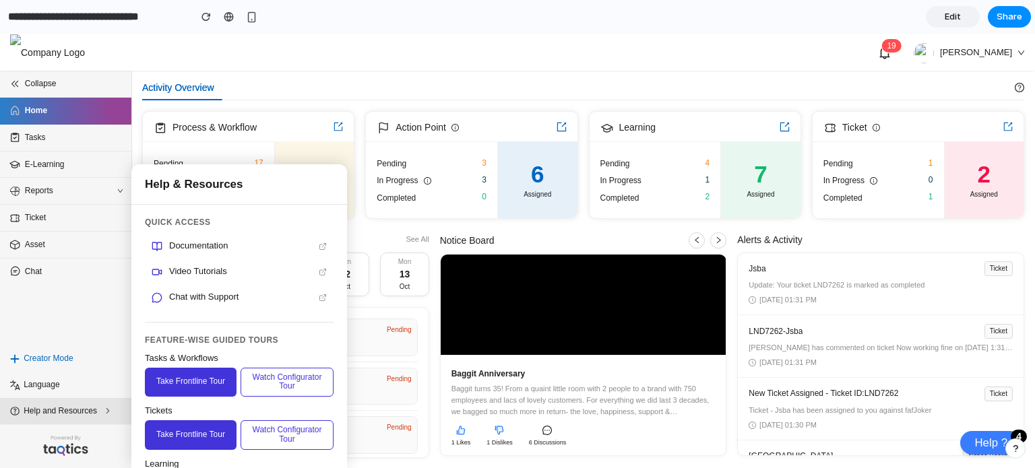
click at [100, 409] on span "Help and Resources" at bounding box center [68, 411] width 89 height 13
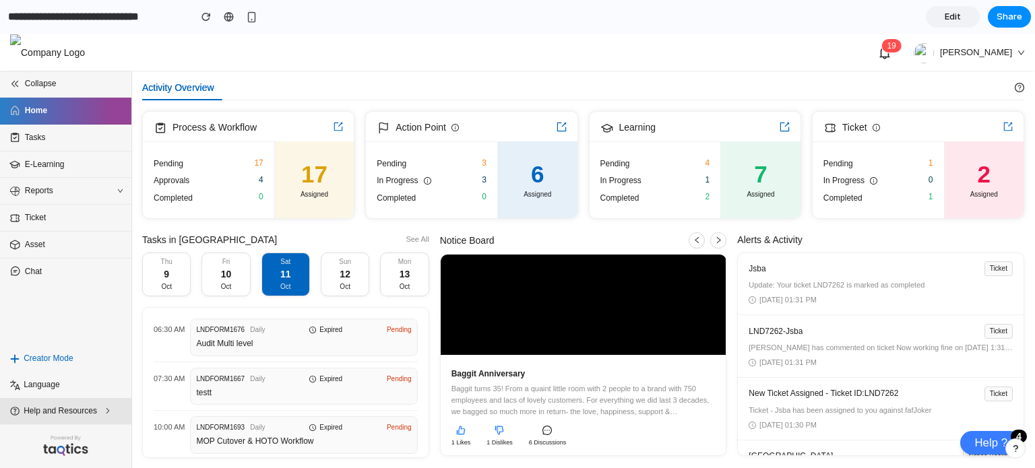
click at [100, 414] on span "Help and Resources" at bounding box center [68, 411] width 89 height 13
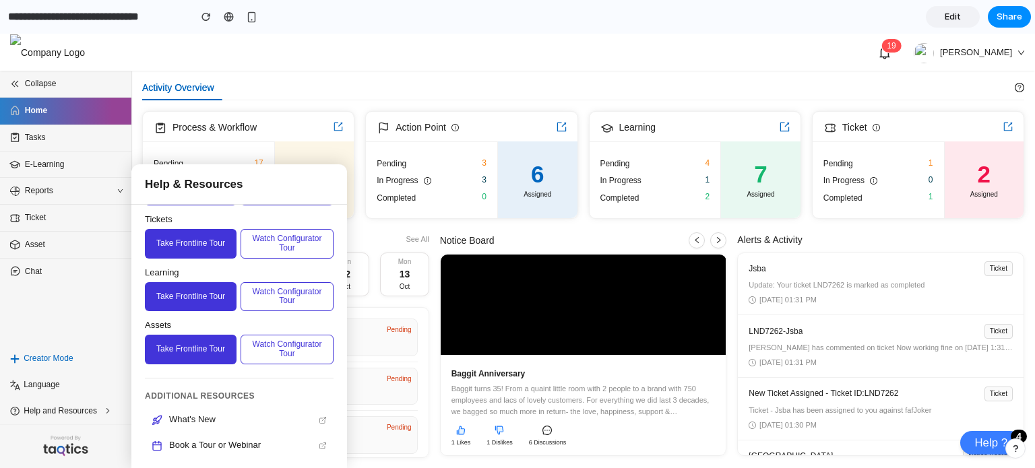
scroll to position [0, 0]
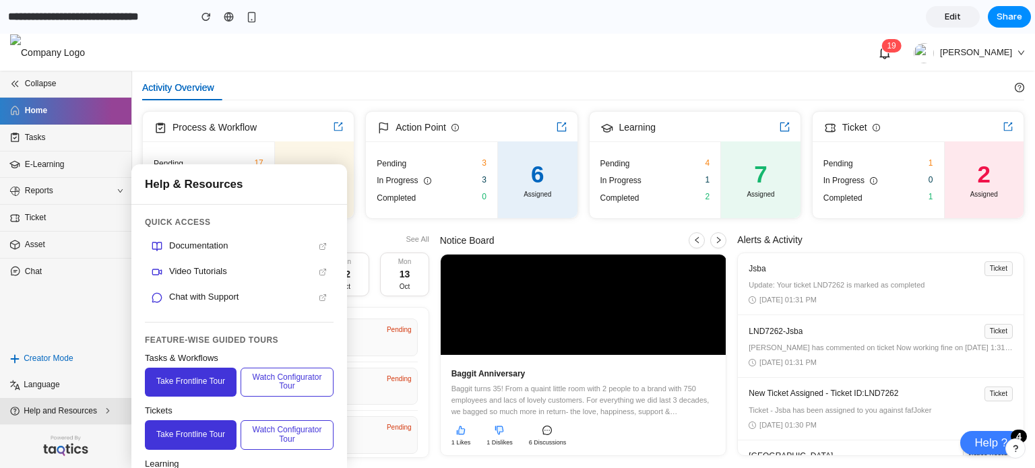
click at [93, 410] on span "Help and Resources" at bounding box center [68, 411] width 89 height 13
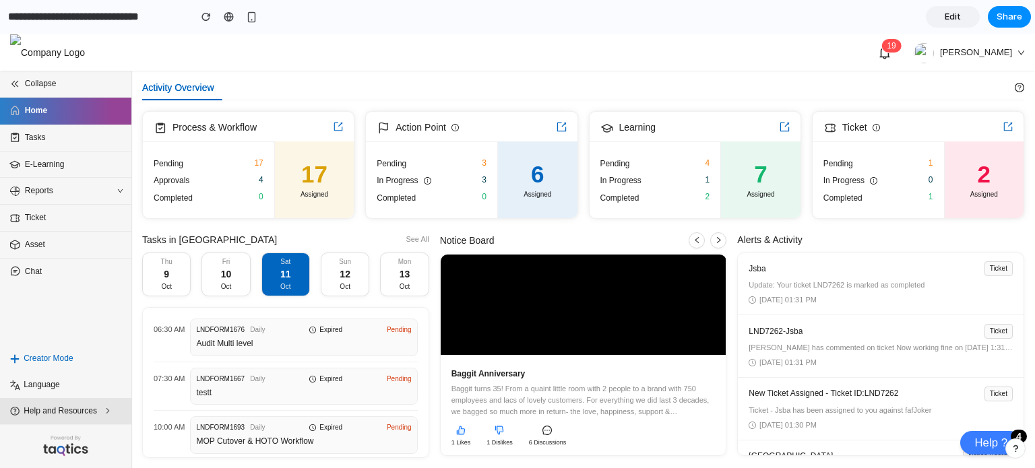
click at [100, 412] on span "Help and Resources" at bounding box center [68, 411] width 89 height 13
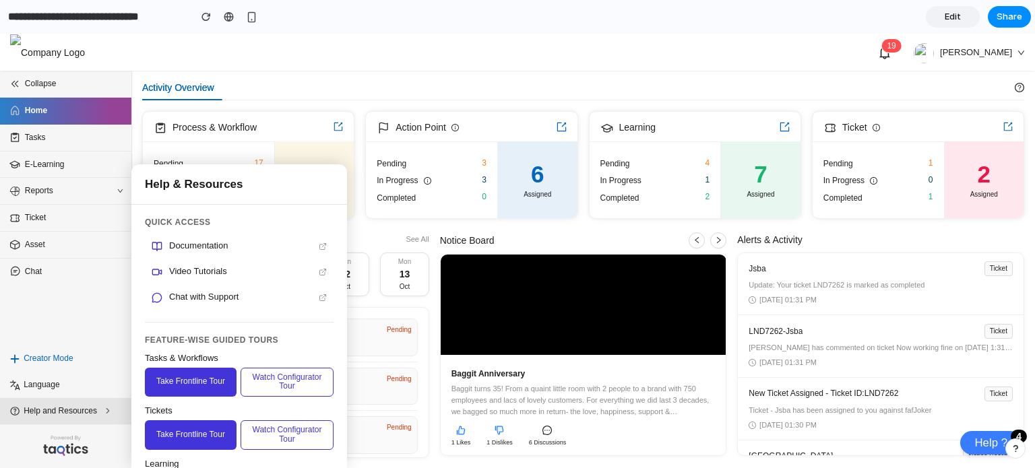
click at [100, 412] on span "Help and Resources" at bounding box center [68, 411] width 89 height 13
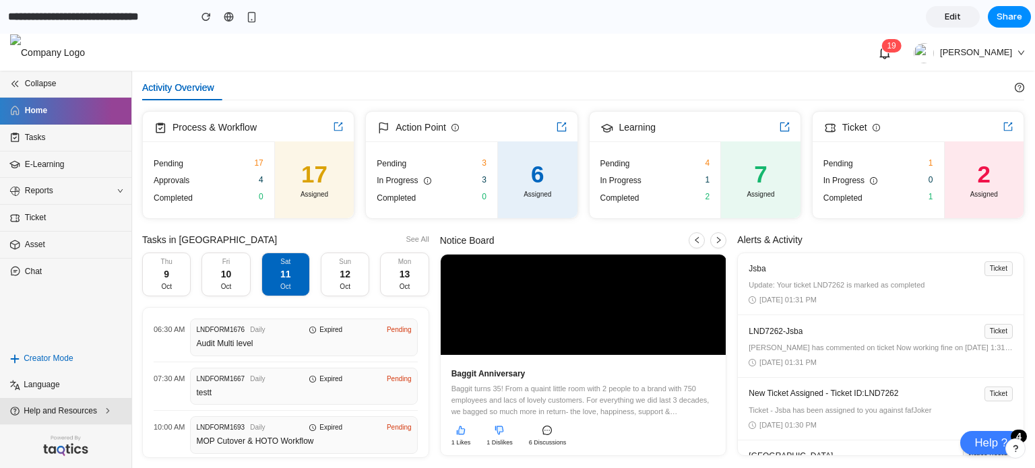
click at [75, 420] on li "Help and Resources" at bounding box center [65, 411] width 131 height 26
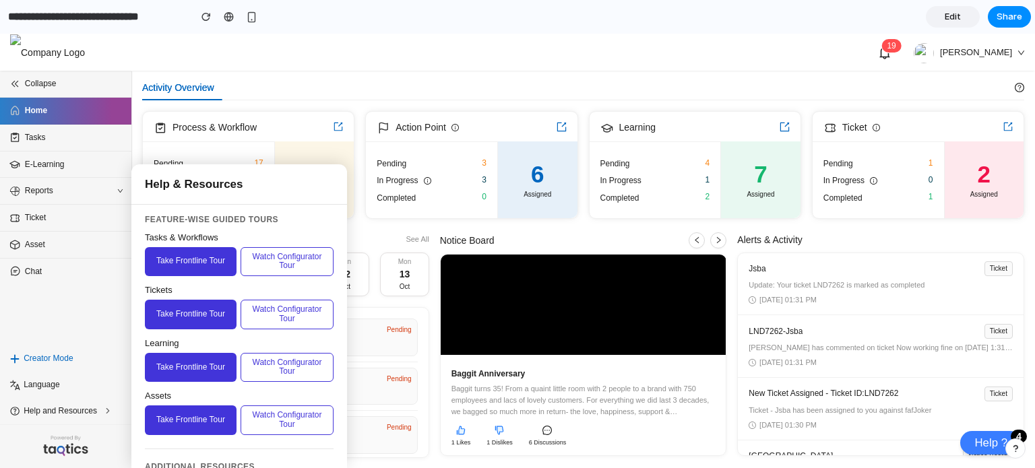
scroll to position [191, 0]
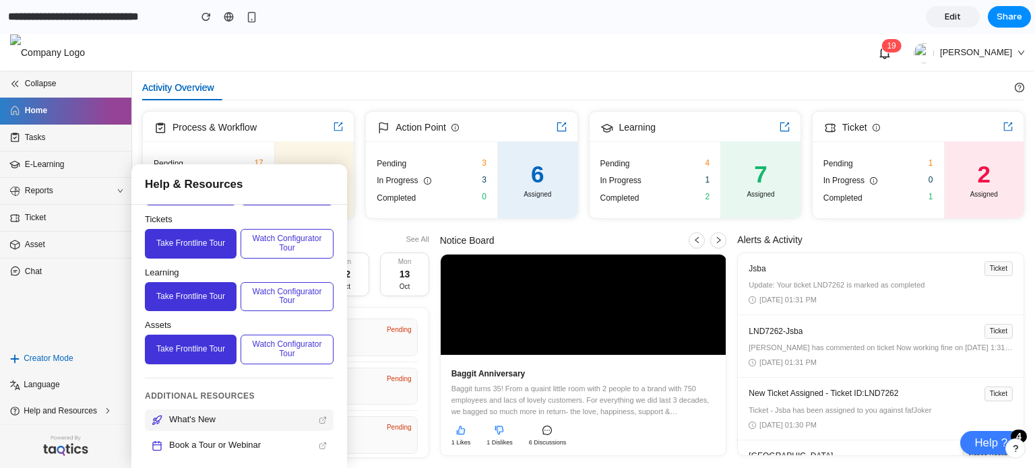
click at [246, 425] on div "What's New" at bounding box center [239, 421] width 189 height 22
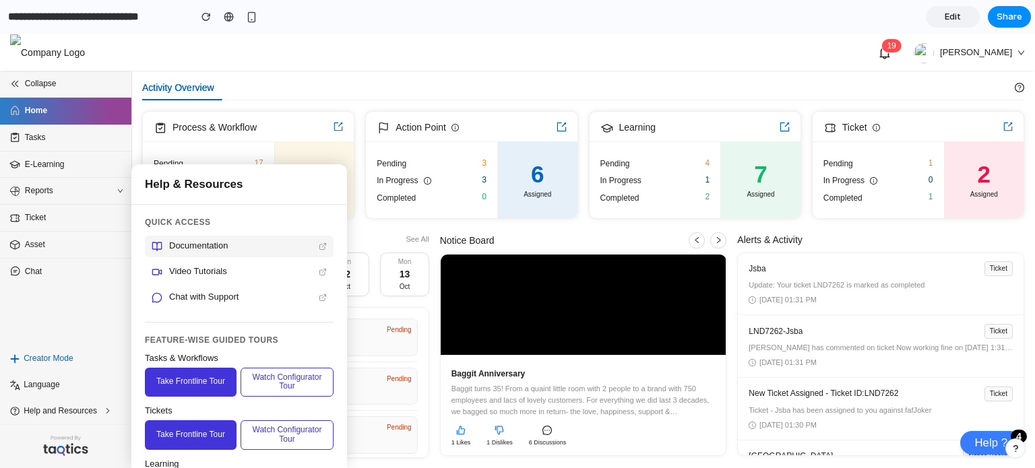
click at [264, 253] on div "Documentation" at bounding box center [239, 247] width 189 height 22
click at [319, 242] on icon at bounding box center [323, 246] width 8 height 8
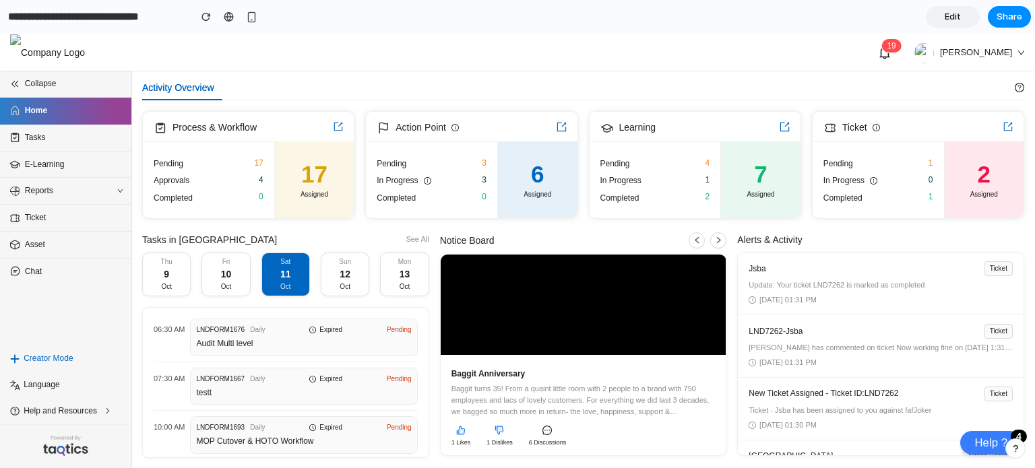
click at [680, 44] on div "1 9 Harshit" at bounding box center [517, 53] width 1014 height 38
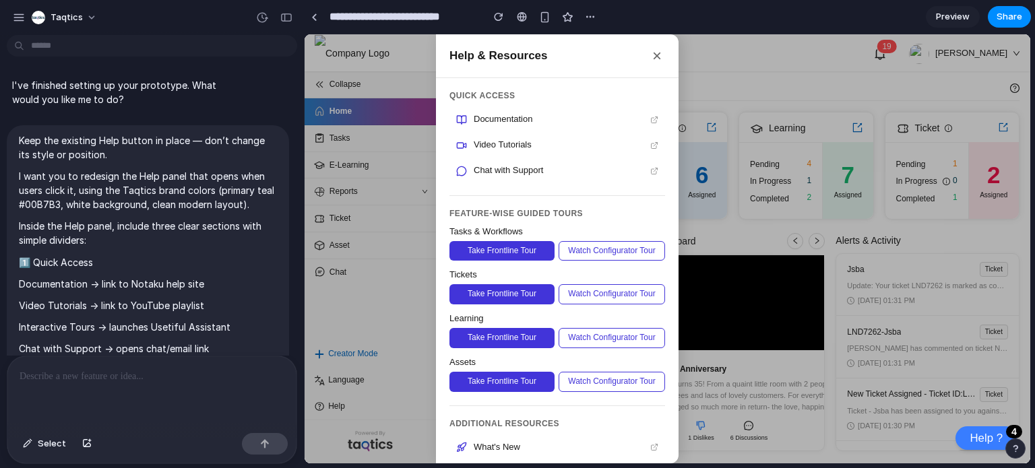
scroll to position [1957, 0]
